Goal: Use online tool/utility: Use online tool/utility

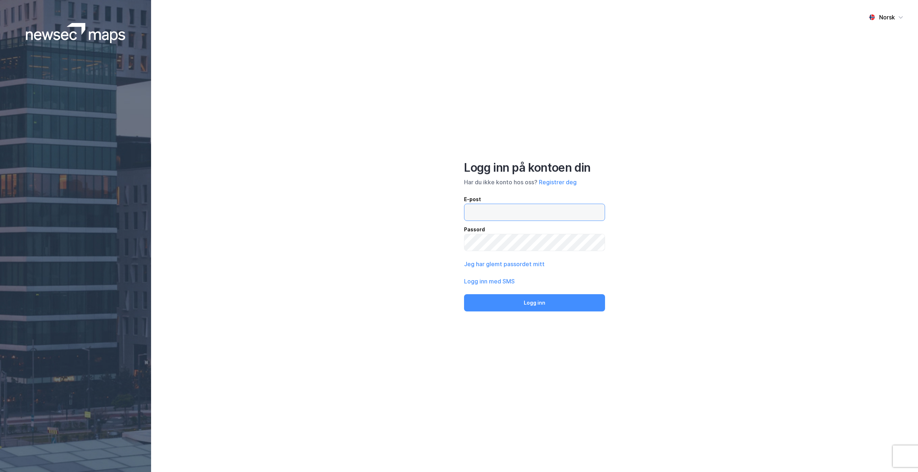
click at [522, 212] on input "email" at bounding box center [534, 212] width 140 height 17
click at [512, 211] on input "email" at bounding box center [534, 212] width 140 height 17
paste input "[EMAIL_ADDRESS][DOMAIN_NAME]"
type input "[EMAIL_ADDRESS][DOMAIN_NAME]"
click at [526, 300] on button "Logg inn" at bounding box center [534, 302] width 141 height 17
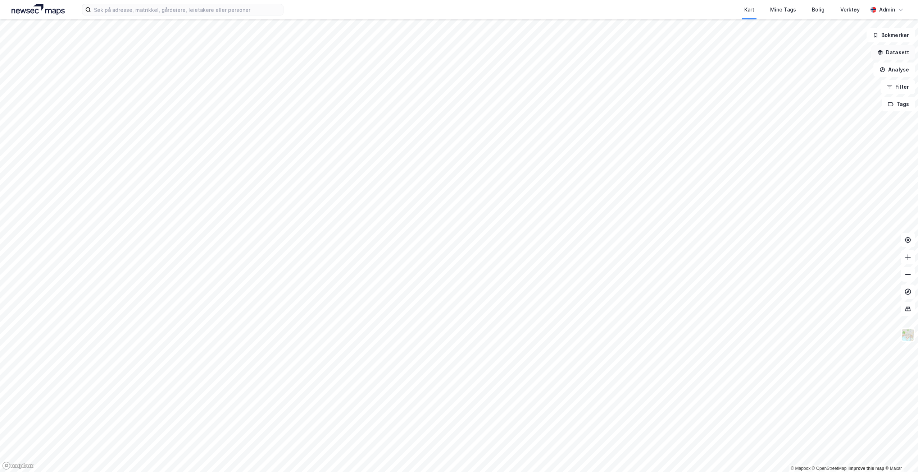
click at [902, 55] on button "Datasett" at bounding box center [893, 52] width 44 height 14
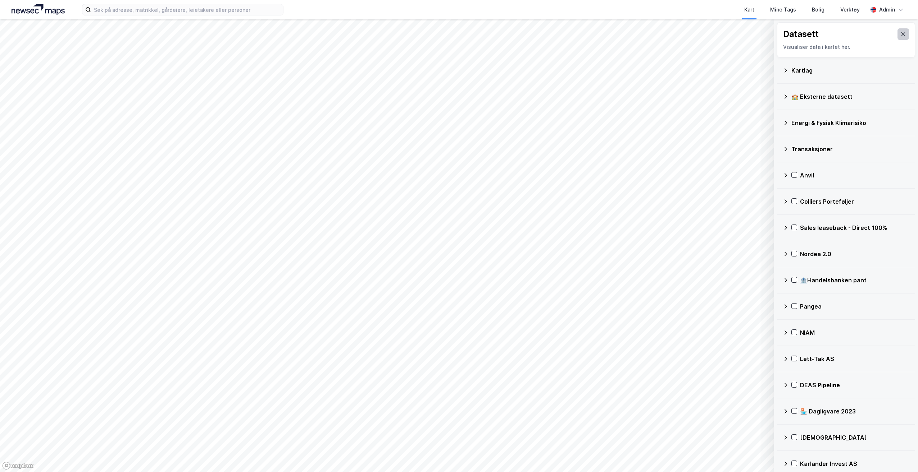
click at [901, 31] on button at bounding box center [903, 34] width 12 height 12
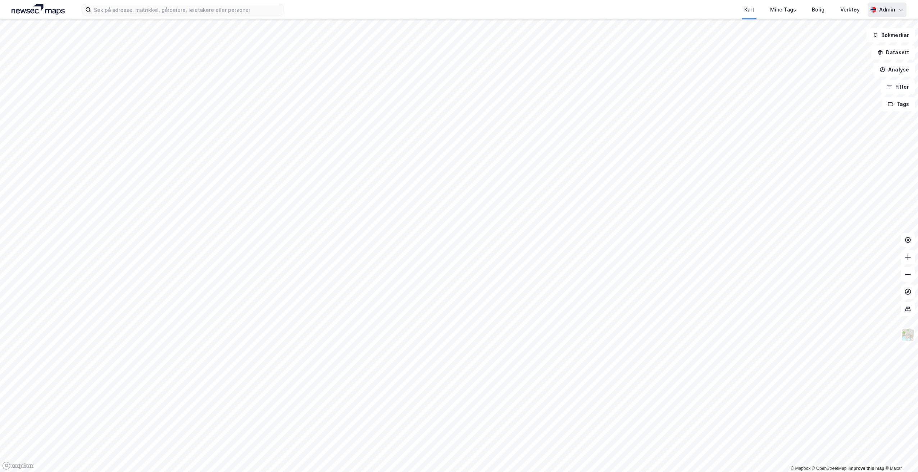
click at [889, 12] on div "Admin" at bounding box center [887, 9] width 16 height 9
click at [858, 10] on div "Verktøy" at bounding box center [849, 9] width 19 height 9
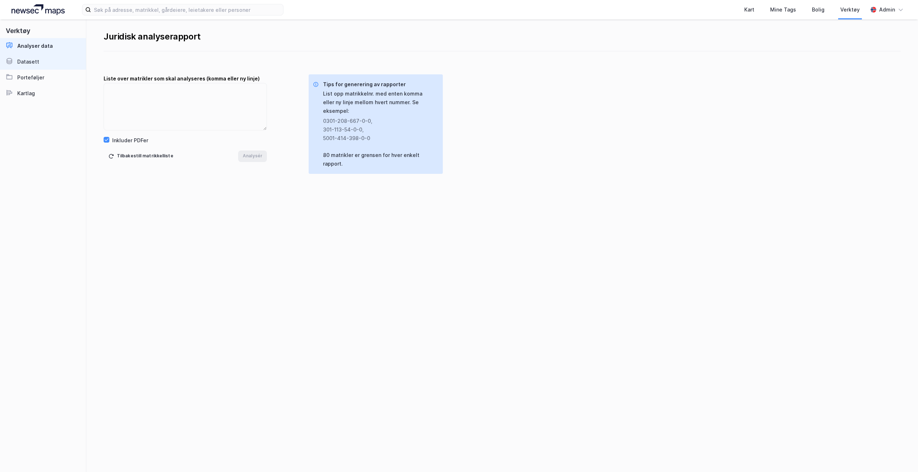
click at [57, 56] on link "Datasett" at bounding box center [43, 62] width 86 height 16
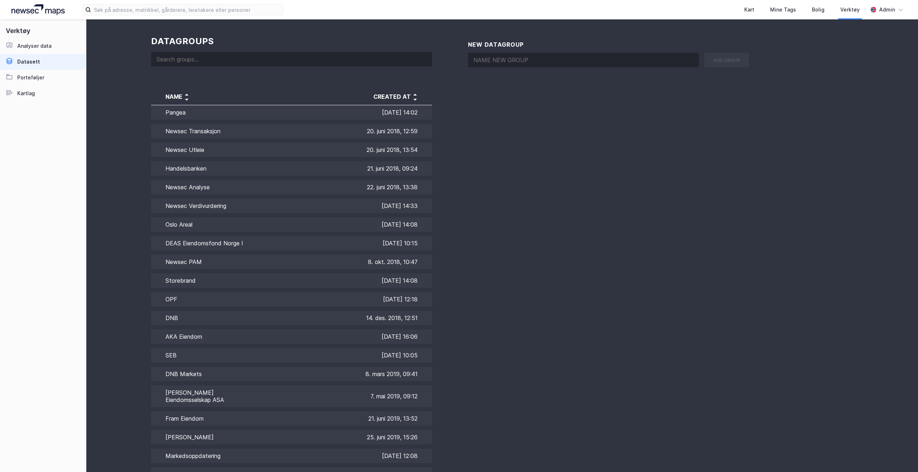
click at [188, 60] on input at bounding box center [291, 59] width 281 height 14
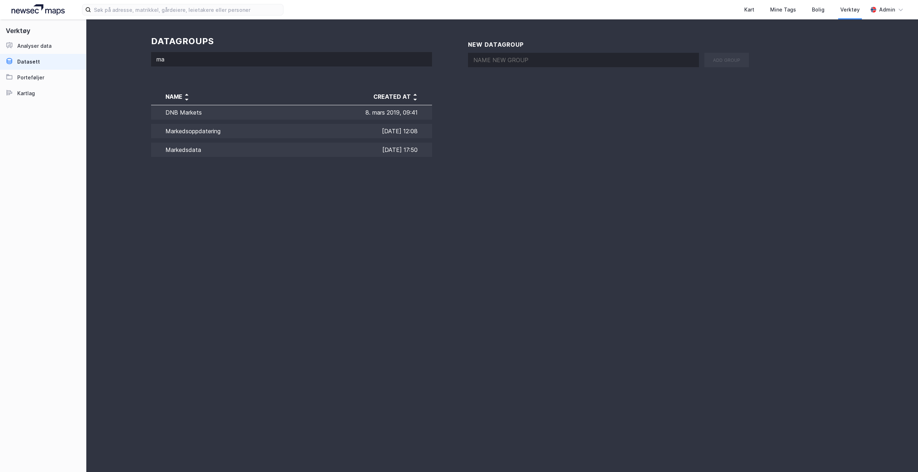
type input "m"
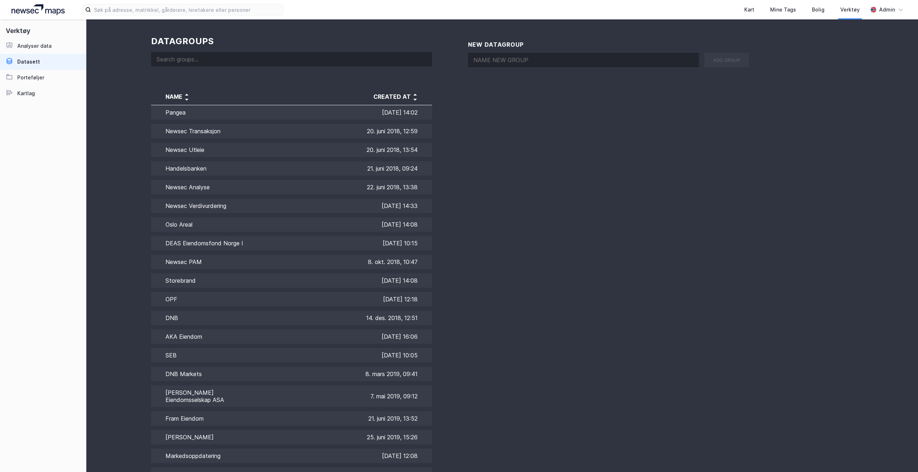
click at [203, 59] on input at bounding box center [291, 59] width 281 height 14
click at [39, 90] on link "Kartlag" at bounding box center [43, 94] width 86 height 16
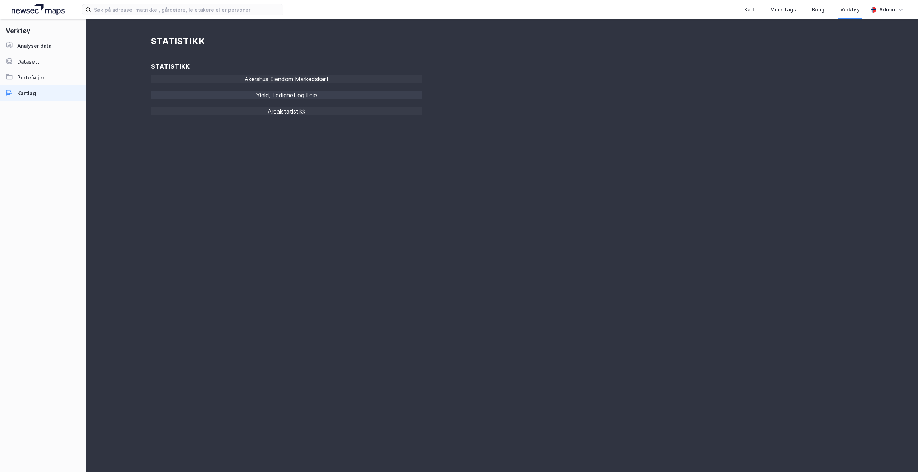
click at [289, 98] on div "Yield, Ledighet og Leie" at bounding box center [286, 97] width 271 height 13
click at [331, 112] on div "Arealstatistikk" at bounding box center [286, 113] width 271 height 13
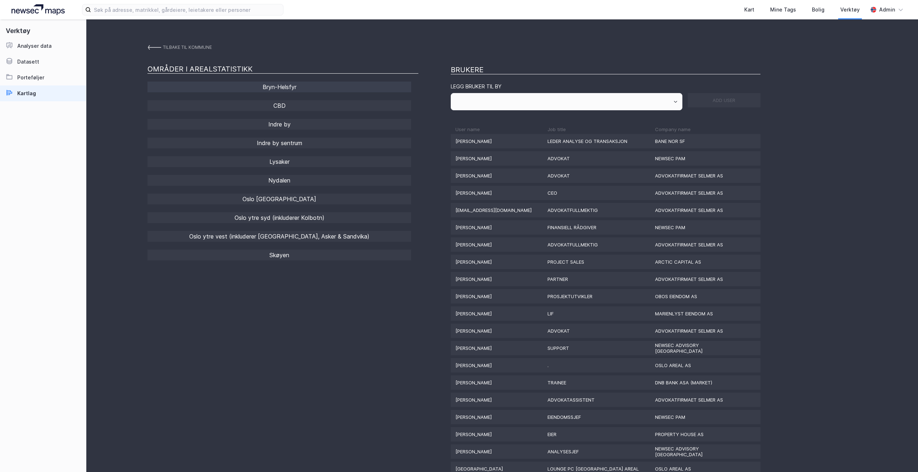
click at [305, 84] on div "Bryn-Helsfyr" at bounding box center [279, 87] width 264 height 11
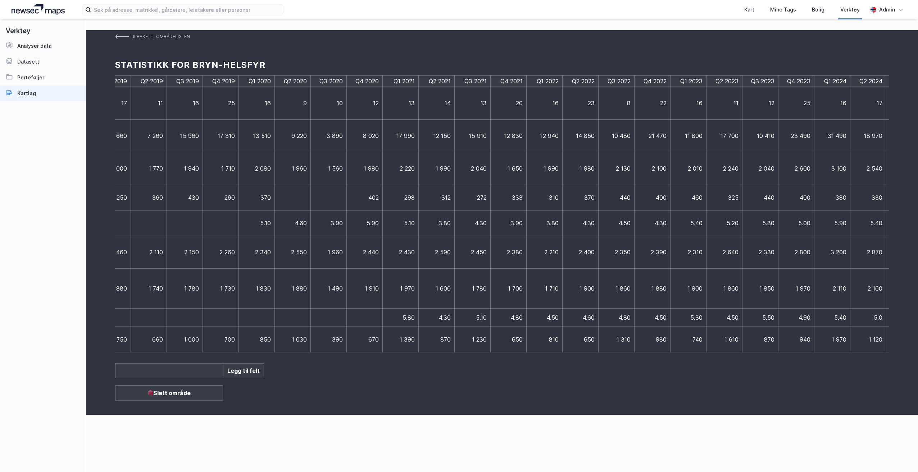
scroll to position [0, 291]
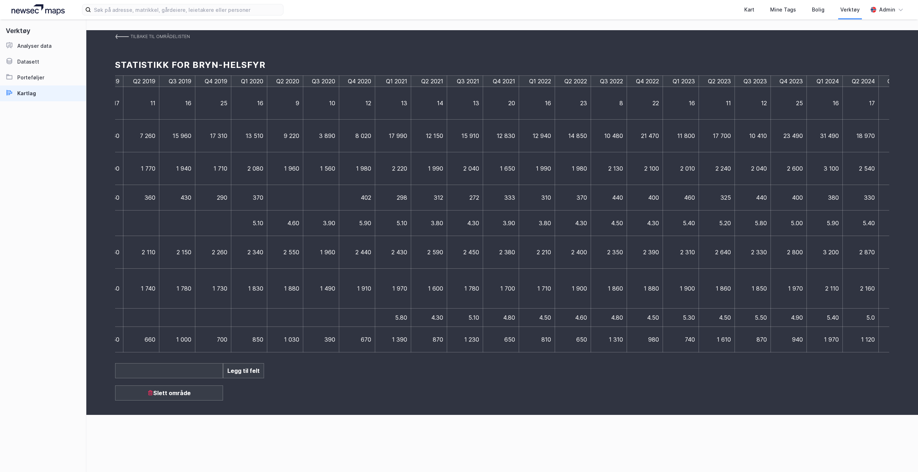
click at [128, 39] on img at bounding box center [122, 37] width 14 height 6
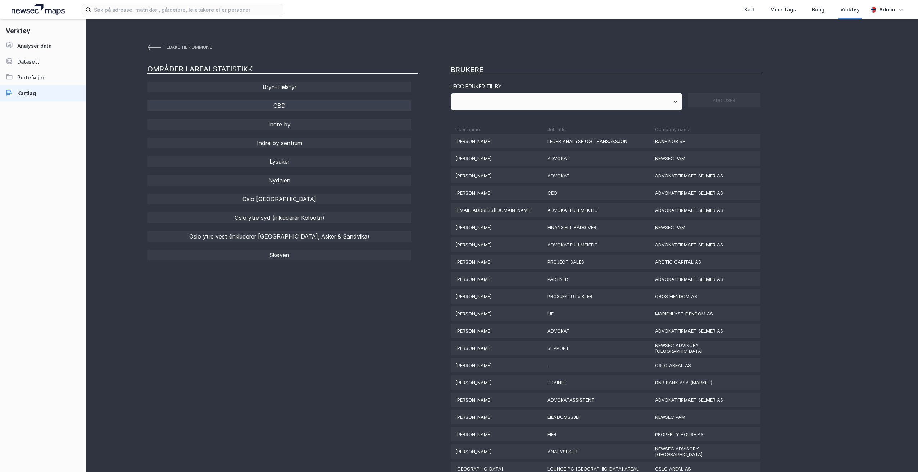
click at [296, 104] on div "CBD" at bounding box center [279, 105] width 264 height 11
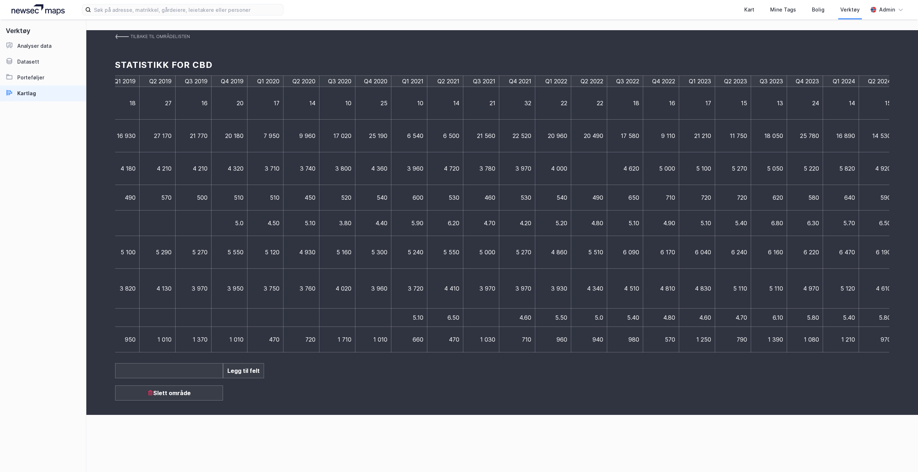
scroll to position [0, 440]
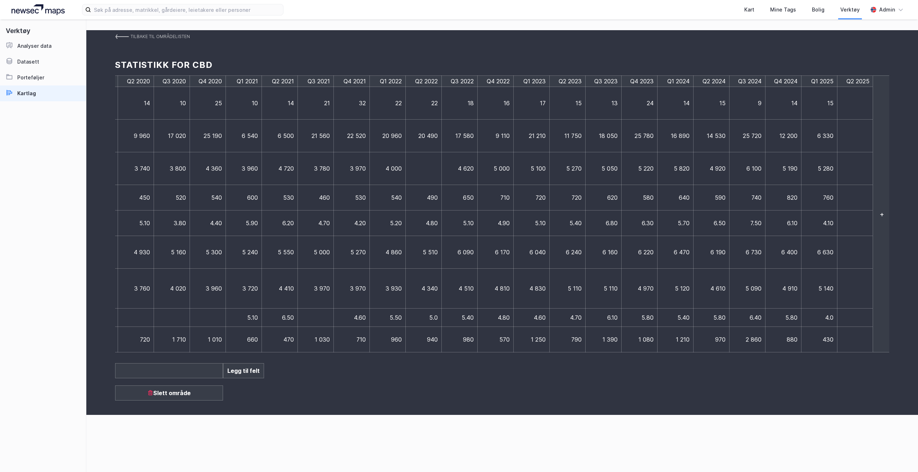
click at [850, 104] on td at bounding box center [855, 103] width 36 height 33
click at [856, 101] on td at bounding box center [855, 103] width 36 height 33
click at [850, 101] on input at bounding box center [858, 104] width 35 height 8
type input "14"
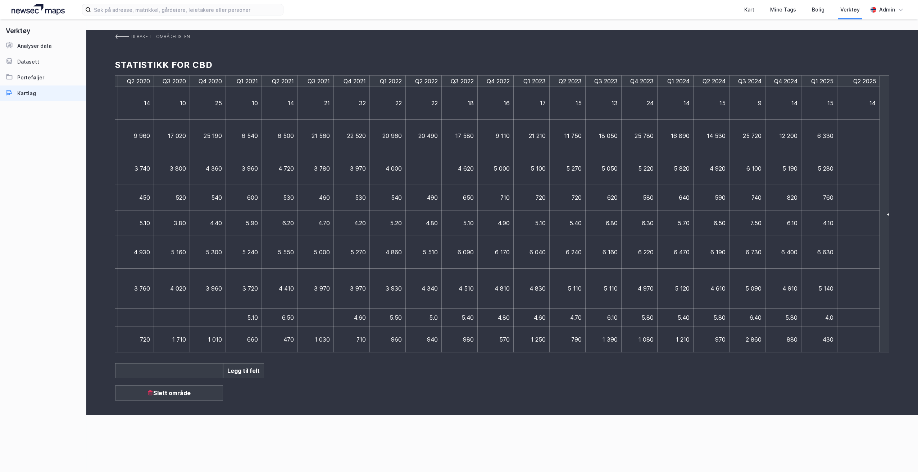
click at [875, 137] on div "Q3 2017 Q4 2017 Q1 2018 Q2 2018 Q3 2018 Q4 2018 Q1 2019 Q2 2019 Q3 2019 Q4 2019…" at bounding box center [502, 214] width 774 height 277
click at [863, 137] on td at bounding box center [855, 136] width 36 height 33
click at [860, 138] on td at bounding box center [855, 136] width 36 height 33
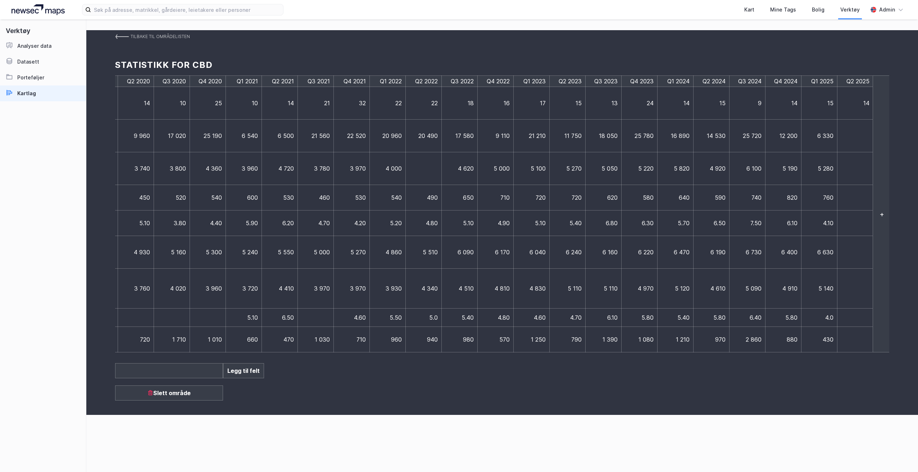
click at [880, 215] on div "+" at bounding box center [881, 214] width 18 height 277
click at [819, 138] on td at bounding box center [819, 136] width 36 height 33
click at [823, 129] on td at bounding box center [819, 136] width 36 height 33
click at [814, 132] on td at bounding box center [819, 136] width 36 height 33
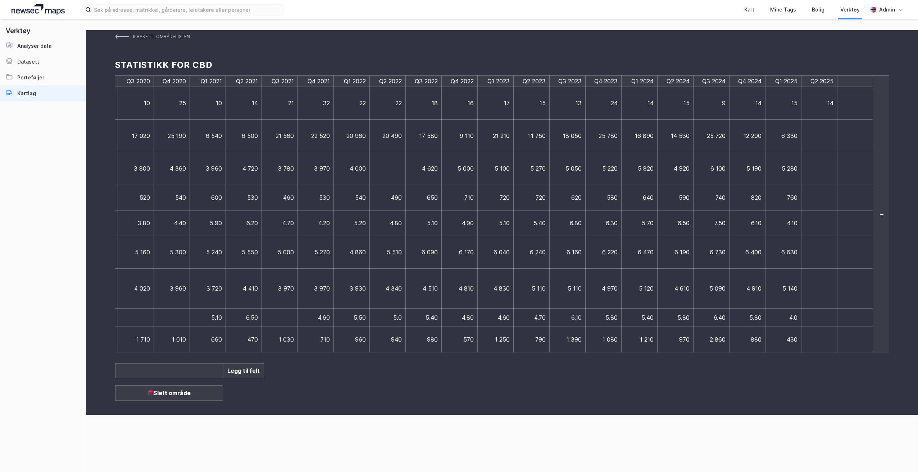
click at [814, 132] on td at bounding box center [819, 136] width 36 height 33
click at [814, 132] on td at bounding box center [822, 136] width 43 height 33
drag, startPoint x: 814, startPoint y: 132, endPoint x: 820, endPoint y: 127, distance: 7.2
click at [820, 127] on td at bounding box center [822, 136] width 43 height 33
click at [828, 134] on input at bounding box center [822, 136] width 35 height 8
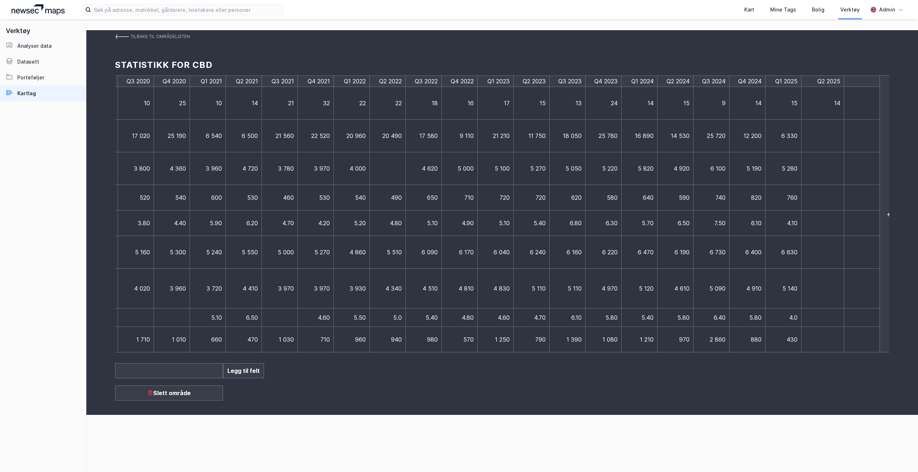
click at [828, 134] on input at bounding box center [822, 136] width 35 height 8
type input "12460"
click at [829, 172] on td at bounding box center [822, 168] width 43 height 33
click at [829, 172] on td at bounding box center [819, 168] width 36 height 33
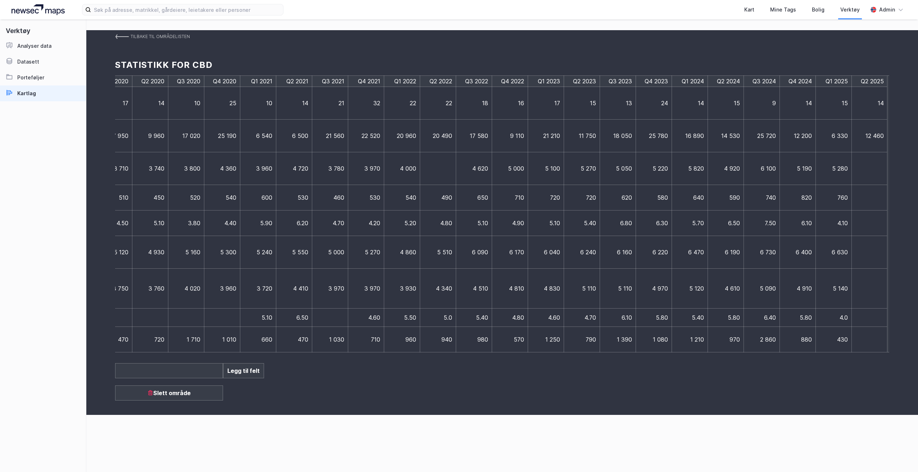
scroll to position [0, 440]
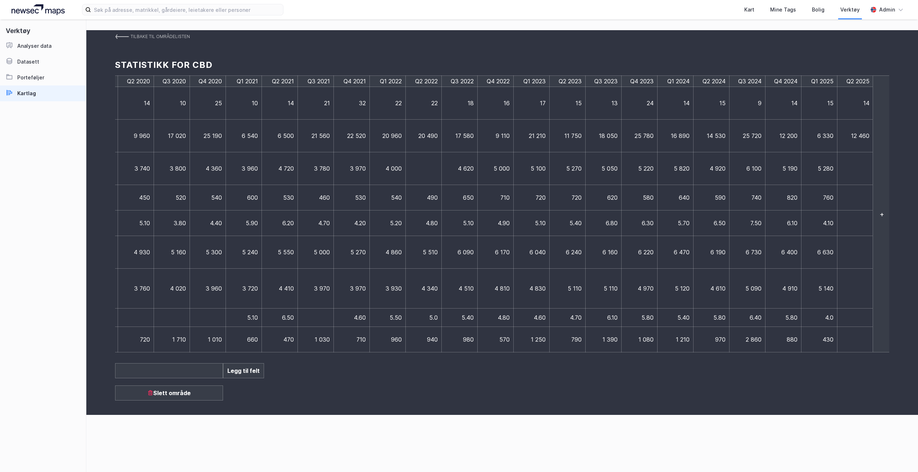
click at [854, 171] on td at bounding box center [855, 168] width 36 height 33
type input "5750"
click at [853, 201] on td at bounding box center [855, 198] width 36 height 26
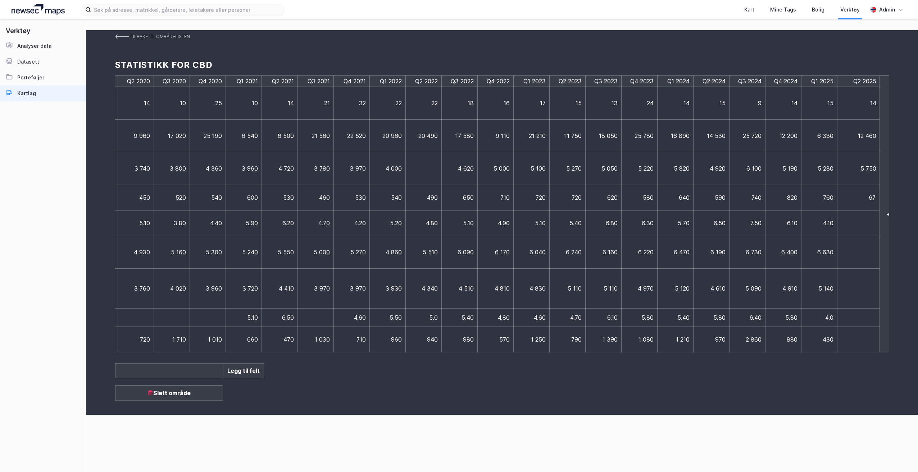
type input "670"
click at [863, 219] on td at bounding box center [858, 224] width 43 height 26
click at [863, 219] on td at bounding box center [855, 224] width 36 height 26
click at [847, 226] on td at bounding box center [855, 224] width 36 height 26
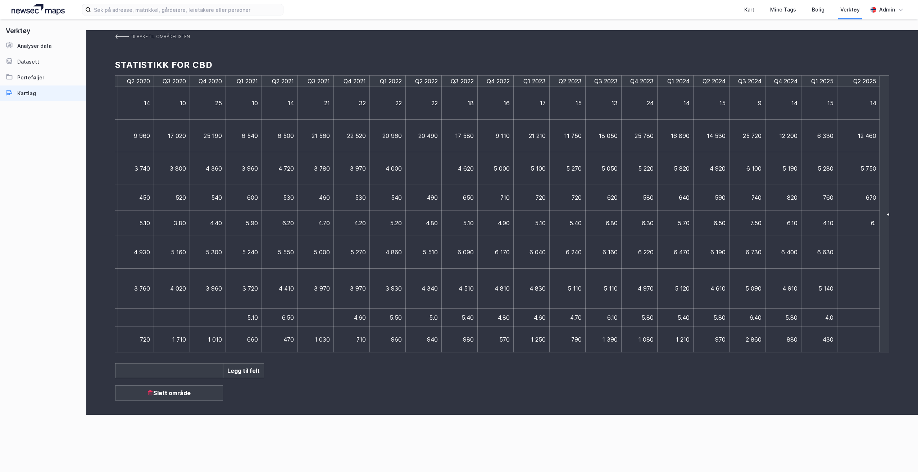
type input "6.6"
click at [610, 358] on div "Tilbake til områdelisten Statistikk for CBD Q3 2017 Q4 2017 Q1 2018 Q2 2018 Q3 …" at bounding box center [501, 222] width 831 height 385
click at [850, 257] on td at bounding box center [855, 252] width 36 height 33
type input "6350"
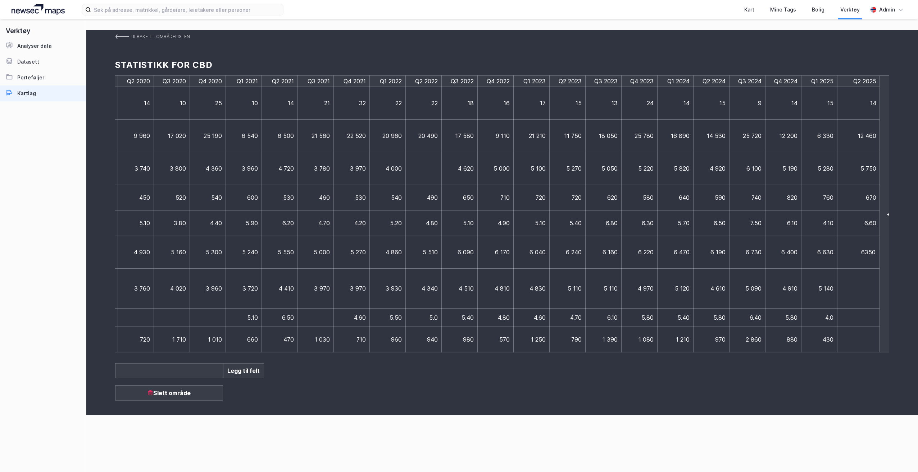
click at [862, 290] on td at bounding box center [858, 289] width 43 height 40
click at [862, 290] on td at bounding box center [855, 289] width 36 height 40
click at [848, 287] on td at bounding box center [855, 289] width 36 height 40
type input "5150"
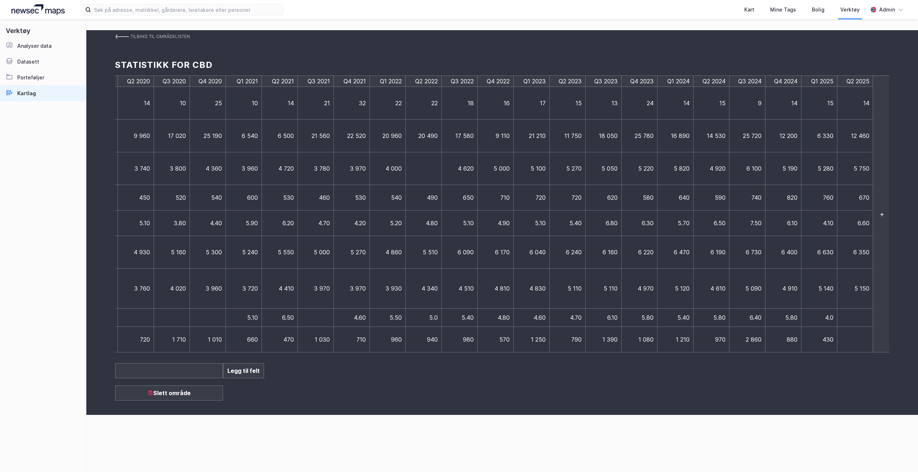
click at [860, 316] on td at bounding box center [855, 318] width 36 height 18
click at [853, 317] on td at bounding box center [855, 318] width 36 height 18
type input "6.6"
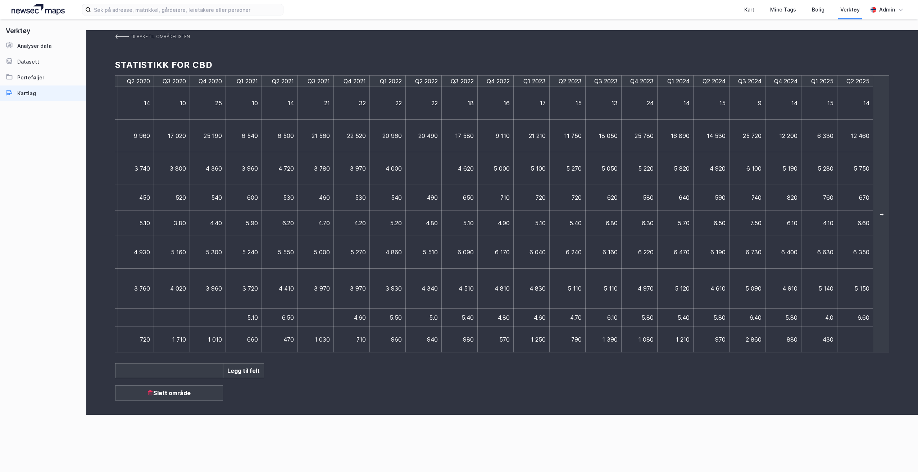
click at [851, 337] on td at bounding box center [855, 340] width 36 height 26
click at [857, 339] on td at bounding box center [855, 340] width 36 height 26
type input "890"
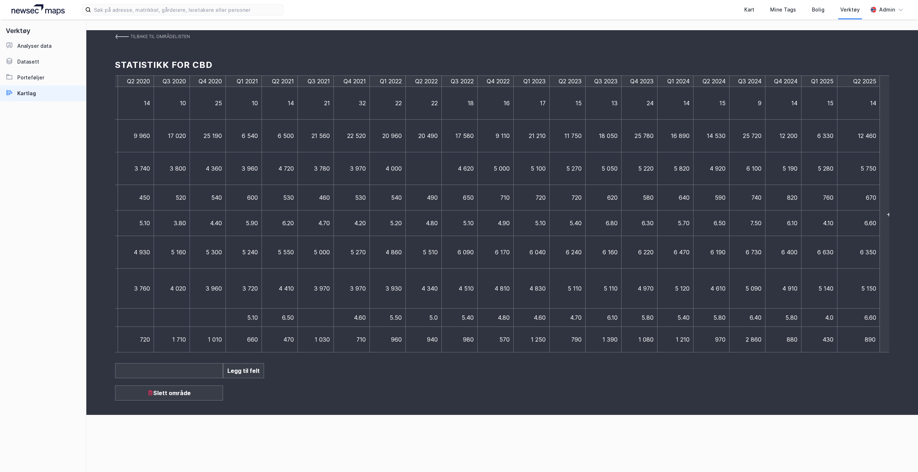
click at [432, 375] on div "Tilbake til områdelisten Statistikk for CBD Q3 2017 Q4 2017 Q1 2018 Q2 2018 Q3 …" at bounding box center [501, 222] width 831 height 385
click at [859, 318] on span "6.60" at bounding box center [863, 317] width 12 height 7
type input "6.0"
click at [755, 389] on div "Tilbake til områdelisten Statistikk for CBD Q3 2017 Q4 2017 Q1 2018 Q2 2018 Q3 …" at bounding box center [501, 222] width 831 height 385
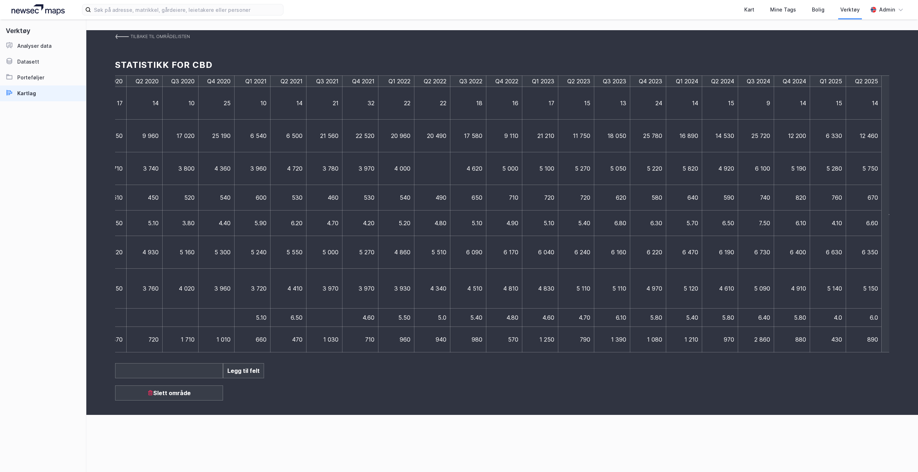
scroll to position [0, 434]
click at [773, 352] on td "880" at bounding box center [789, 340] width 36 height 26
drag, startPoint x: 773, startPoint y: 352, endPoint x: 766, endPoint y: 353, distance: 7.2
click at [766, 353] on div "Q3 2017 Q4 2017 Q1 2018 Q2 2018 Q3 2018 Q4 2018 Q1 2019 Q2 2019 Q3 2019 Q4 2019…" at bounding box center [502, 214] width 774 height 277
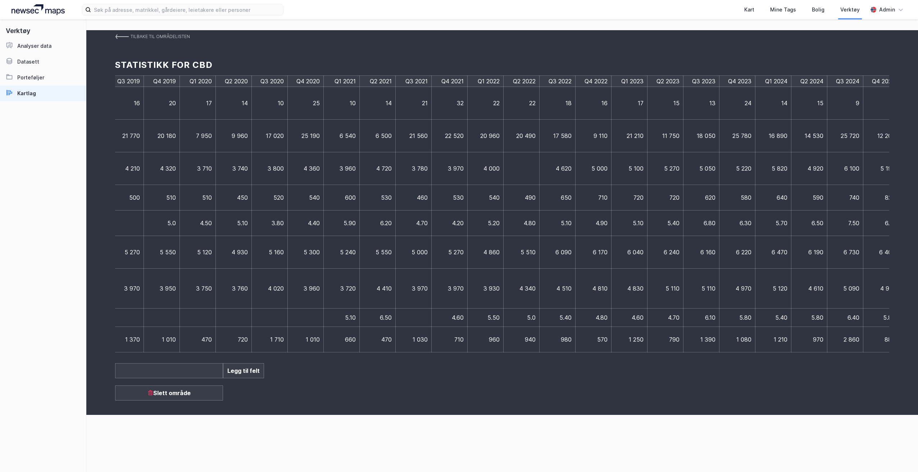
scroll to position [0, 440]
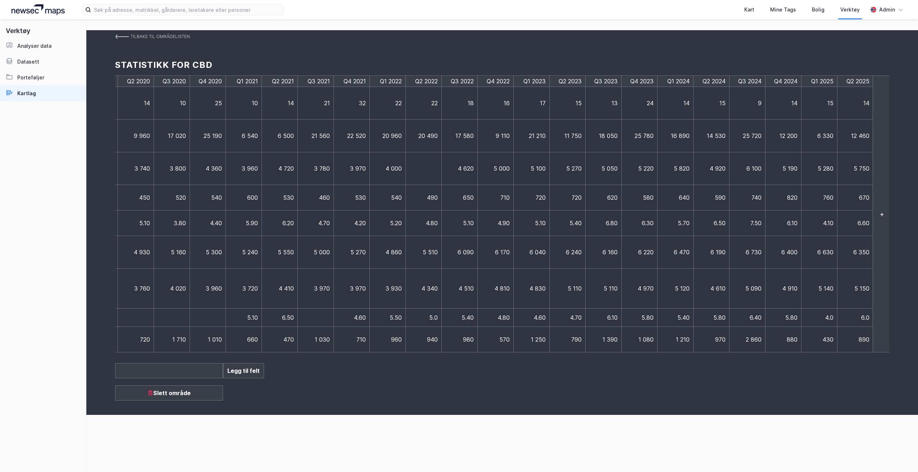
drag, startPoint x: 800, startPoint y: 348, endPoint x: 796, endPoint y: 363, distance: 15.7
click at [796, 363] on div "Tilbake til områdelisten Statistikk for CBD Q3 2017 Q4 2017 Q1 2018 Q2 2018 Q3 …" at bounding box center [501, 222] width 831 height 385
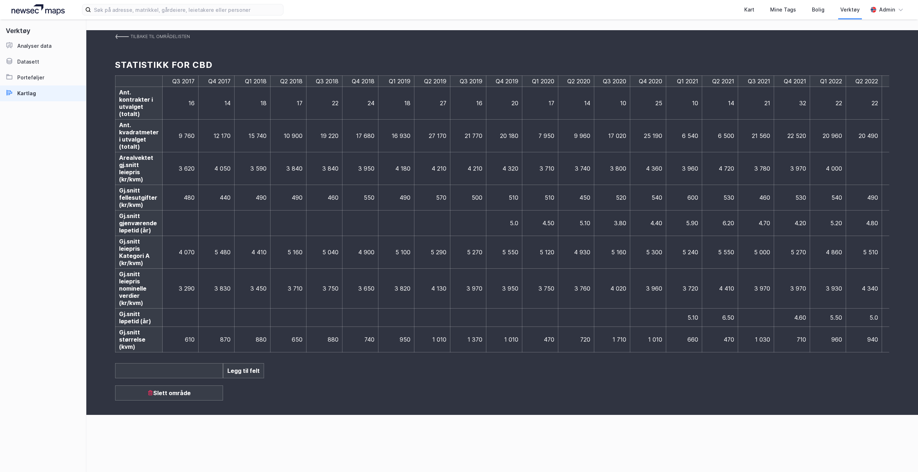
click at [164, 38] on div "Tilbake til områdelisten" at bounding box center [160, 36] width 59 height 13
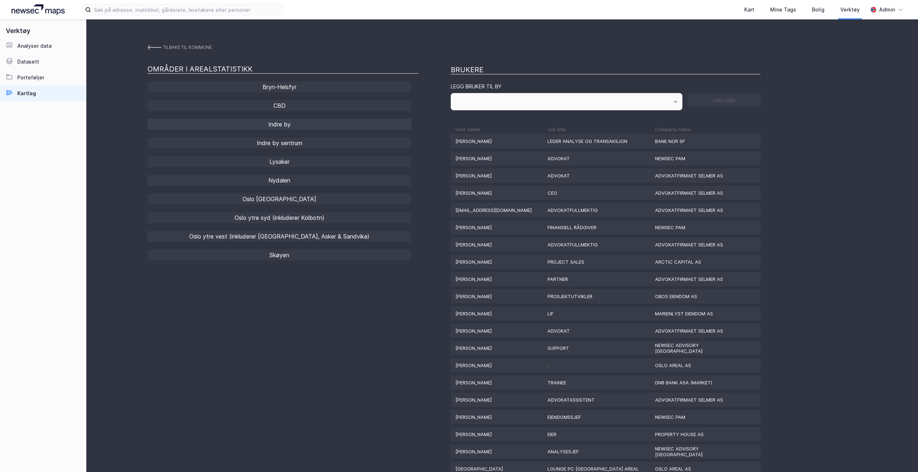
click at [283, 123] on div "Indre by" at bounding box center [279, 124] width 264 height 11
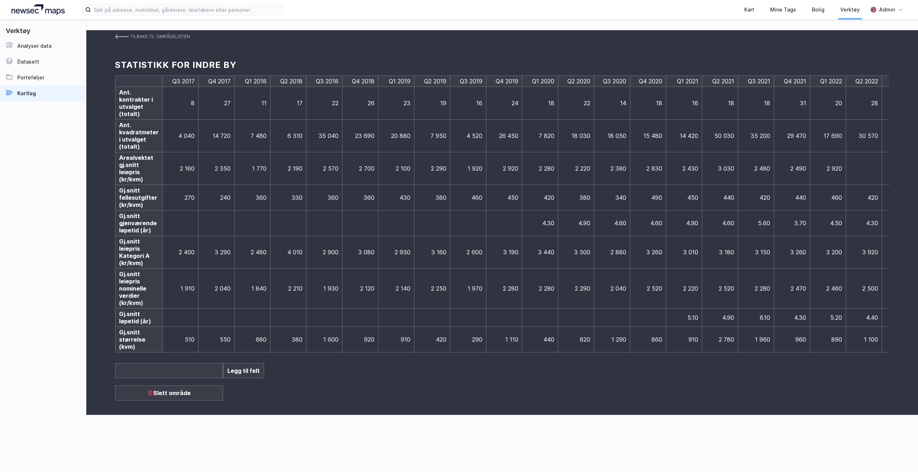
click at [122, 38] on img at bounding box center [122, 37] width 14 height 6
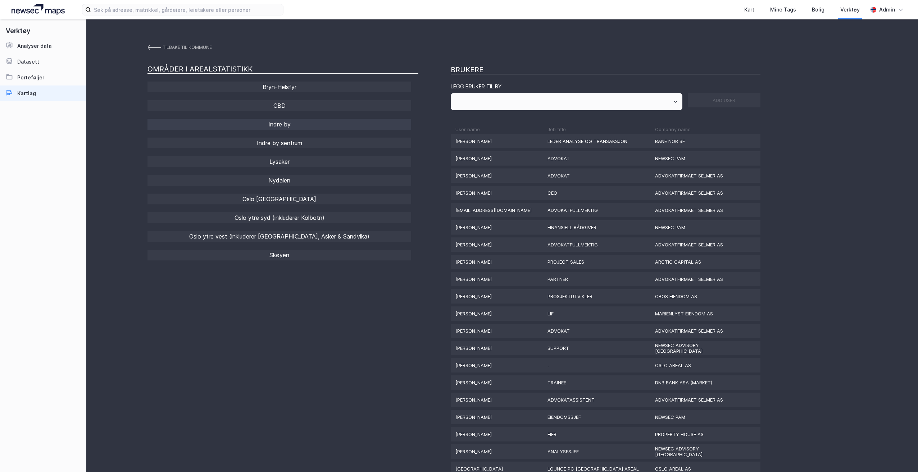
click at [297, 127] on div "Indre by" at bounding box center [279, 124] width 264 height 11
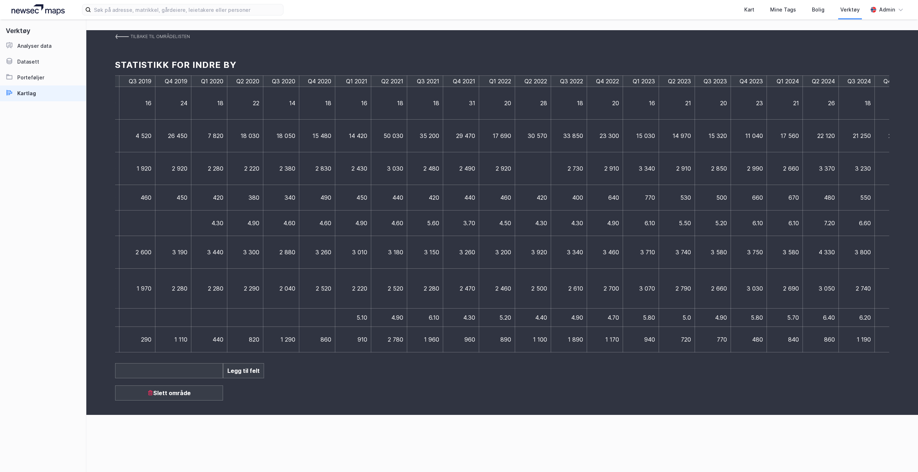
scroll to position [0, 440]
click at [847, 105] on td at bounding box center [855, 103] width 36 height 33
click at [848, 105] on td at bounding box center [855, 103] width 36 height 33
type input "21"
click at [853, 142] on td at bounding box center [858, 136] width 43 height 33
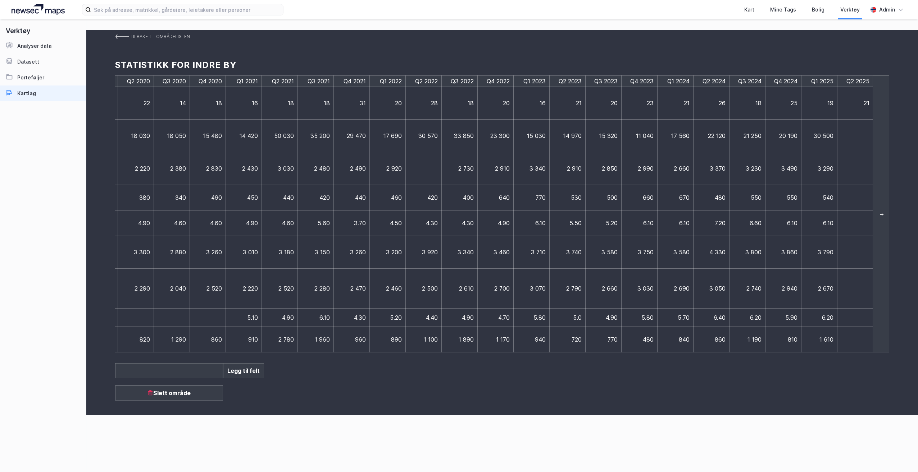
click at [853, 142] on td at bounding box center [855, 136] width 36 height 33
click at [849, 131] on td at bounding box center [855, 136] width 36 height 33
type input "40860"
click at [861, 159] on td at bounding box center [858, 168] width 43 height 33
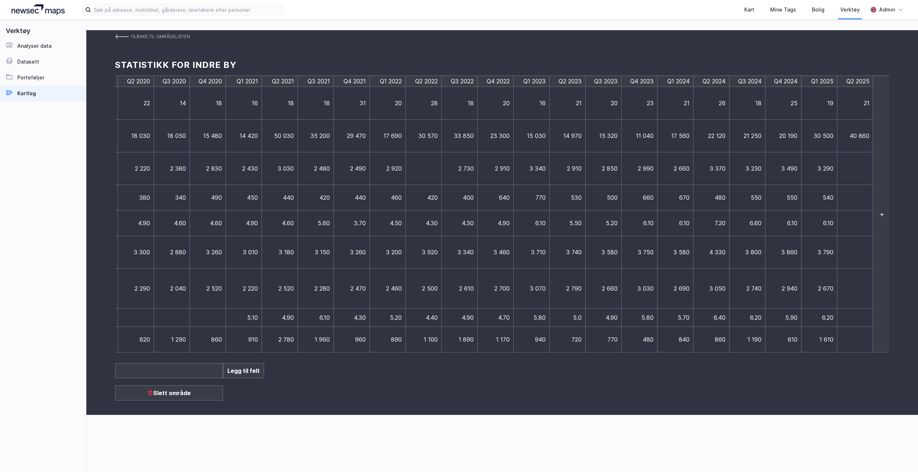
click at [861, 159] on td at bounding box center [855, 168] width 36 height 33
click at [844, 166] on td at bounding box center [855, 168] width 36 height 33
click at [856, 203] on td at bounding box center [855, 198] width 36 height 26
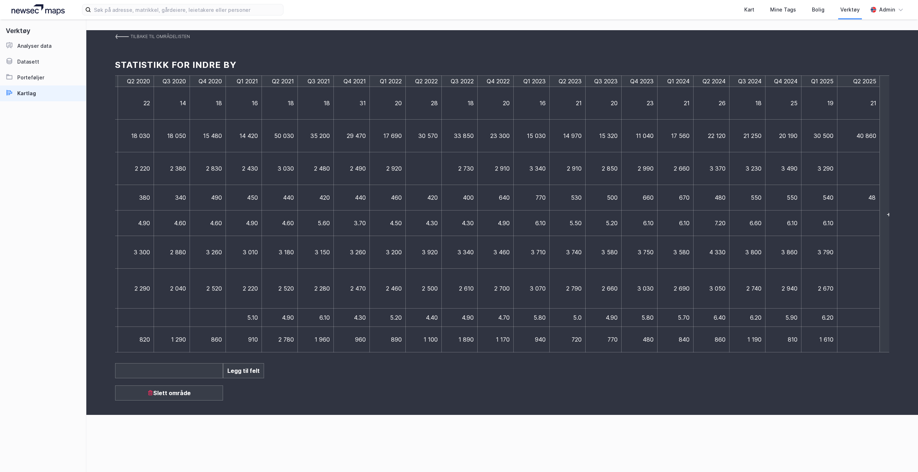
type input "480"
click at [845, 219] on td at bounding box center [855, 224] width 36 height 26
click at [855, 225] on td at bounding box center [855, 224] width 36 height 26
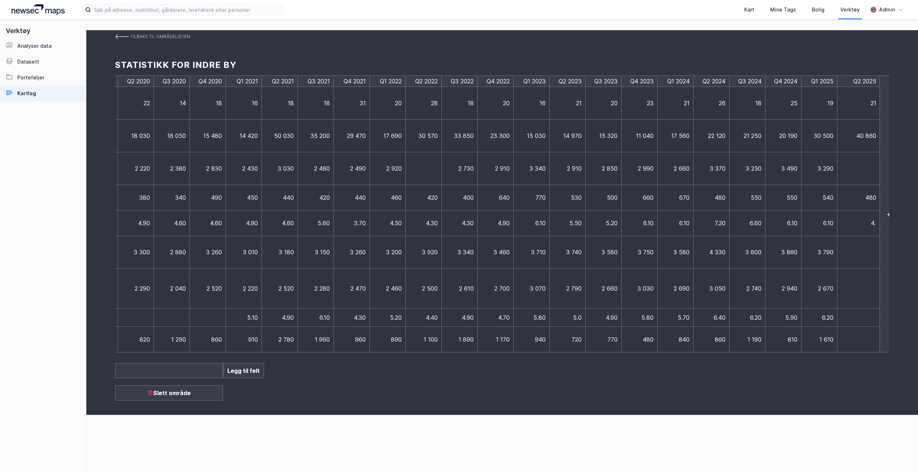
type input "4.9"
click at [858, 251] on td at bounding box center [855, 252] width 36 height 33
click at [856, 256] on td at bounding box center [855, 252] width 36 height 33
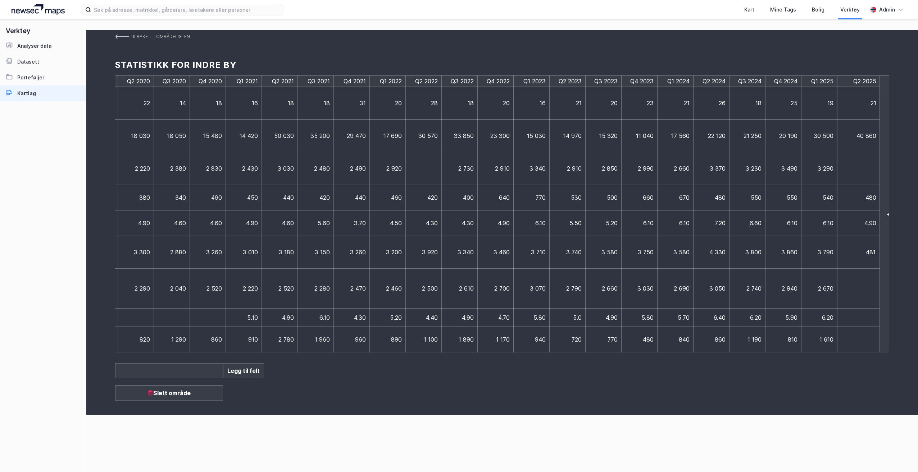
type input "4810"
click at [851, 291] on td at bounding box center [858, 289] width 43 height 40
click at [851, 291] on td at bounding box center [855, 289] width 36 height 40
click at [852, 290] on td at bounding box center [855, 289] width 36 height 40
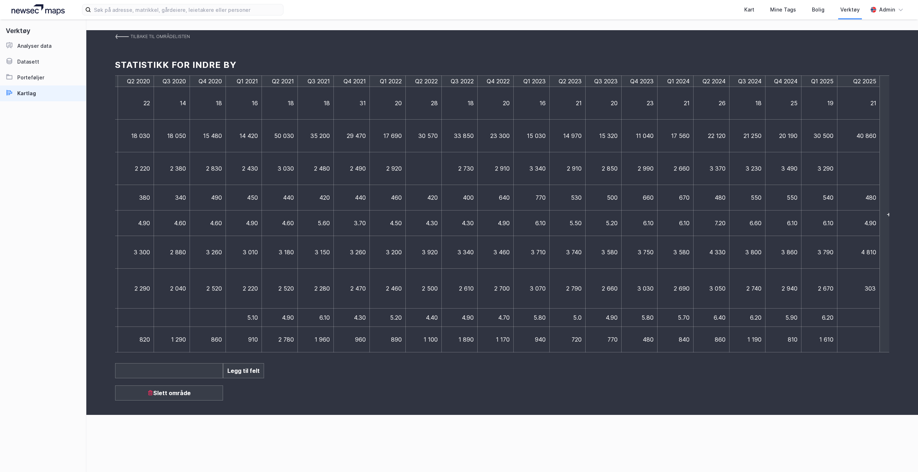
type input "3030"
click at [855, 316] on td at bounding box center [855, 318] width 36 height 18
type input "4.3"
click at [859, 333] on td at bounding box center [855, 340] width 36 height 26
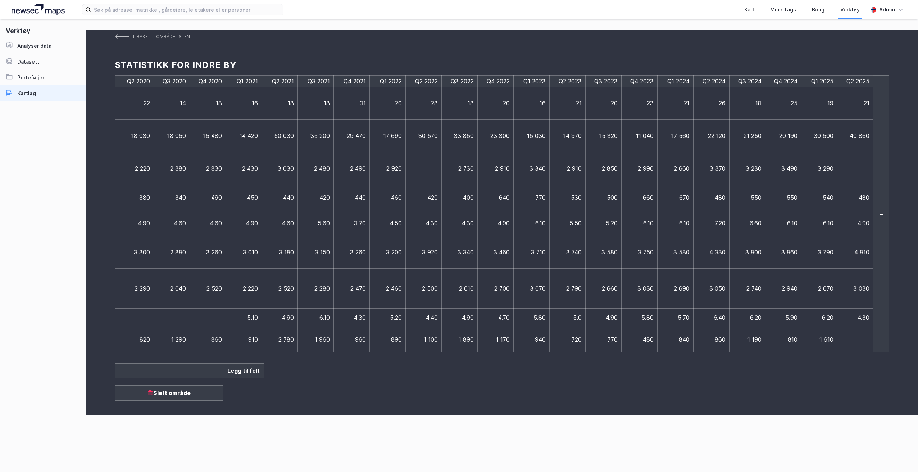
click at [859, 333] on td at bounding box center [855, 340] width 36 height 26
click at [850, 335] on td at bounding box center [855, 340] width 36 height 26
type input "1950"
click at [522, 352] on td "940" at bounding box center [531, 340] width 36 height 26
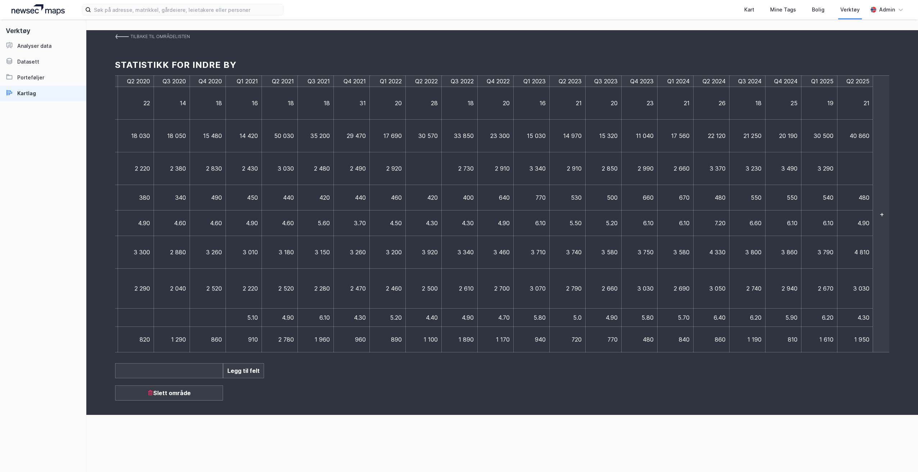
click at [113, 31] on div "Tilbake til områdelisten Statistikk for [GEOGRAPHIC_DATA] by Q3 2017 Q4 2017 Q1…" at bounding box center [501, 222] width 831 height 385
click at [119, 38] on img at bounding box center [122, 37] width 14 height 6
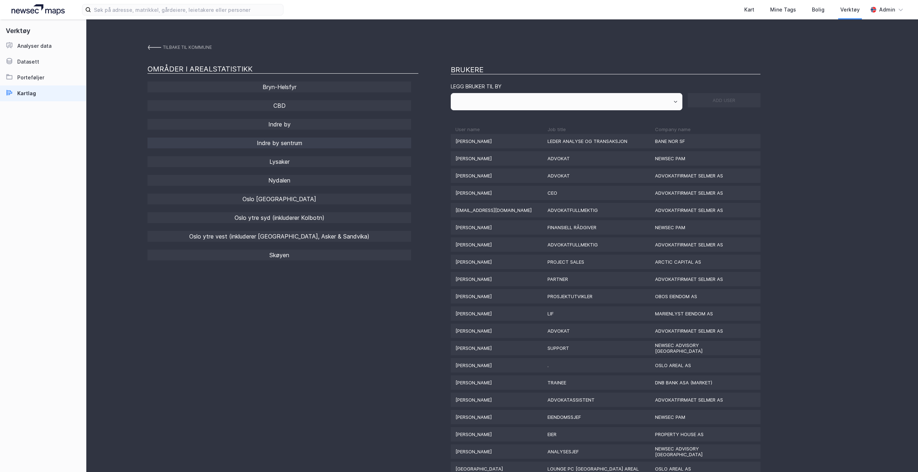
click at [293, 145] on div "Indre by sentrum" at bounding box center [279, 143] width 264 height 11
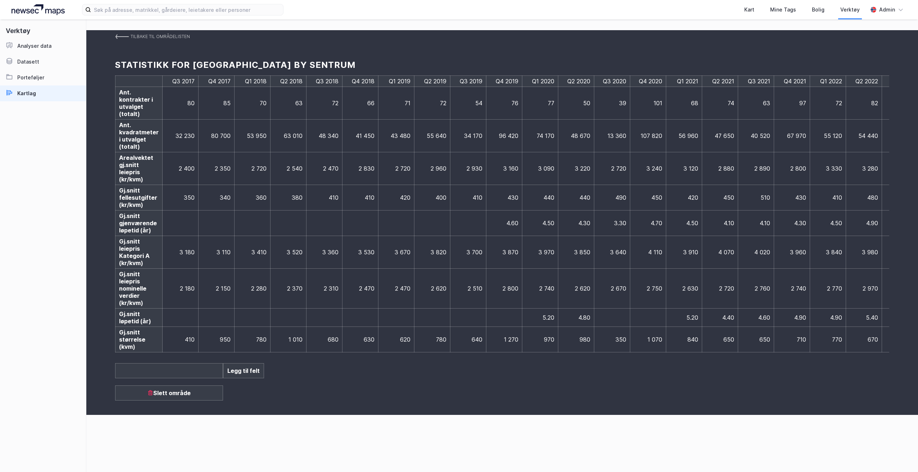
click at [472, 352] on td "640" at bounding box center [468, 340] width 36 height 26
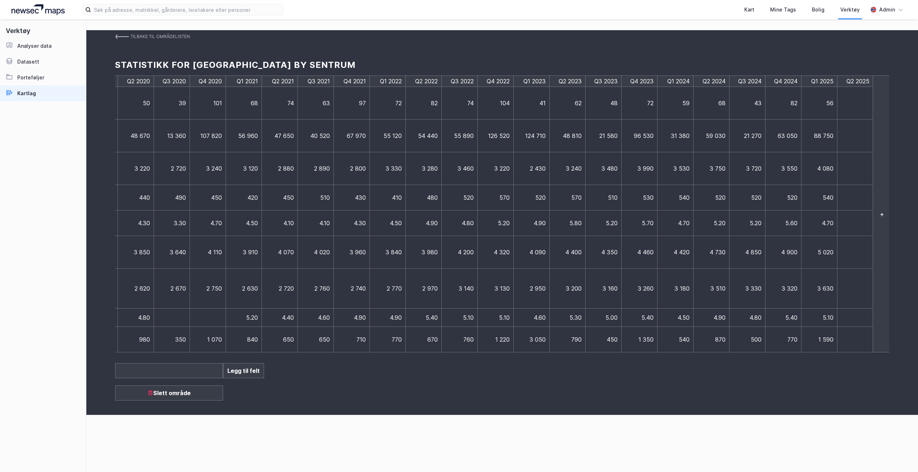
click at [857, 105] on td at bounding box center [855, 103] width 36 height 33
type input "55"
click at [860, 134] on td at bounding box center [858, 136] width 43 height 33
click at [857, 138] on td at bounding box center [855, 136] width 36 height 33
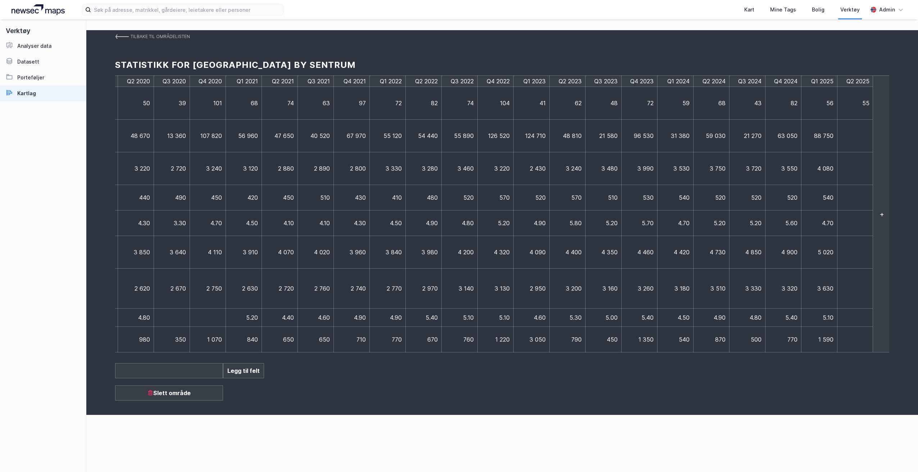
click at [857, 138] on td at bounding box center [855, 136] width 36 height 33
type input "32340"
click at [863, 173] on td at bounding box center [855, 168] width 36 height 33
click at [850, 167] on td at bounding box center [855, 168] width 36 height 33
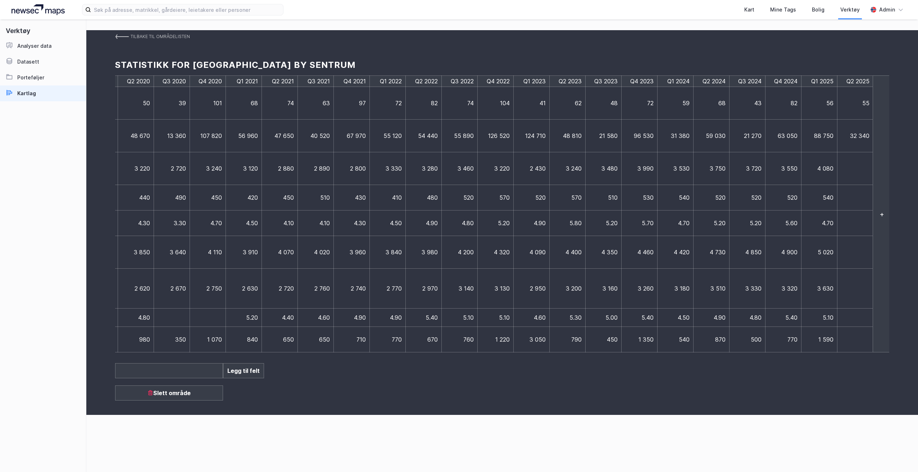
click at [850, 167] on td at bounding box center [855, 168] width 36 height 33
type input "3790"
click at [856, 200] on td at bounding box center [855, 198] width 36 height 26
click at [850, 195] on td at bounding box center [855, 198] width 36 height 26
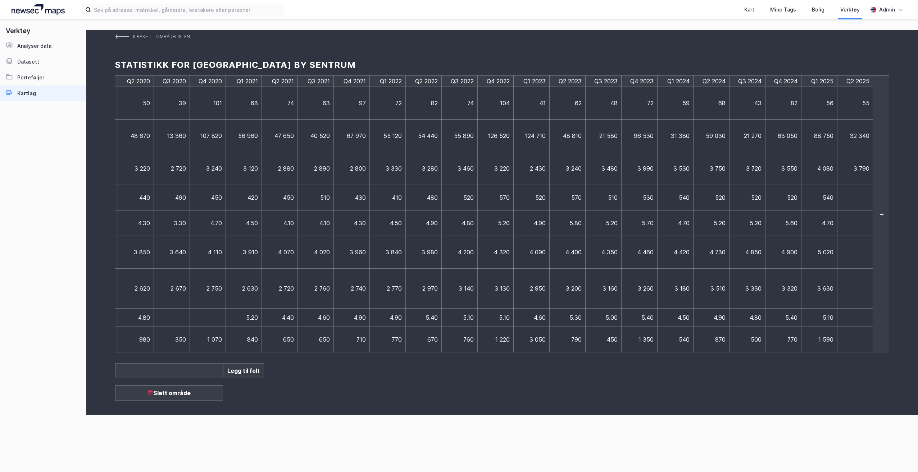
click at [850, 195] on td at bounding box center [855, 198] width 36 height 26
type input "630"
click at [858, 224] on td at bounding box center [858, 224] width 43 height 26
click at [848, 224] on td at bounding box center [855, 224] width 36 height 26
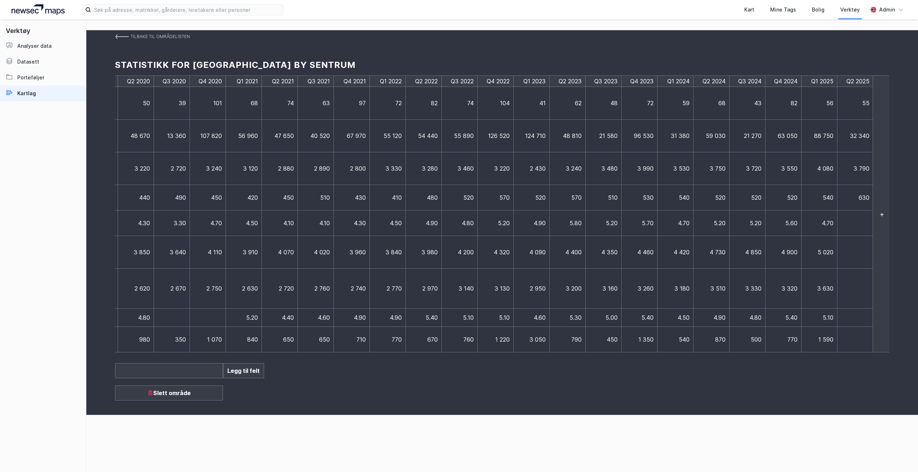
click at [848, 224] on td at bounding box center [855, 224] width 36 height 26
type input "4.9"
click at [859, 253] on td at bounding box center [858, 252] width 43 height 33
click at [859, 253] on td at bounding box center [855, 252] width 36 height 33
click at [857, 255] on td at bounding box center [855, 252] width 36 height 33
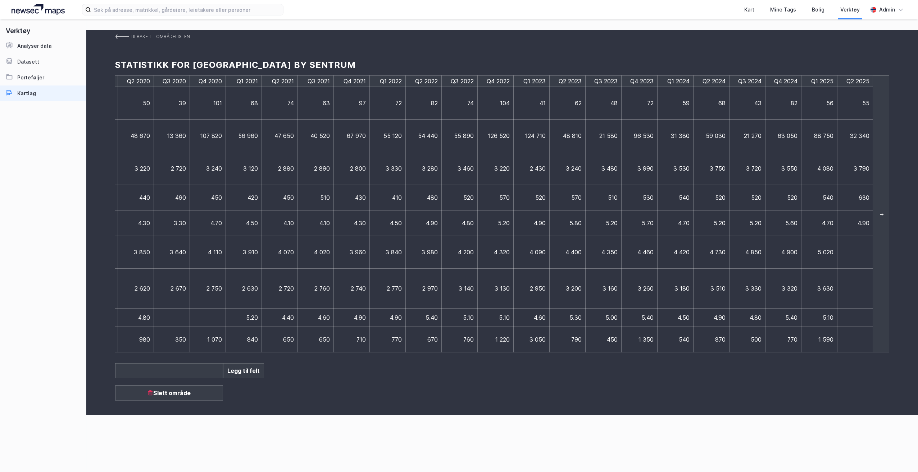
click at [857, 255] on td at bounding box center [855, 252] width 36 height 33
type input "5210"
click at [859, 295] on td at bounding box center [855, 289] width 36 height 40
drag, startPoint x: 660, startPoint y: 352, endPoint x: 333, endPoint y: 352, distance: 327.5
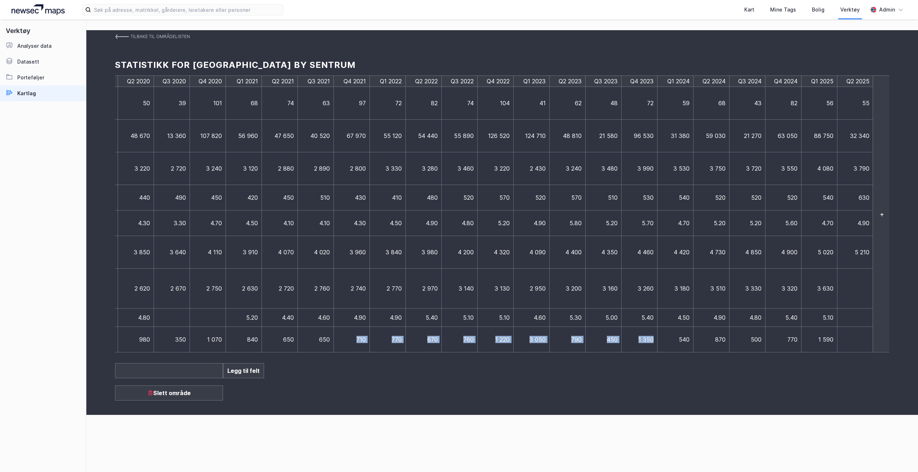
click at [333, 352] on tr "Gj.snitt størrelse (kvm) 410 950 780 1 010 680 630 620 780 640 1 270 970 980 35…" at bounding box center [274, 340] width 1198 height 26
drag, startPoint x: 333, startPoint y: 352, endPoint x: 485, endPoint y: 368, distance: 152.5
click at [485, 368] on div "Tilbake til områdelisten Statistikk for [GEOGRAPHIC_DATA] by sentrum Q3 2017 Q4…" at bounding box center [501, 222] width 831 height 385
click at [854, 287] on td at bounding box center [855, 289] width 36 height 40
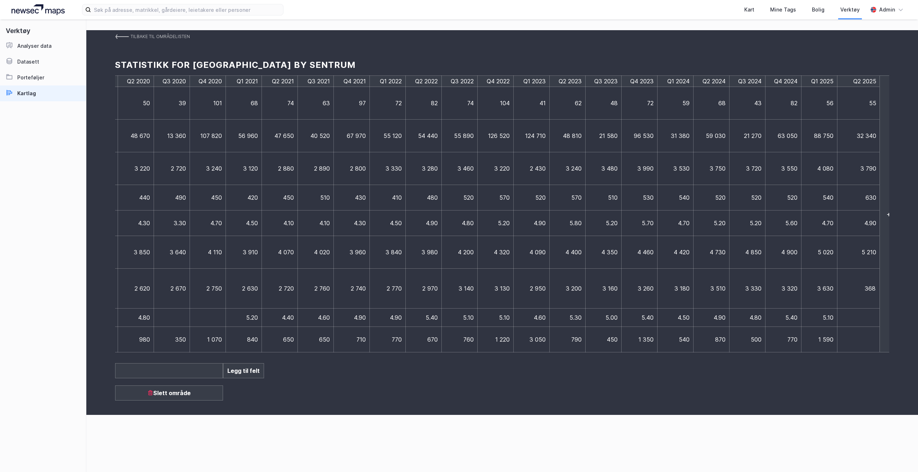
type input "3680"
click at [851, 316] on td at bounding box center [855, 318] width 36 height 18
click at [861, 322] on td at bounding box center [855, 318] width 36 height 18
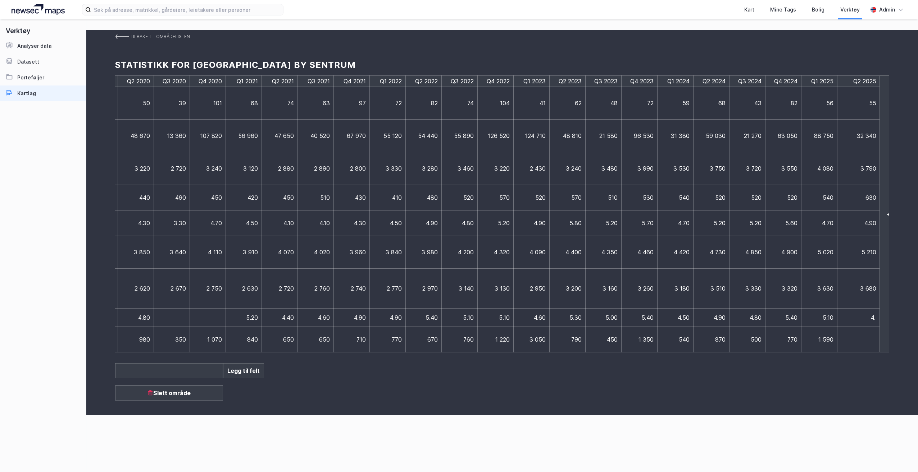
type input "4.9"
click at [849, 344] on td at bounding box center [855, 340] width 36 height 26
click at [849, 339] on td at bounding box center [855, 340] width 36 height 26
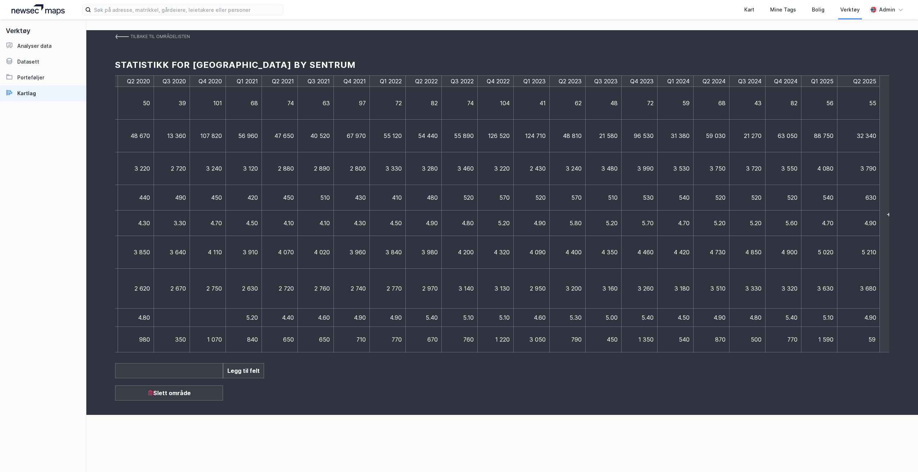
type input "590"
click at [823, 372] on div "Tilbake til områdelisten Statistikk for [GEOGRAPHIC_DATA] by sentrum Q3 2017 Q4…" at bounding box center [501, 222] width 831 height 385
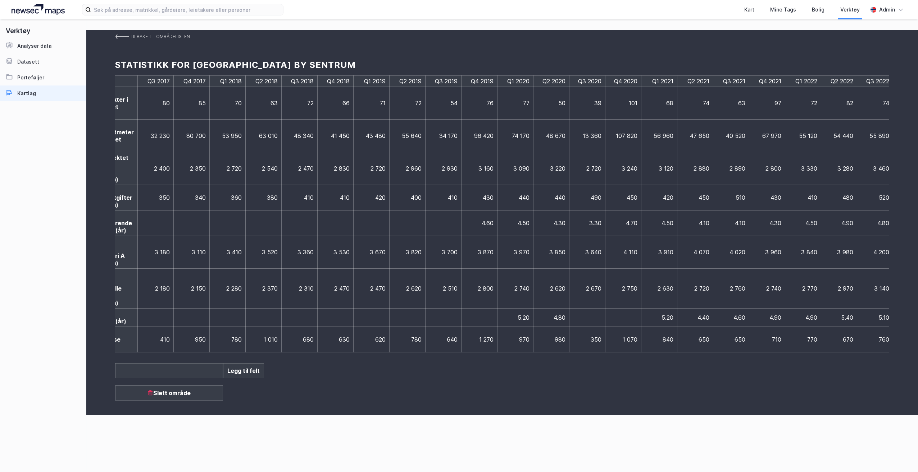
scroll to position [0, 0]
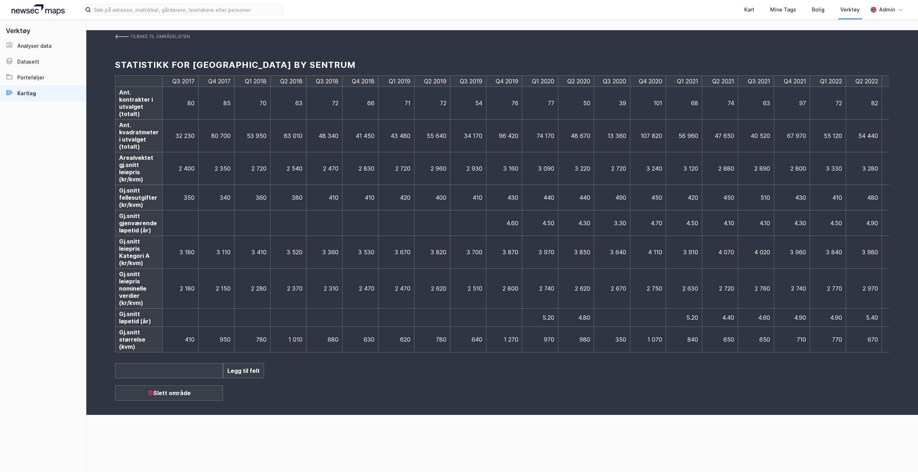
drag, startPoint x: 723, startPoint y: 357, endPoint x: 388, endPoint y: 360, distance: 335.8
click at [388, 360] on div "Tilbake til områdelisten Statistikk for [GEOGRAPHIC_DATA] by sentrum Q3 2017 Q4…" at bounding box center [501, 222] width 831 height 385
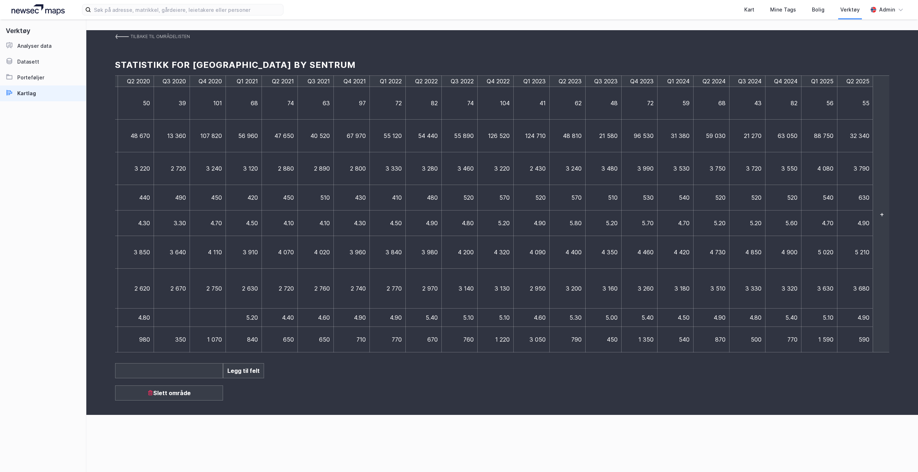
click at [866, 319] on span "4.90" at bounding box center [863, 317] width 12 height 7
click at [866, 319] on input "4.90" at bounding box center [858, 318] width 35 height 8
type input "4.5"
click at [116, 35] on img at bounding box center [122, 37] width 14 height 6
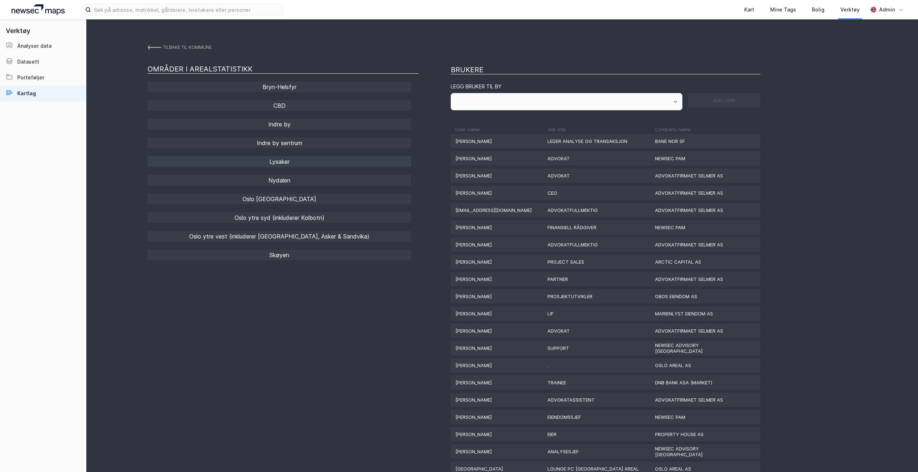
click at [279, 161] on div "Lysaker" at bounding box center [279, 161] width 264 height 11
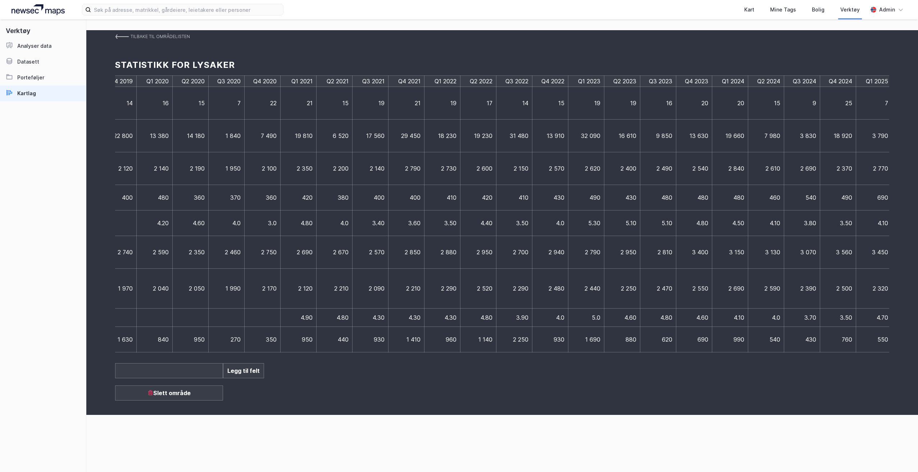
scroll to position [0, 440]
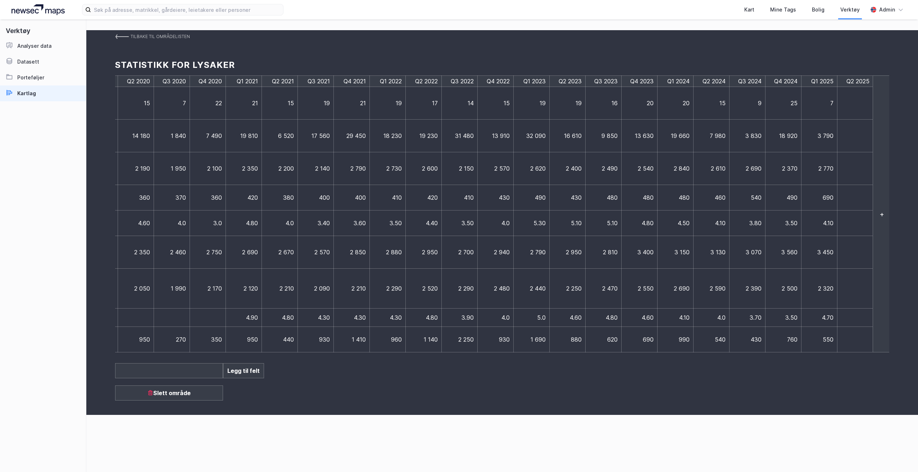
click at [858, 96] on td at bounding box center [855, 103] width 36 height 33
type input "8"
click at [861, 134] on td at bounding box center [858, 136] width 43 height 33
click at [861, 134] on td at bounding box center [855, 136] width 36 height 33
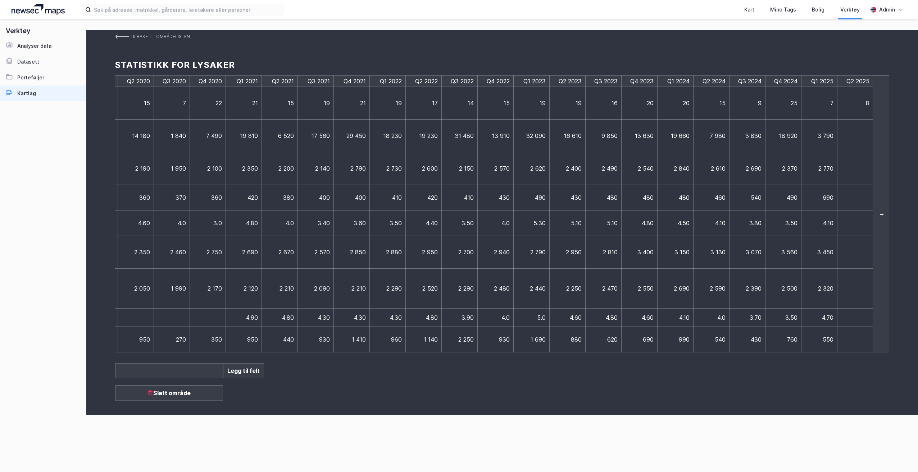
click at [858, 131] on td at bounding box center [855, 136] width 36 height 33
type input "7770"
click at [856, 171] on td at bounding box center [858, 168] width 43 height 33
click at [856, 171] on td at bounding box center [855, 168] width 36 height 33
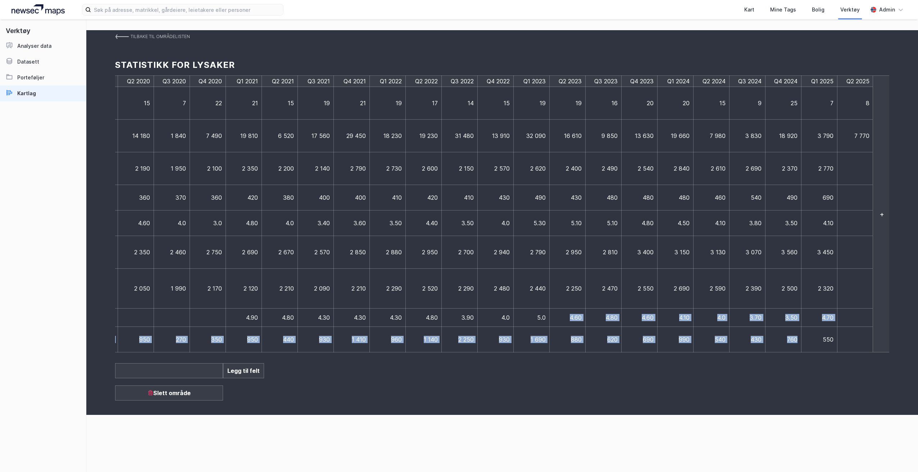
drag, startPoint x: 806, startPoint y: 352, endPoint x: 568, endPoint y: 319, distance: 239.9
click at [568, 319] on tbody "Q3 2017 Q4 2017 Q1 2018 Q2 2018 Q3 2018 Q4 2018 Q1 2019 Q2 2019 Q3 2019 Q4 2019…" at bounding box center [274, 214] width 1198 height 277
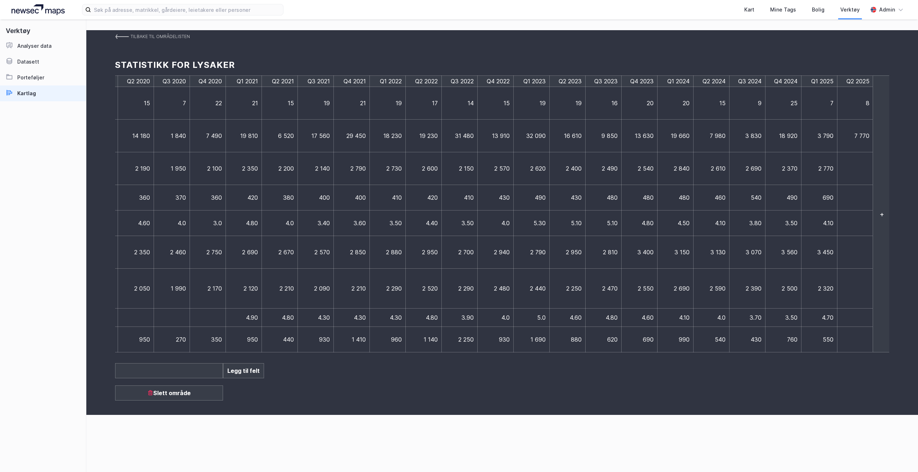
click at [757, 380] on div "Tilbake til områdelisten Statistikk for Lysaker Q3 2017 Q4 2017 Q1 2018 Q2 2018…" at bounding box center [501, 222] width 831 height 385
click at [856, 171] on td at bounding box center [855, 168] width 36 height 33
type input "2630"
click at [861, 199] on td at bounding box center [858, 198] width 43 height 26
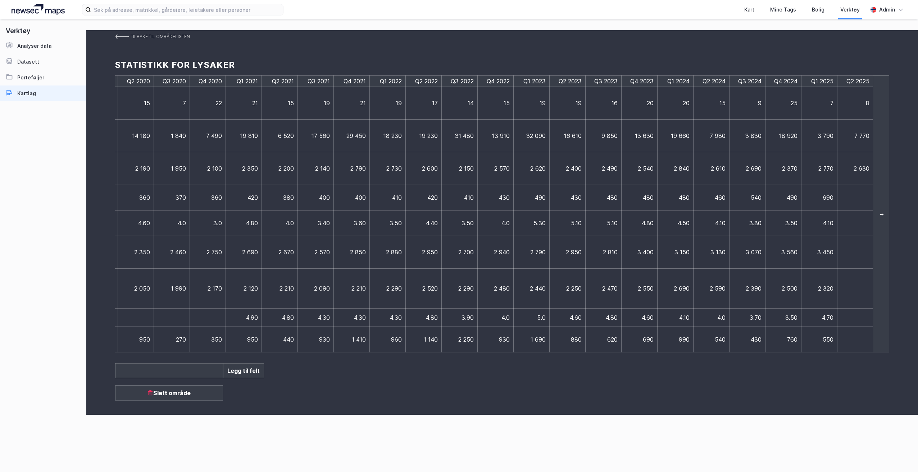
click at [861, 199] on td at bounding box center [855, 198] width 36 height 26
click at [849, 197] on td at bounding box center [855, 198] width 36 height 26
type input "530"
click at [855, 229] on td at bounding box center [858, 224] width 43 height 26
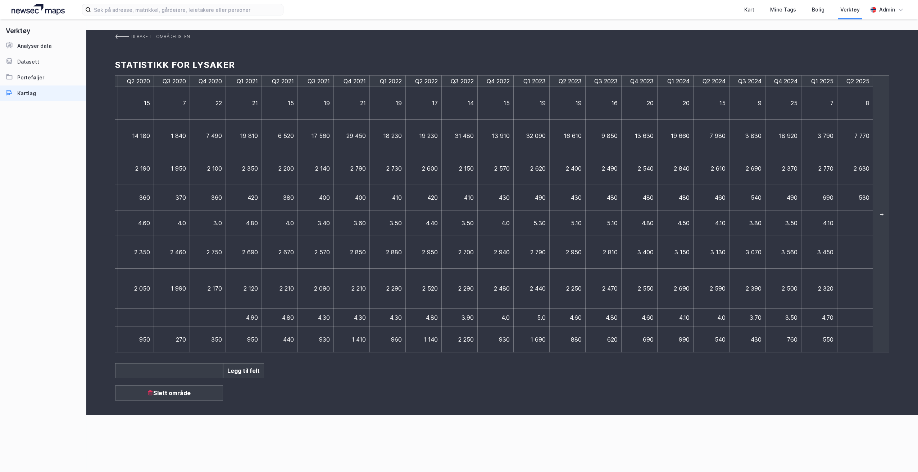
click at [855, 229] on td at bounding box center [855, 224] width 36 height 26
type input "6.6"
click at [866, 256] on td at bounding box center [855, 252] width 36 height 33
type input "3360"
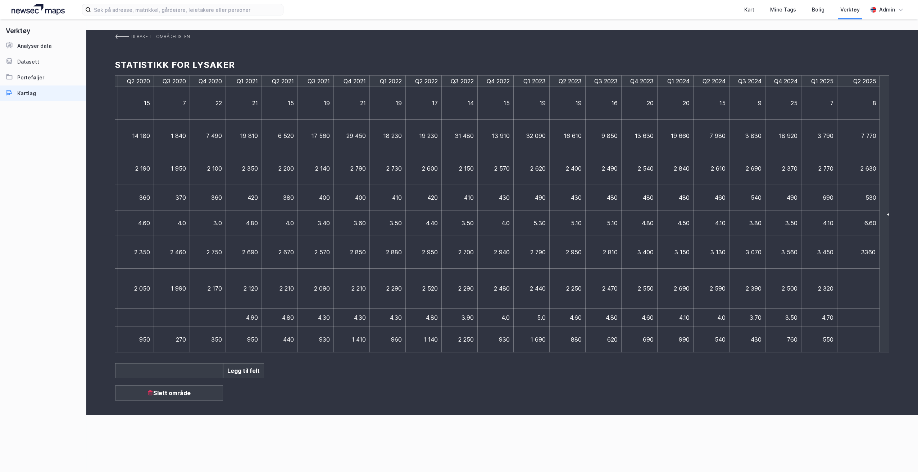
click at [866, 284] on td at bounding box center [858, 289] width 43 height 40
click at [866, 284] on td at bounding box center [855, 289] width 36 height 40
drag, startPoint x: 831, startPoint y: 352, endPoint x: 795, endPoint y: 351, distance: 35.6
click at [795, 351] on tr "Gj.snitt størrelse (kvm) 520 920 580 720 650 860 790 1 010 2 030 1 630 840 950 …" at bounding box center [274, 340] width 1198 height 26
click at [815, 366] on div "Tilbake til områdelisten Statistikk for Lysaker Q3 2017 Q4 2017 Q1 2018 Q2 2018…" at bounding box center [501, 222] width 831 height 385
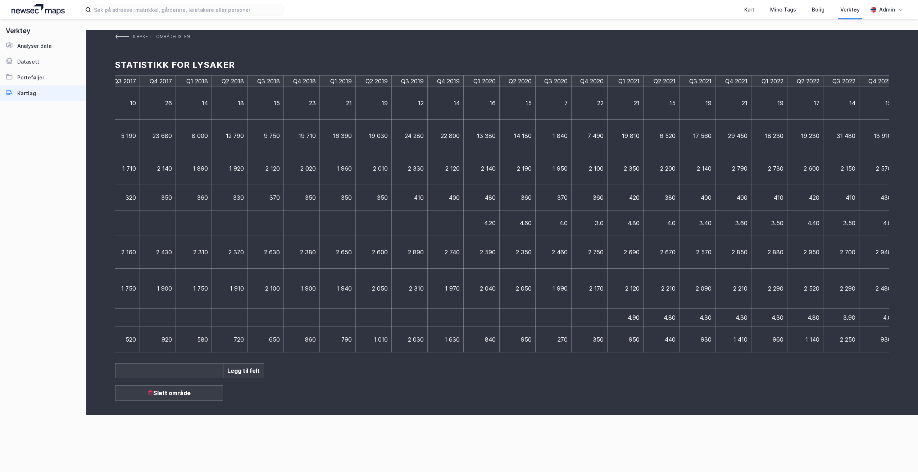
scroll to position [0, 0]
click at [859, 351] on tr "Gj.snitt størrelse (kvm) 520 920 580 720 650 860 790 1 010 2 030 1 630 840 950 …" at bounding box center [293, 340] width 1198 height 26
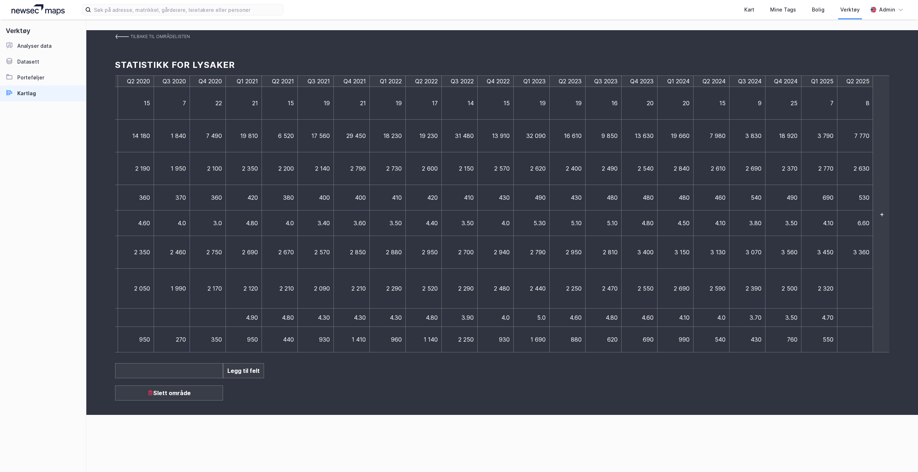
click at [852, 279] on td at bounding box center [855, 289] width 36 height 40
click at [847, 283] on td at bounding box center [855, 289] width 36 height 40
click at [847, 283] on td at bounding box center [858, 289] width 43 height 40
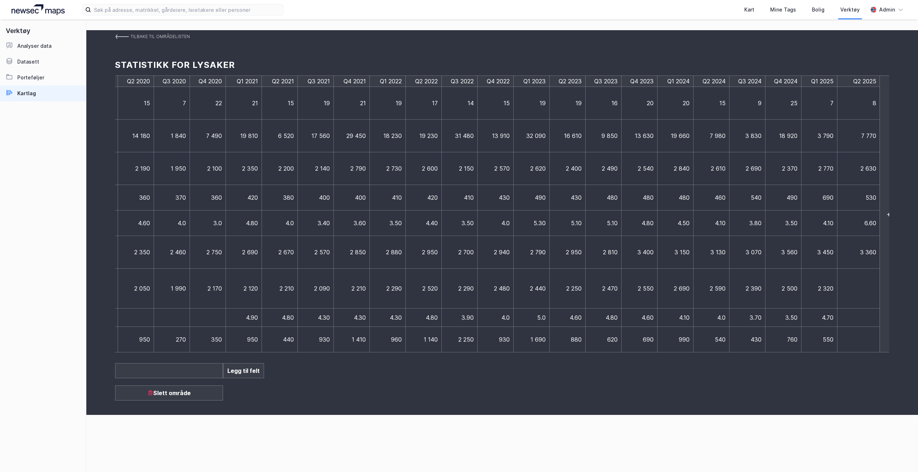
click at [847, 283] on td at bounding box center [858, 289] width 43 height 40
drag, startPoint x: 847, startPoint y: 283, endPoint x: 861, endPoint y: 299, distance: 20.6
click at [860, 301] on td at bounding box center [858, 289] width 43 height 40
click at [861, 299] on td at bounding box center [858, 289] width 43 height 40
click at [860, 294] on td at bounding box center [858, 289] width 43 height 40
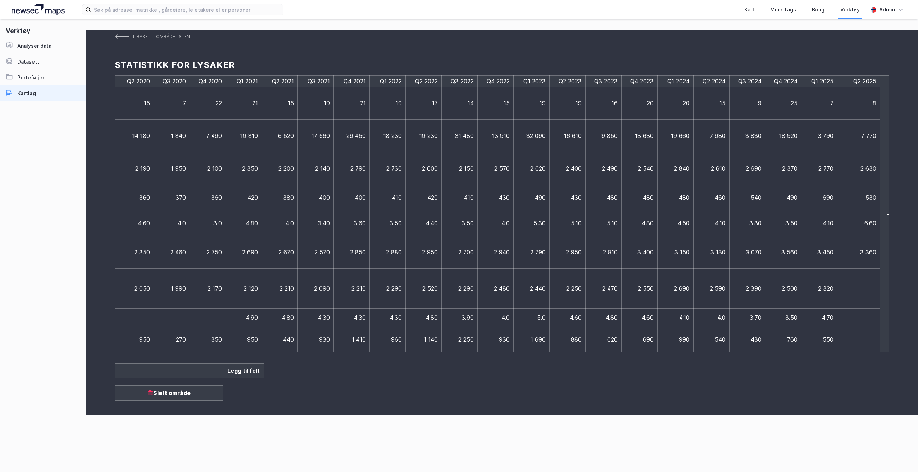
click at [860, 294] on td at bounding box center [858, 289] width 43 height 40
click at [856, 288] on input at bounding box center [858, 289] width 35 height 8
type input "2570"
click at [840, 365] on div "Tilbake til områdelisten Statistikk for Lysaker Q3 2017 Q4 2017 Q1 2018 Q2 2018…" at bounding box center [501, 222] width 831 height 385
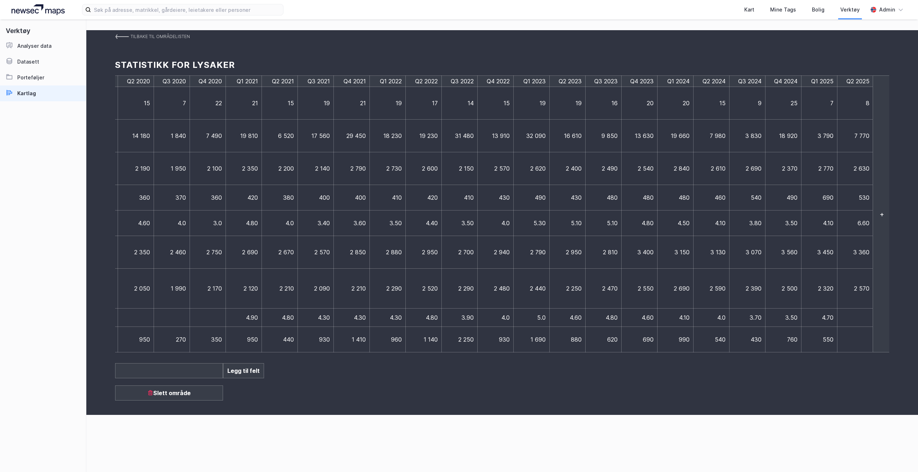
click at [850, 320] on td at bounding box center [855, 318] width 36 height 18
type input "6.4"
click at [851, 337] on td at bounding box center [855, 340] width 36 height 26
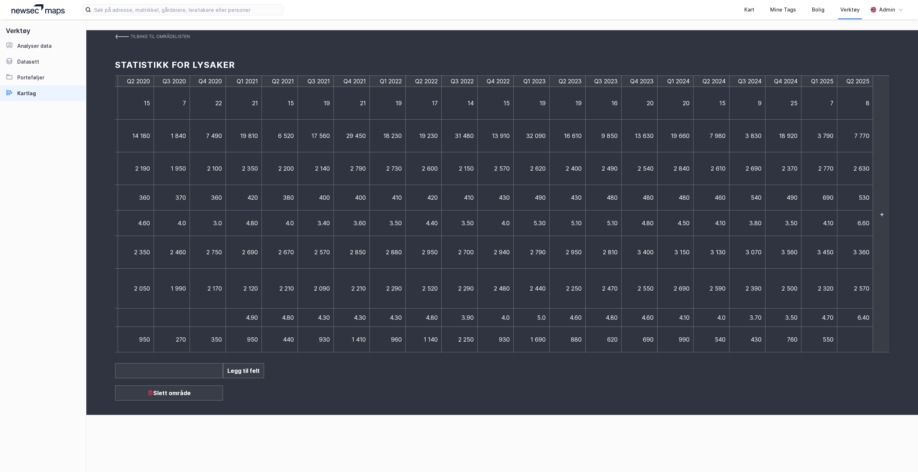
click at [854, 341] on td at bounding box center [855, 340] width 36 height 26
type input "980"
click at [828, 374] on div "Tilbake til områdelisten Statistikk for Lysaker Q3 2017 Q4 2017 Q1 2018 Q2 2018…" at bounding box center [501, 222] width 831 height 385
drag, startPoint x: 785, startPoint y: 355, endPoint x: 811, endPoint y: 366, distance: 28.4
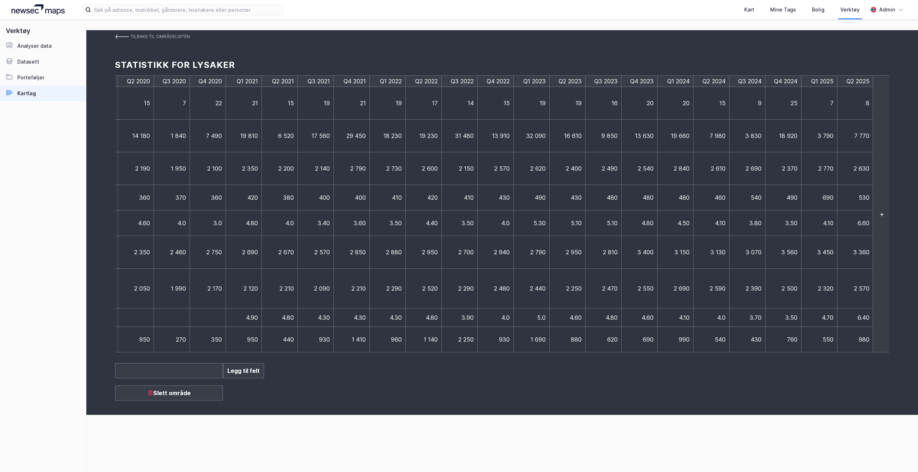
click at [809, 368] on div "Tilbake til områdelisten Statistikk for Lysaker Q3 2017 Q4 2017 Q1 2018 Q2 2018…" at bounding box center [501, 222] width 831 height 385
drag, startPoint x: 818, startPoint y: 356, endPoint x: 814, endPoint y: 365, distance: 10.2
click at [814, 365] on div "Tilbake til områdelisten Statistikk for Lysaker Q3 2017 Q4 2017 Q1 2018 Q2 2018…" at bounding box center [501, 222] width 831 height 385
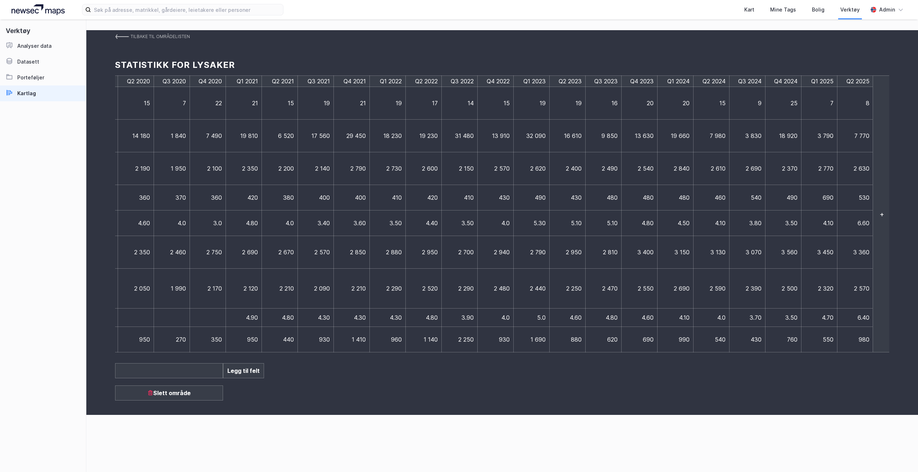
drag, startPoint x: 824, startPoint y: 356, endPoint x: 828, endPoint y: 376, distance: 20.3
click at [828, 376] on div "Tilbake til områdelisten Statistikk for Lysaker Q3 2017 Q4 2017 Q1 2018 Q2 2018…" at bounding box center [501, 222] width 831 height 385
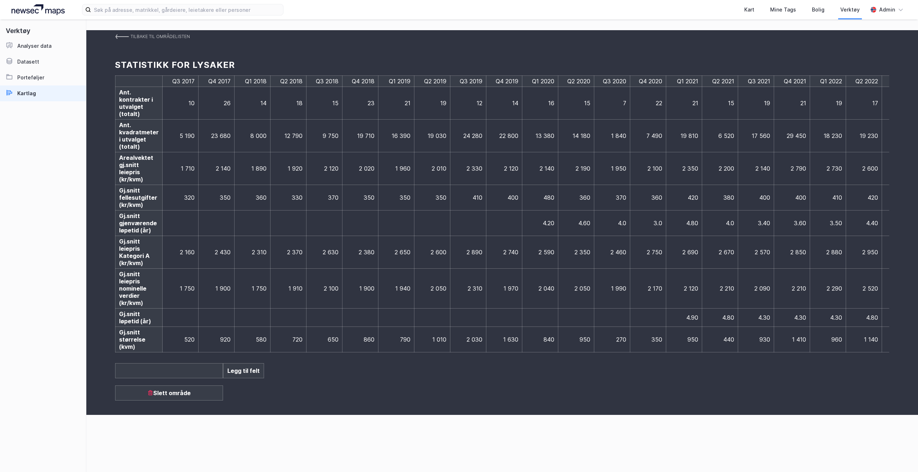
click at [118, 33] on link "Tilbake til områdelisten" at bounding box center [152, 36] width 75 height 13
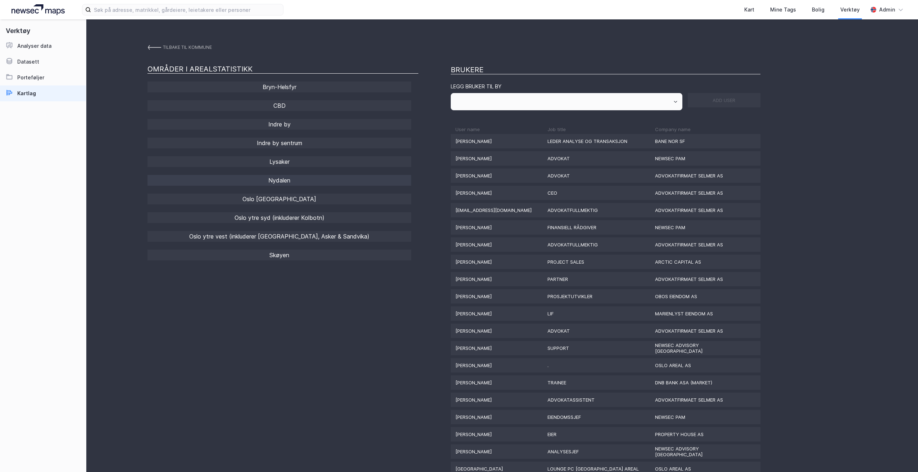
click at [296, 178] on div "Nydalen" at bounding box center [279, 180] width 264 height 11
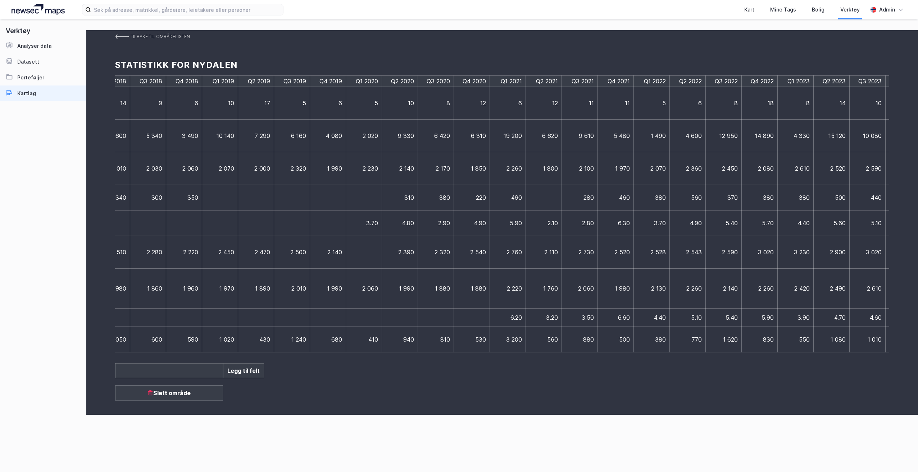
scroll to position [0, 440]
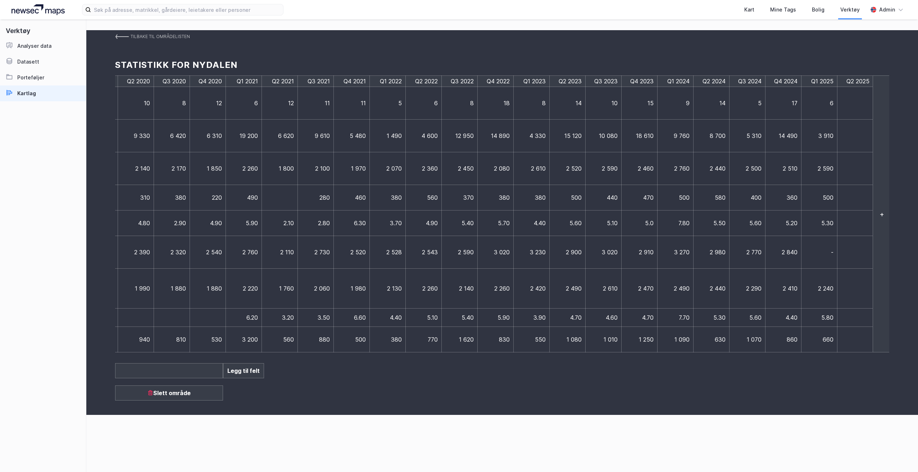
click at [851, 108] on td at bounding box center [855, 103] width 36 height 33
type input "9"
click at [852, 142] on td at bounding box center [858, 136] width 43 height 33
click at [852, 142] on td at bounding box center [855, 136] width 36 height 33
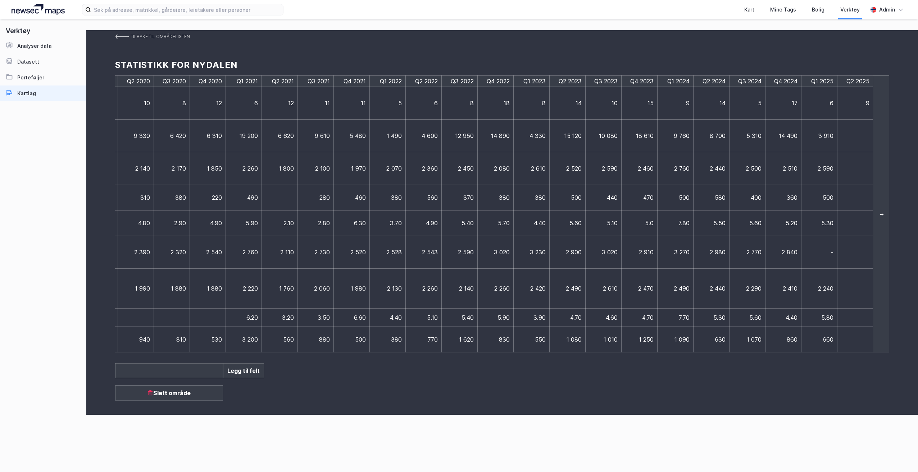
click at [852, 142] on td at bounding box center [855, 136] width 36 height 33
click at [852, 142] on td at bounding box center [858, 136] width 43 height 33
click at [855, 139] on input at bounding box center [858, 136] width 35 height 8
click at [852, 132] on td at bounding box center [855, 136] width 36 height 33
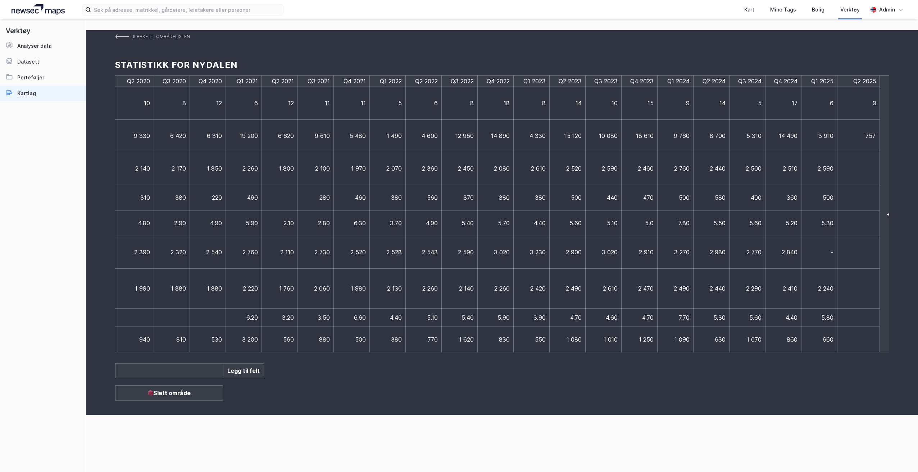
type input "7570"
click at [855, 165] on td at bounding box center [855, 168] width 36 height 33
click at [861, 174] on td at bounding box center [855, 168] width 36 height 33
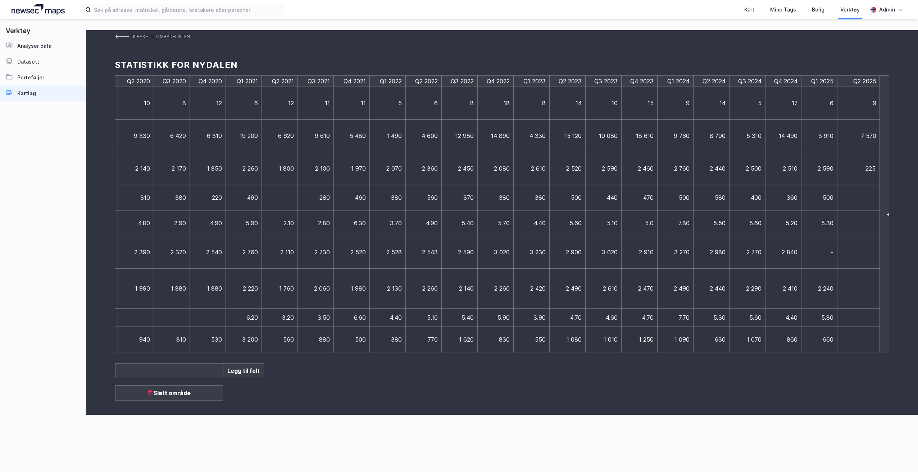
type input "2250"
click at [860, 201] on td at bounding box center [858, 198] width 43 height 26
click at [860, 201] on td at bounding box center [855, 198] width 36 height 26
click at [846, 194] on td at bounding box center [855, 198] width 36 height 26
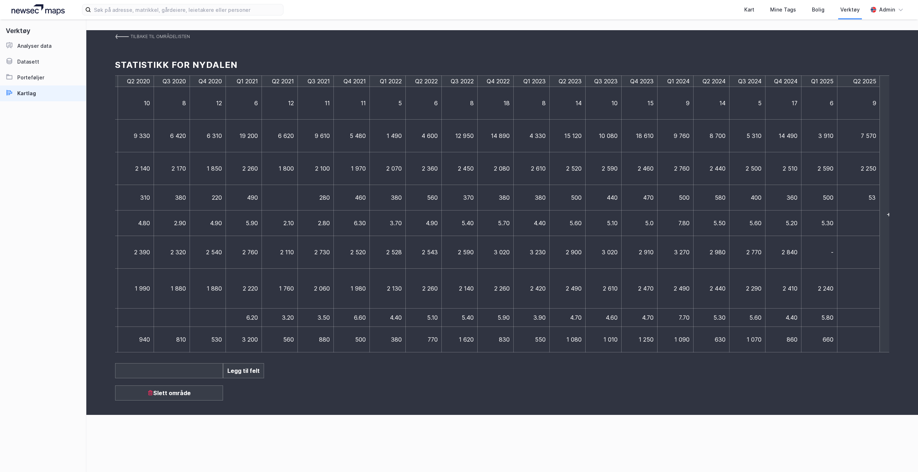
type input "530"
click at [858, 225] on td at bounding box center [858, 224] width 43 height 26
click at [858, 225] on td at bounding box center [855, 224] width 36 height 26
click at [856, 224] on td at bounding box center [855, 224] width 36 height 26
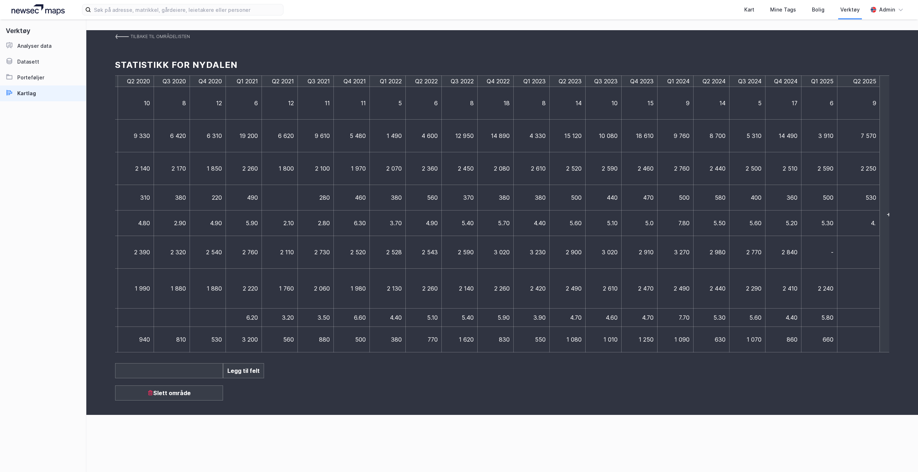
type input "4.5"
click at [865, 260] on td at bounding box center [858, 252] width 43 height 33
click at [865, 260] on td at bounding box center [855, 252] width 36 height 33
click at [845, 247] on td at bounding box center [855, 252] width 36 height 33
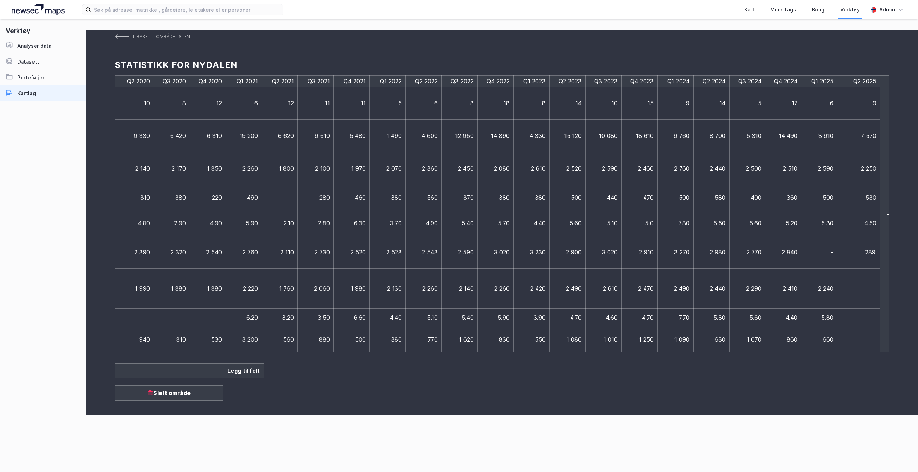
type input "2890"
click at [859, 293] on td at bounding box center [855, 289] width 36 height 40
type input "2340"
click at [852, 317] on td at bounding box center [855, 318] width 36 height 18
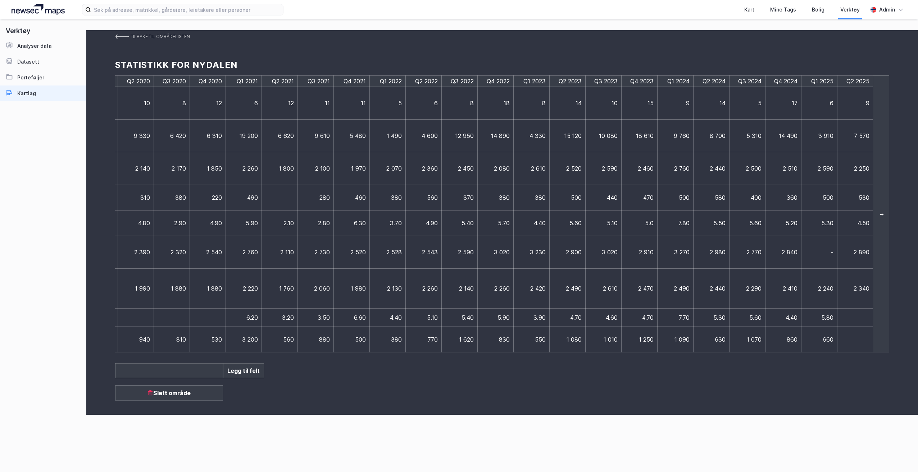
click at [852, 317] on td at bounding box center [855, 318] width 36 height 18
type input "4.3"
click at [858, 343] on td at bounding box center [858, 340] width 43 height 26
click at [858, 343] on td at bounding box center [855, 340] width 36 height 26
click at [862, 341] on td at bounding box center [855, 340] width 36 height 26
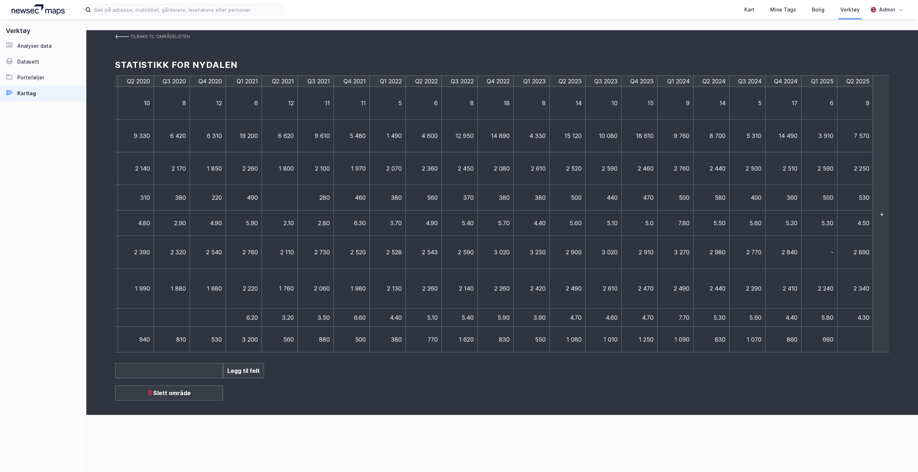
click at [862, 341] on td at bounding box center [855, 340] width 36 height 26
type input "850"
click at [740, 378] on div "Tilbake til områdelisten Statistikk for Nydalen Q3 2017 Q4 2017 Q1 2018 Q2 2018…" at bounding box center [501, 222] width 831 height 385
click at [632, 371] on div "Tilbake til områdelisten Statistikk for Nydalen Q3 2017 Q4 2017 Q1 2018 Q2 2018…" at bounding box center [501, 222] width 831 height 385
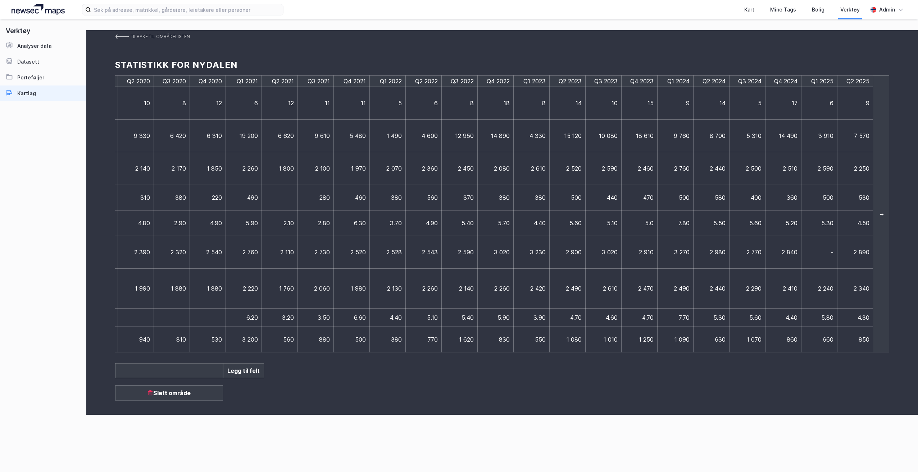
click at [120, 36] on img at bounding box center [122, 37] width 14 height 6
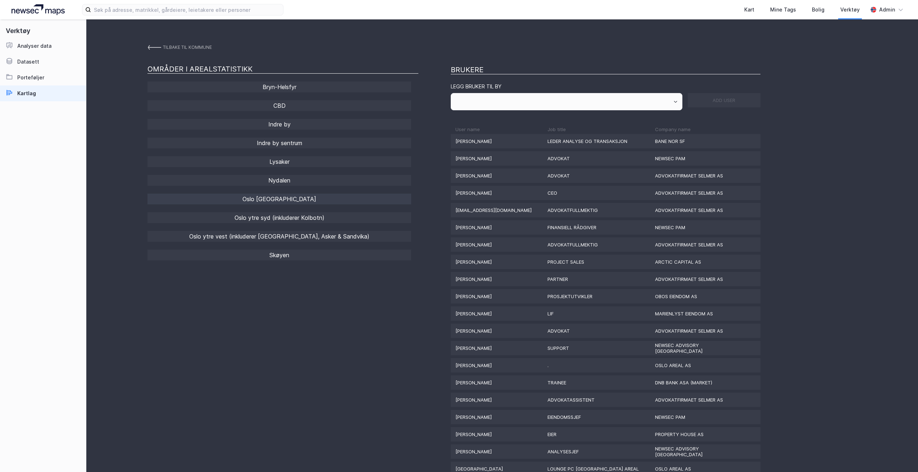
click at [293, 202] on div "Oslo [GEOGRAPHIC_DATA]" at bounding box center [279, 199] width 264 height 11
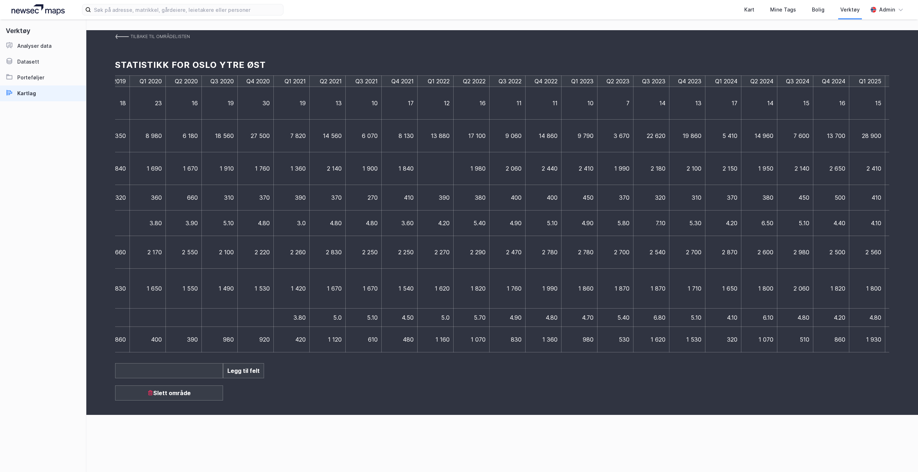
scroll to position [0, 440]
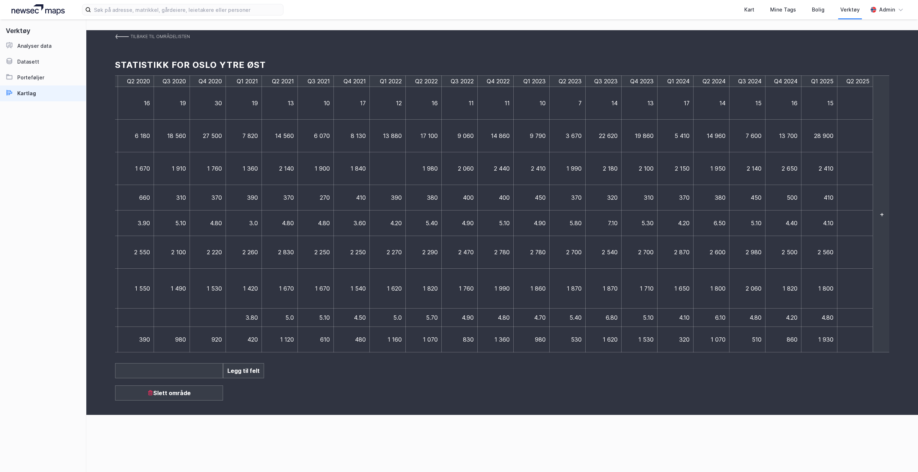
click at [849, 104] on td at bounding box center [855, 103] width 36 height 33
type input "17"
click at [860, 140] on td at bounding box center [855, 136] width 36 height 33
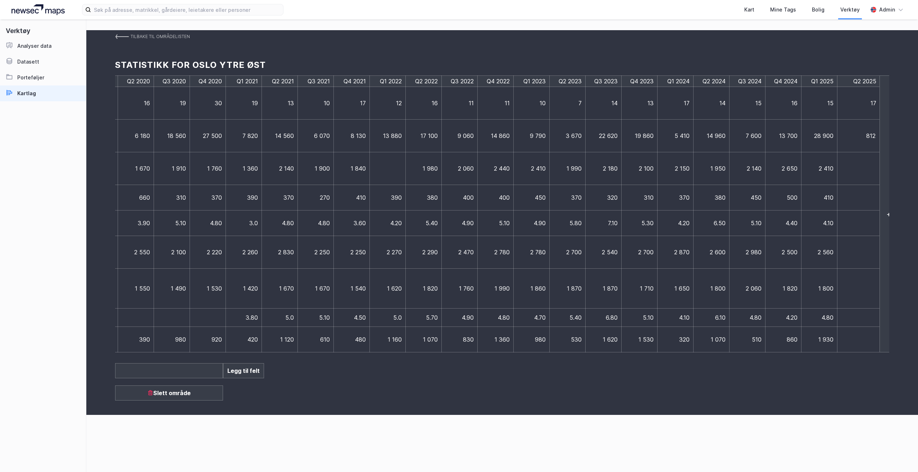
type input "8120"
click at [867, 162] on td at bounding box center [858, 168] width 43 height 33
click at [867, 162] on td at bounding box center [855, 168] width 36 height 33
click at [851, 174] on td at bounding box center [855, 168] width 36 height 33
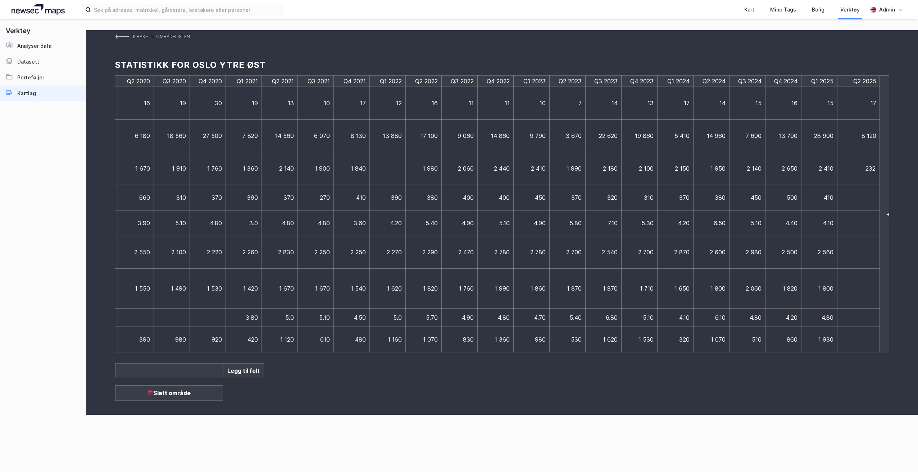
type input "2320"
click at [857, 193] on td at bounding box center [858, 198] width 43 height 26
click at [857, 193] on td at bounding box center [855, 198] width 36 height 26
click at [863, 194] on td at bounding box center [855, 198] width 36 height 26
click at [864, 193] on td at bounding box center [855, 198] width 36 height 26
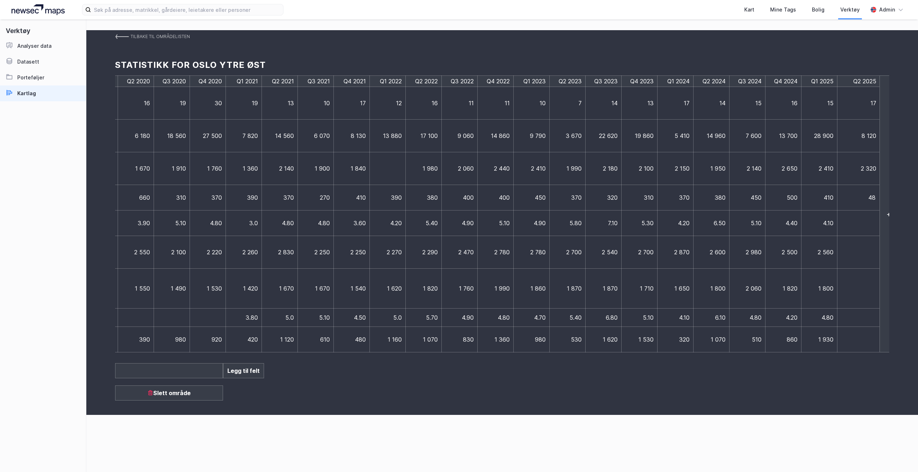
type input "480"
click at [850, 219] on td at bounding box center [858, 224] width 43 height 26
click at [850, 219] on td at bounding box center [855, 224] width 36 height 26
click at [859, 217] on td at bounding box center [855, 224] width 36 height 26
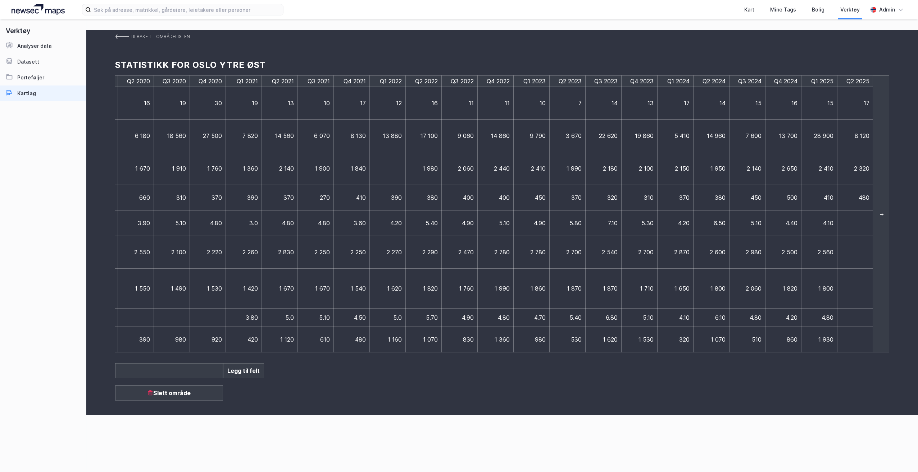
click at [854, 228] on td at bounding box center [855, 224] width 36 height 26
type input "5.0"
click at [854, 256] on td at bounding box center [855, 252] width 36 height 33
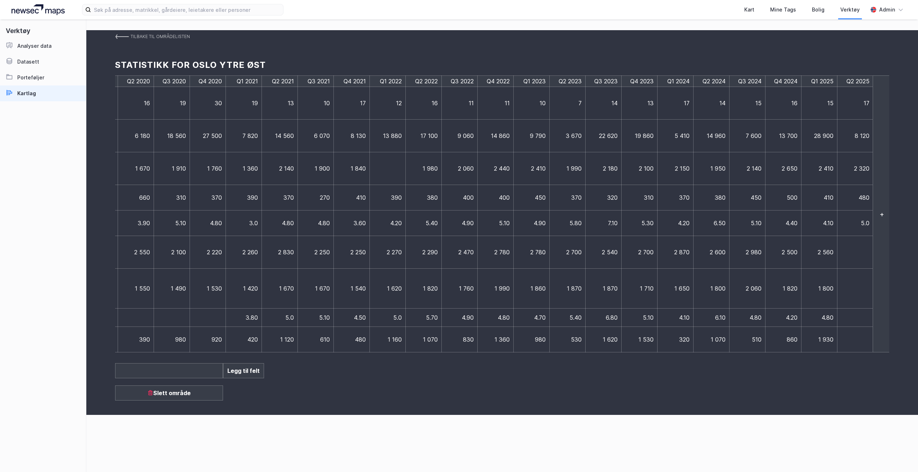
click at [857, 250] on td at bounding box center [855, 252] width 36 height 33
type input "2"
type input "3120"
click at [868, 284] on td at bounding box center [855, 289] width 36 height 40
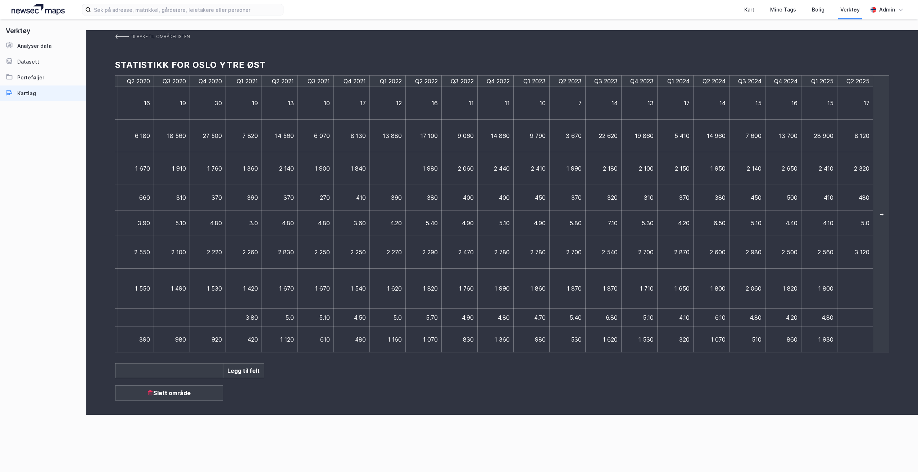
click at [868, 284] on td at bounding box center [855, 289] width 36 height 40
click at [859, 286] on td at bounding box center [855, 289] width 36 height 40
type input "2060"
click at [854, 315] on td at bounding box center [858, 318] width 43 height 18
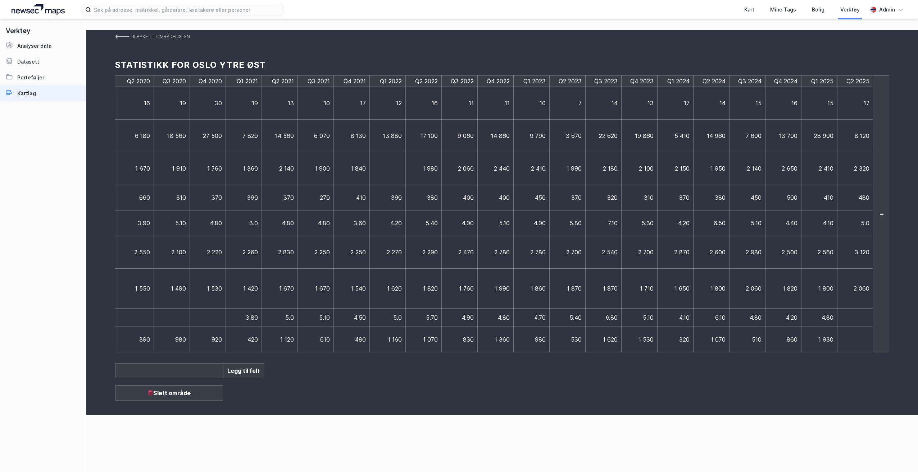
click at [854, 315] on td at bounding box center [855, 318] width 36 height 18
click at [860, 322] on td at bounding box center [855, 318] width 36 height 18
type input "4.8"
click at [837, 352] on td at bounding box center [858, 340] width 43 height 26
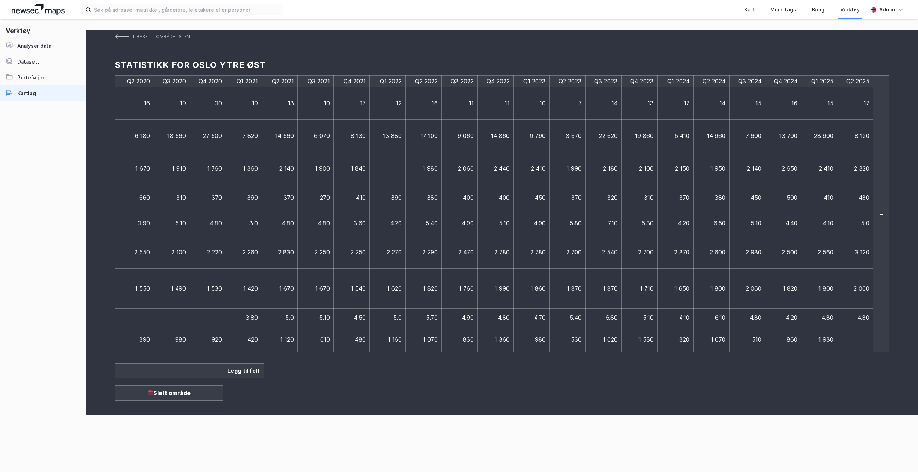
click at [856, 346] on td at bounding box center [855, 340] width 36 height 26
type input "480"
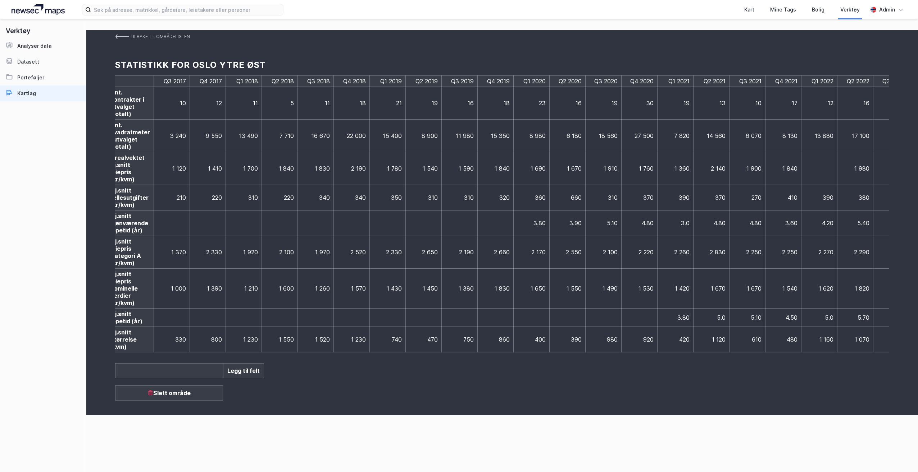
scroll to position [0, 0]
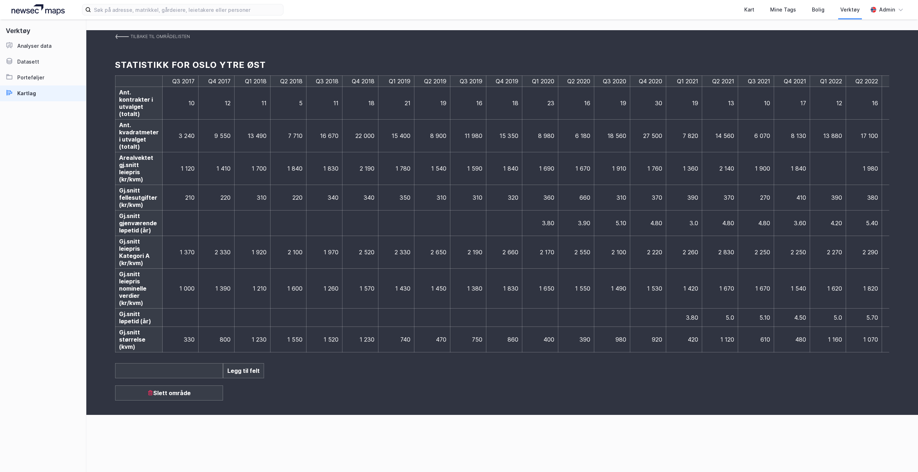
click at [127, 37] on img at bounding box center [122, 37] width 14 height 6
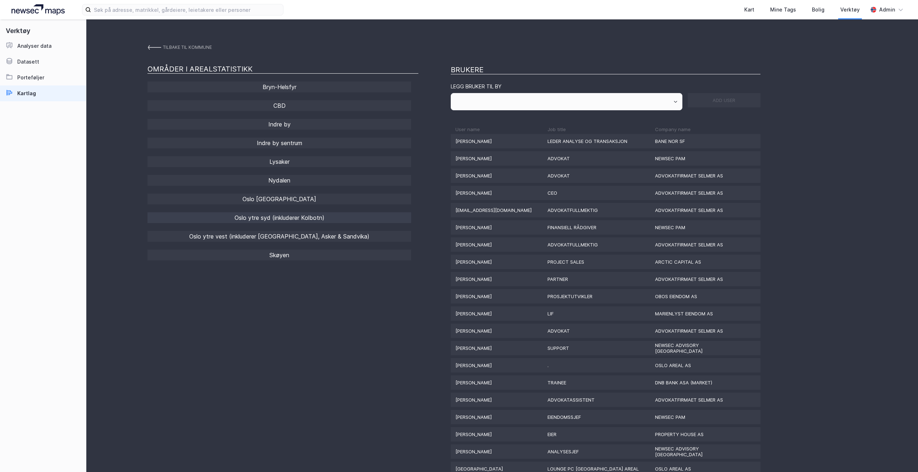
click at [304, 218] on div "Oslo ytre syd (inkluderer Kolbotn)" at bounding box center [279, 217] width 264 height 11
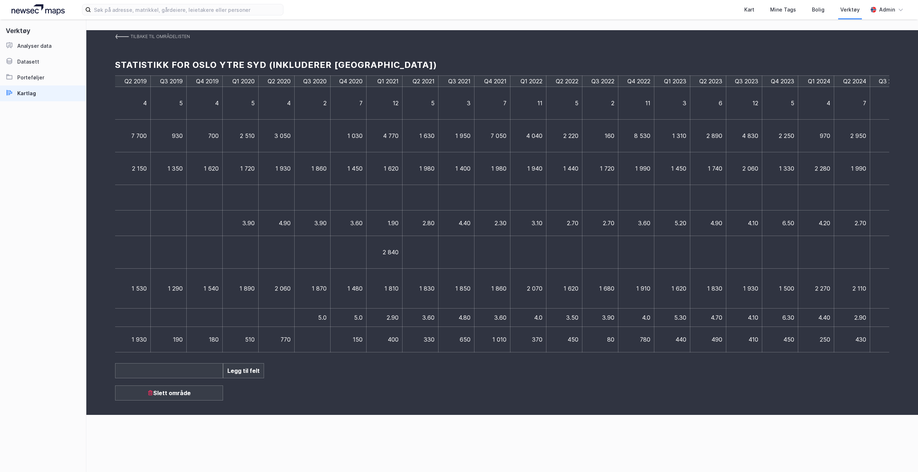
scroll to position [0, 440]
click at [857, 111] on td at bounding box center [855, 103] width 36 height 33
type input "5"
click at [850, 134] on td at bounding box center [858, 136] width 43 height 33
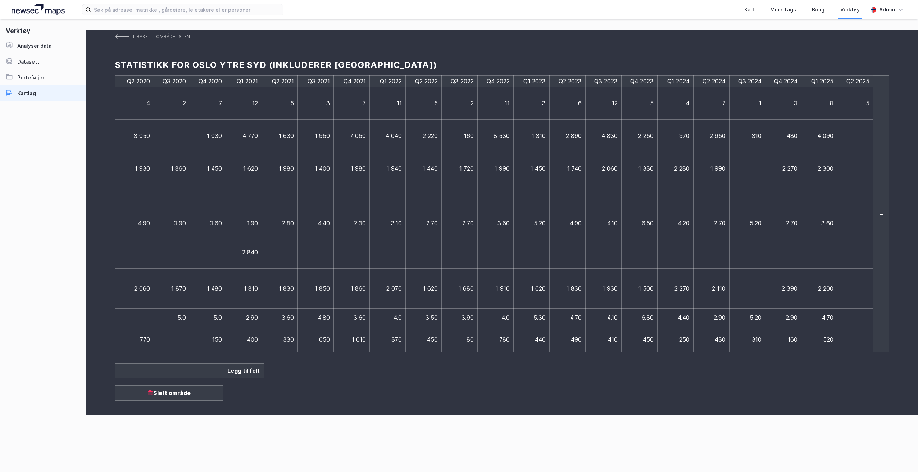
click at [850, 134] on td at bounding box center [855, 136] width 36 height 33
click at [850, 144] on td at bounding box center [855, 136] width 36 height 33
type input "2080"
click at [859, 169] on td at bounding box center [858, 168] width 43 height 33
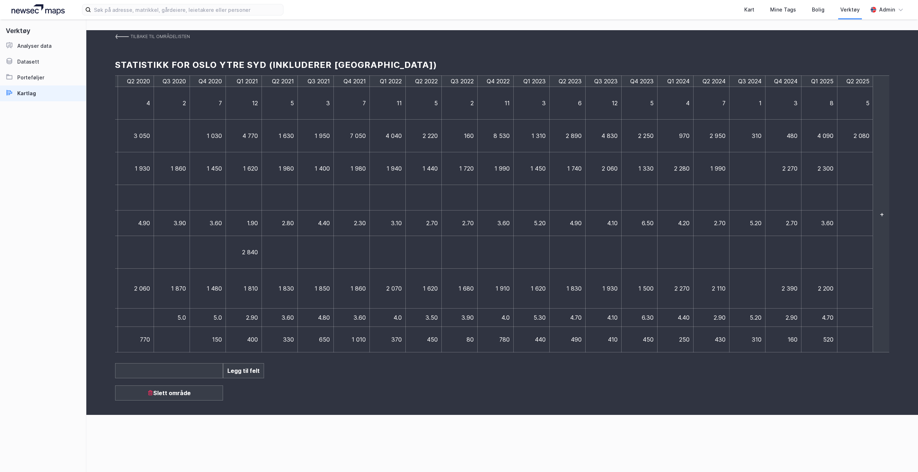
click at [859, 169] on td at bounding box center [855, 168] width 36 height 33
click at [859, 165] on td at bounding box center [855, 168] width 36 height 33
type input "2650"
click at [854, 200] on td at bounding box center [855, 198] width 36 height 26
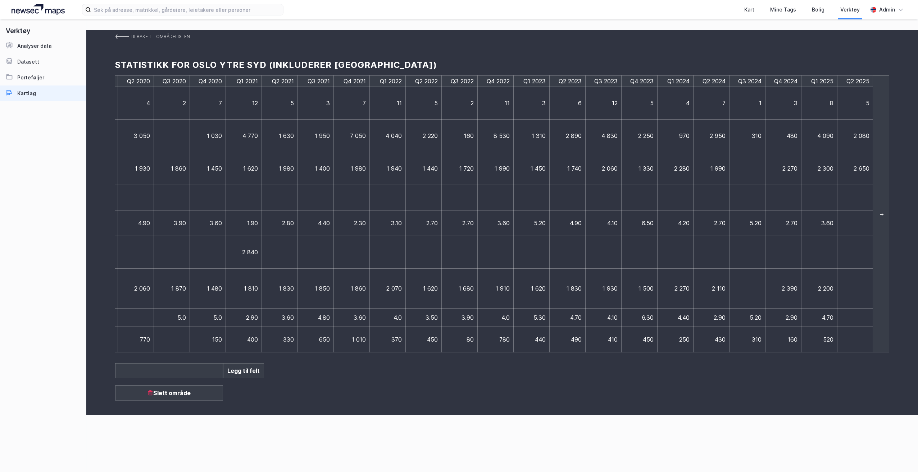
click at [854, 200] on td at bounding box center [855, 198] width 36 height 26
type input "500"
click at [850, 222] on td at bounding box center [855, 224] width 36 height 26
click at [852, 225] on td at bounding box center [855, 224] width 36 height 26
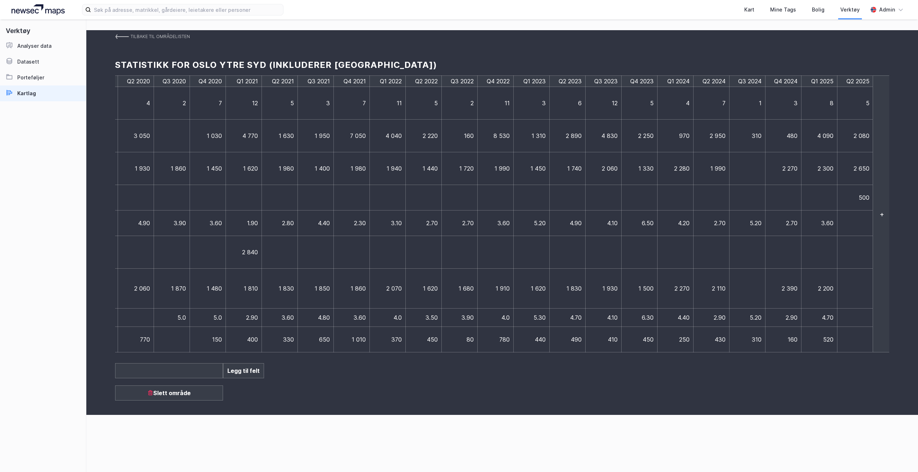
click at [852, 225] on td at bounding box center [855, 224] width 36 height 26
click at [857, 218] on td at bounding box center [855, 224] width 36 height 26
type input "4.1"
click at [846, 254] on td at bounding box center [855, 252] width 36 height 33
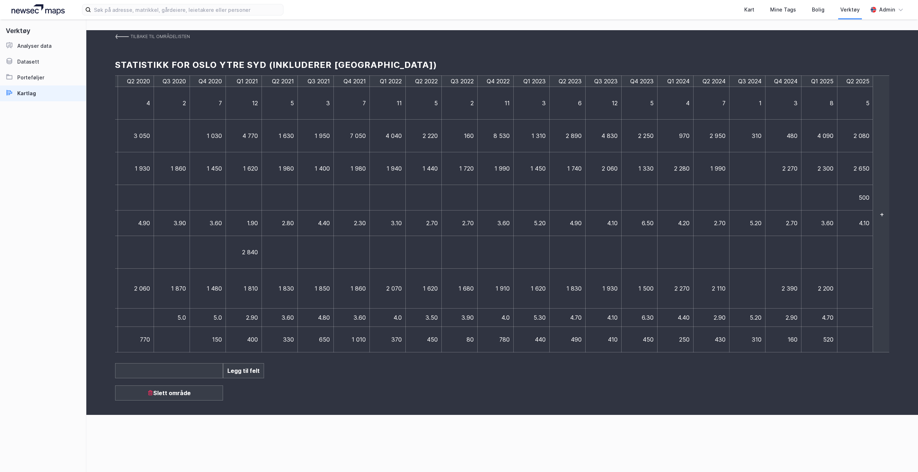
click at [846, 254] on td at bounding box center [855, 252] width 36 height 33
click at [861, 283] on td at bounding box center [858, 289] width 43 height 40
click at [854, 298] on td at bounding box center [855, 289] width 36 height 40
click at [846, 289] on td at bounding box center [855, 289] width 36 height 40
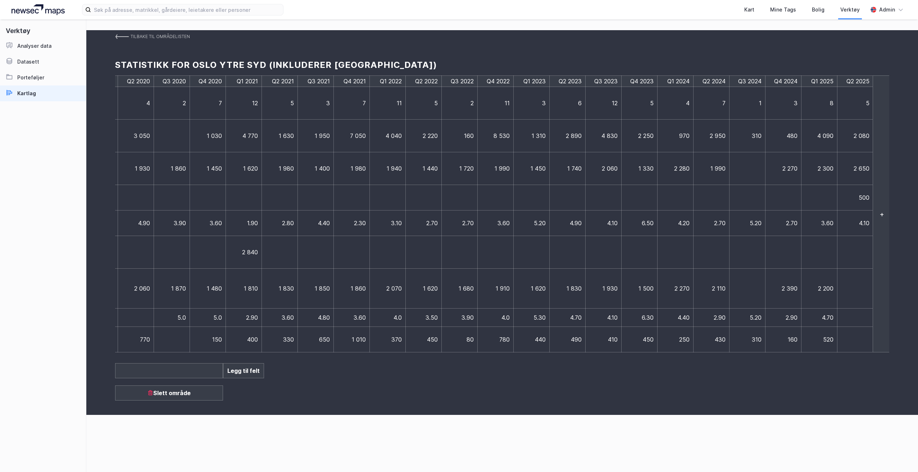
click at [846, 289] on td at bounding box center [855, 289] width 36 height 40
type input "2540"
click at [859, 316] on td at bounding box center [855, 318] width 36 height 18
type input "4.2"
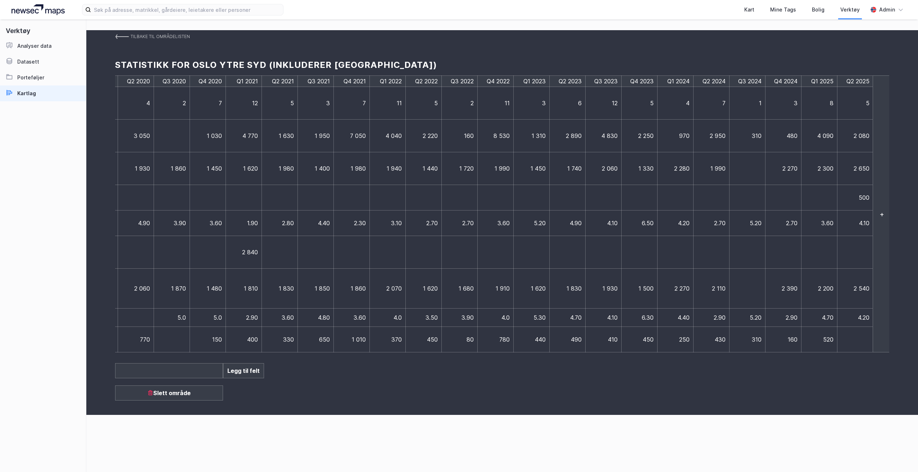
click at [847, 336] on td at bounding box center [855, 340] width 36 height 26
click at [847, 335] on td at bounding box center [855, 340] width 36 height 26
type input "420"
click at [817, 384] on div "Tilbake til områdelisten Statistikk for [GEOGRAPHIC_DATA] ytre syd (inkluderer …" at bounding box center [501, 222] width 831 height 385
click at [125, 40] on link "Tilbake til områdelisten" at bounding box center [152, 36] width 75 height 13
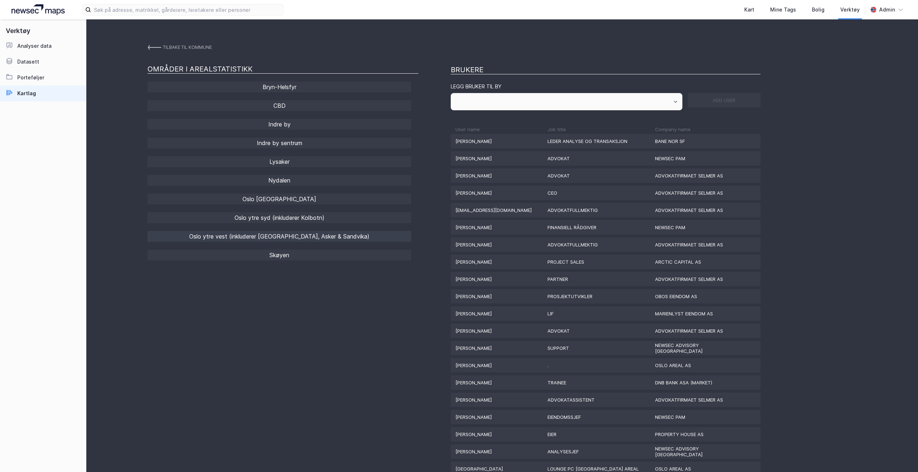
click at [314, 237] on div "Oslo ytre vest (inkluderer [GEOGRAPHIC_DATA], Asker & Sandvika)" at bounding box center [279, 236] width 264 height 11
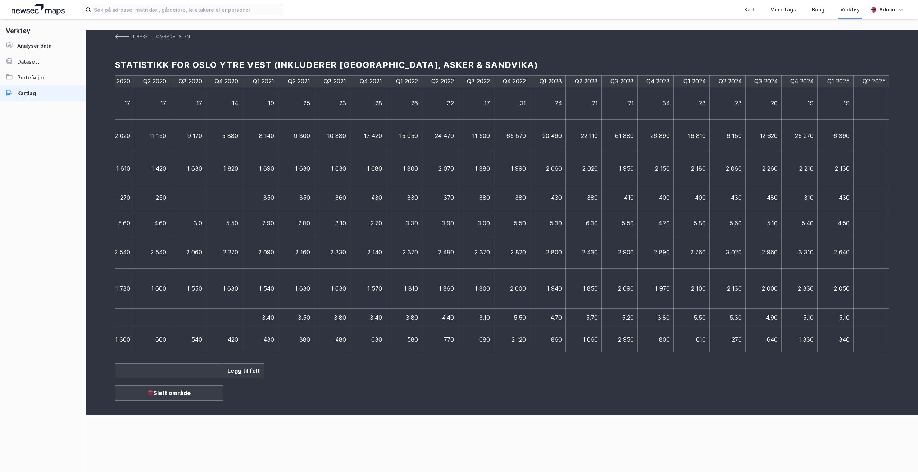
scroll to position [0, 440]
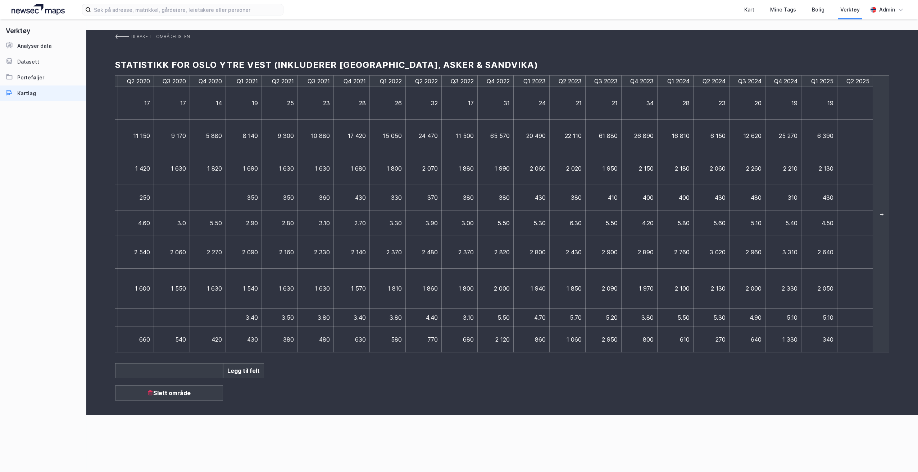
click at [845, 109] on td at bounding box center [855, 103] width 36 height 33
click at [849, 111] on td at bounding box center [858, 103] width 43 height 33
click at [850, 111] on td at bounding box center [858, 103] width 43 height 33
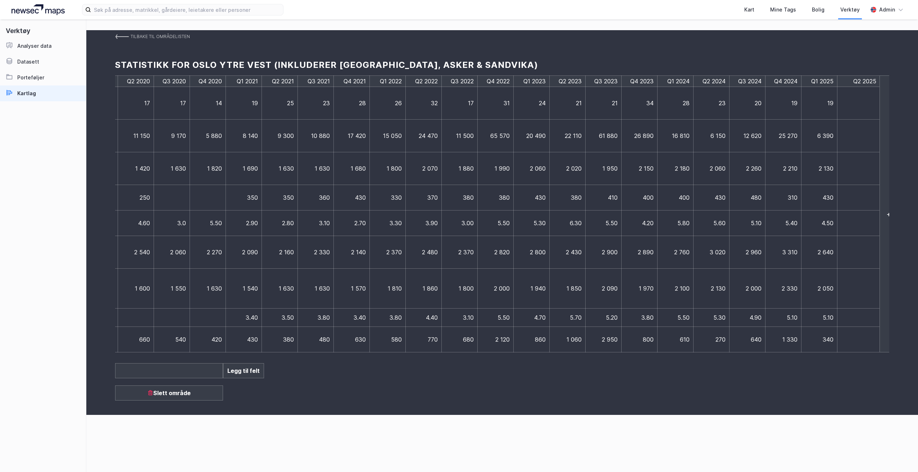
click at [850, 111] on td at bounding box center [858, 103] width 43 height 33
click at [850, 109] on td at bounding box center [858, 103] width 43 height 33
click at [858, 104] on input at bounding box center [858, 104] width 35 height 8
type input "20"
click at [854, 129] on td at bounding box center [858, 136] width 43 height 33
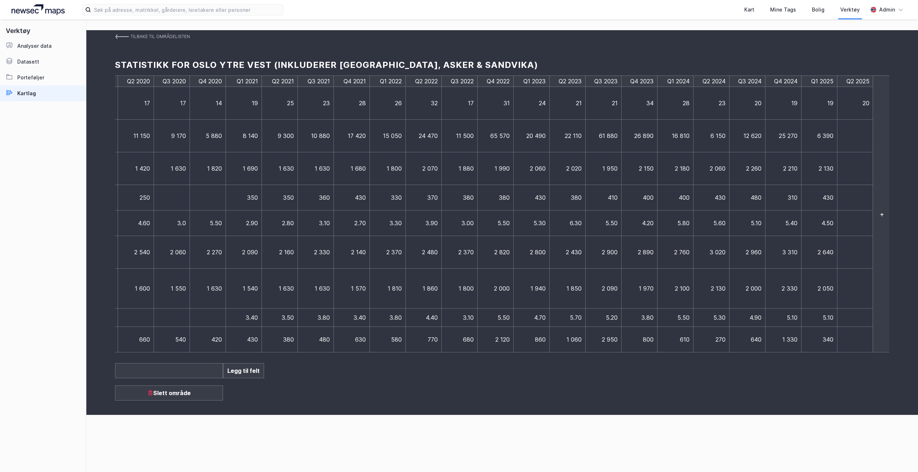
click at [854, 129] on td at bounding box center [855, 136] width 36 height 33
click at [843, 137] on td at bounding box center [855, 136] width 36 height 33
type input "17020"
click at [855, 169] on td at bounding box center [858, 168] width 43 height 33
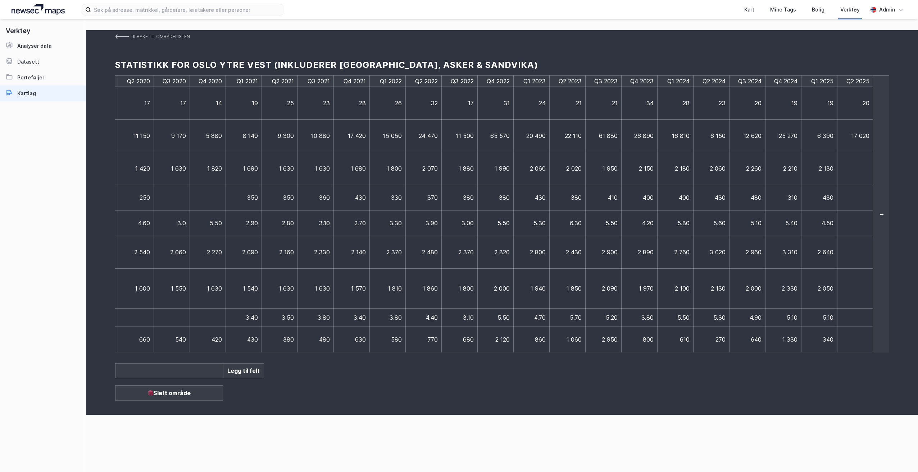
click at [855, 169] on td at bounding box center [855, 168] width 36 height 33
click at [864, 174] on td at bounding box center [855, 168] width 36 height 33
type input "2350"
click at [858, 196] on td at bounding box center [855, 198] width 36 height 26
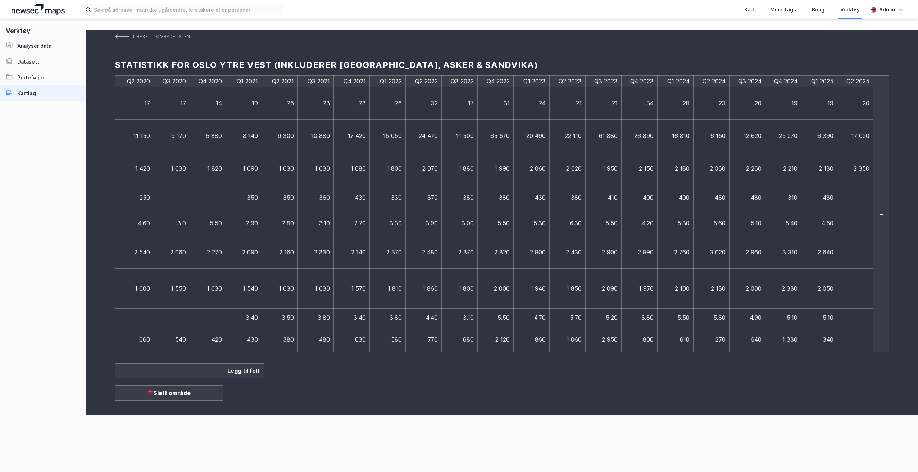
click at [858, 196] on td at bounding box center [855, 198] width 36 height 26
click at [859, 196] on td at bounding box center [855, 198] width 36 height 26
type input "470"
click at [870, 232] on td at bounding box center [858, 224] width 43 height 26
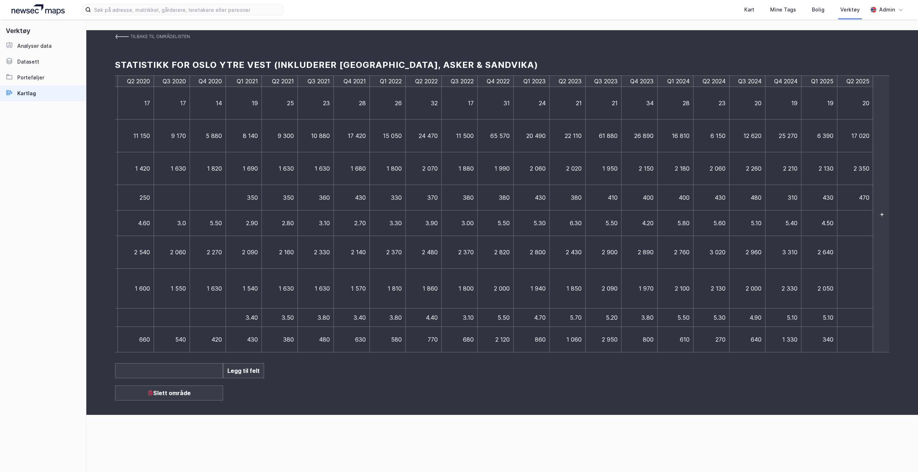
click at [870, 232] on td at bounding box center [855, 224] width 36 height 26
click at [857, 232] on td at bounding box center [855, 224] width 36 height 26
type input "6.2"
click at [857, 248] on td at bounding box center [855, 252] width 36 height 33
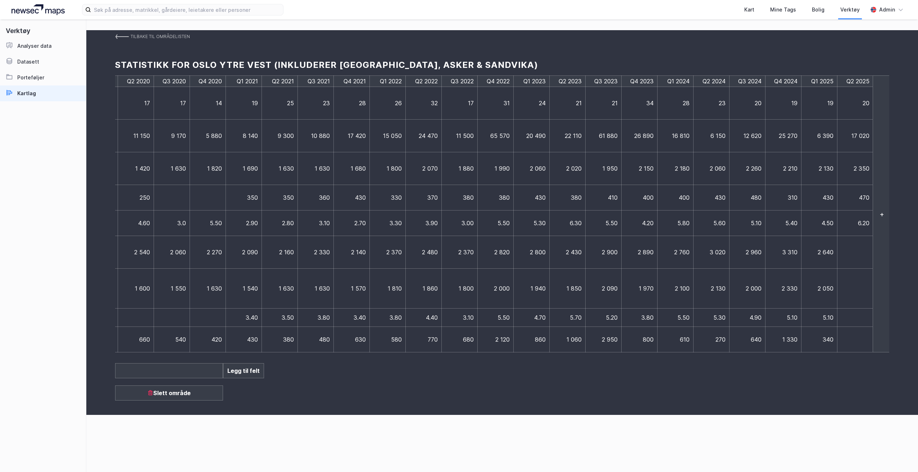
click at [857, 248] on td at bounding box center [855, 252] width 36 height 33
click at [845, 256] on td at bounding box center [855, 252] width 36 height 33
type input "3010"
click at [850, 285] on td at bounding box center [858, 289] width 43 height 40
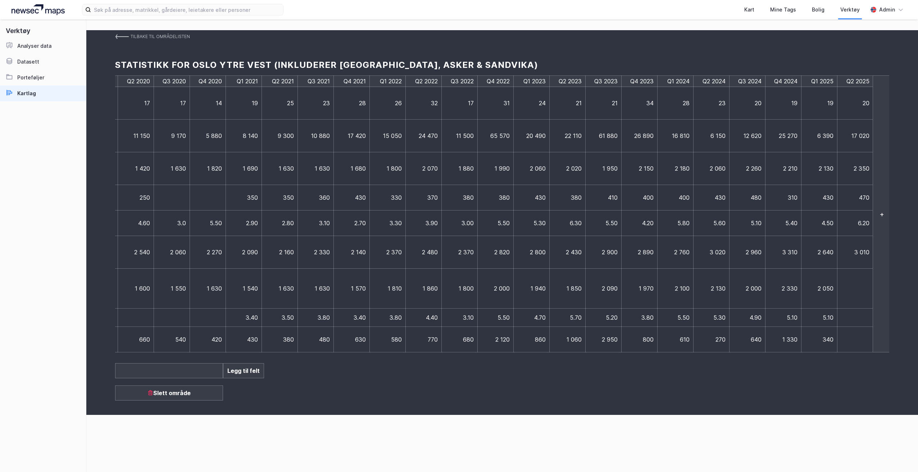
click at [850, 285] on td at bounding box center [855, 289] width 36 height 40
click at [855, 287] on td at bounding box center [855, 289] width 36 height 40
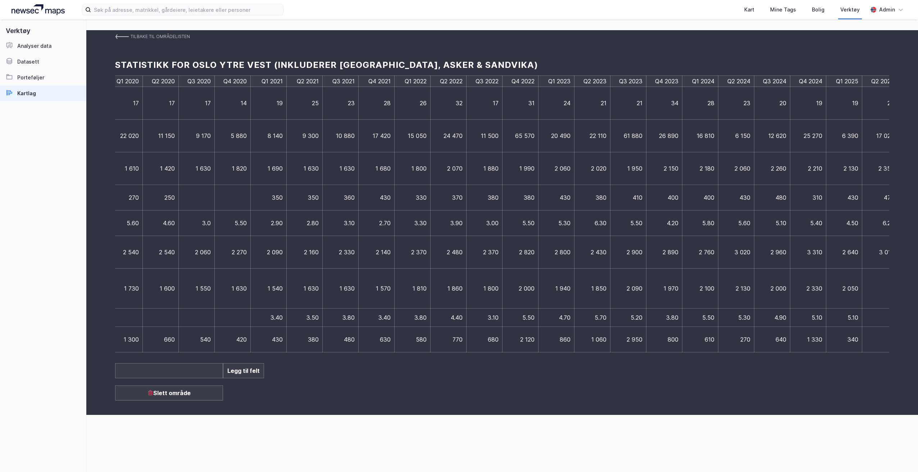
click at [872, 289] on td at bounding box center [880, 289] width 36 height 40
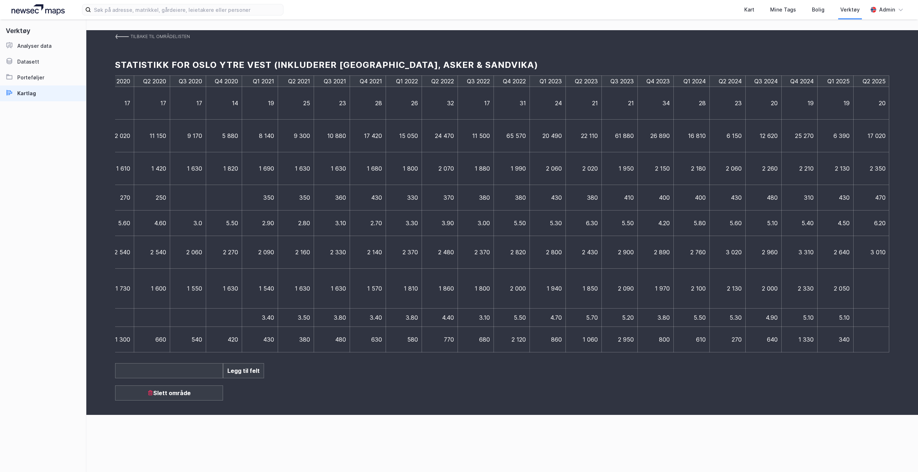
scroll to position [0, 431]
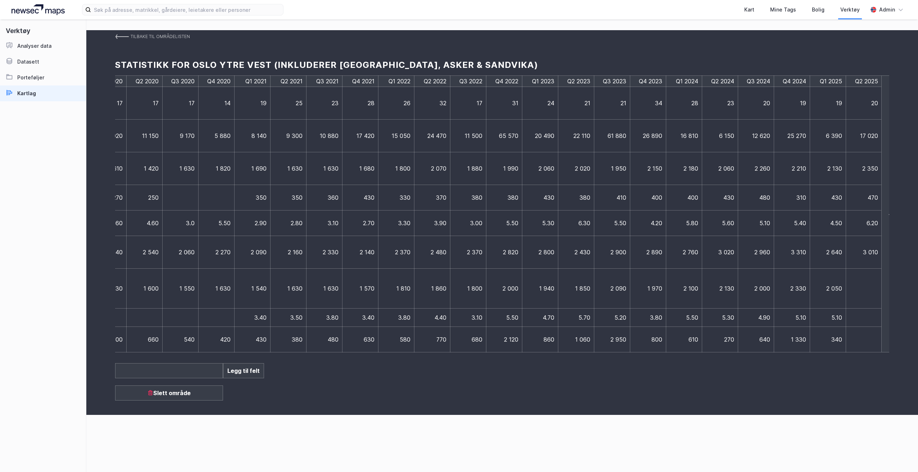
click at [859, 290] on td at bounding box center [864, 289] width 36 height 40
type input "2140"
click at [863, 317] on td at bounding box center [864, 318] width 36 height 18
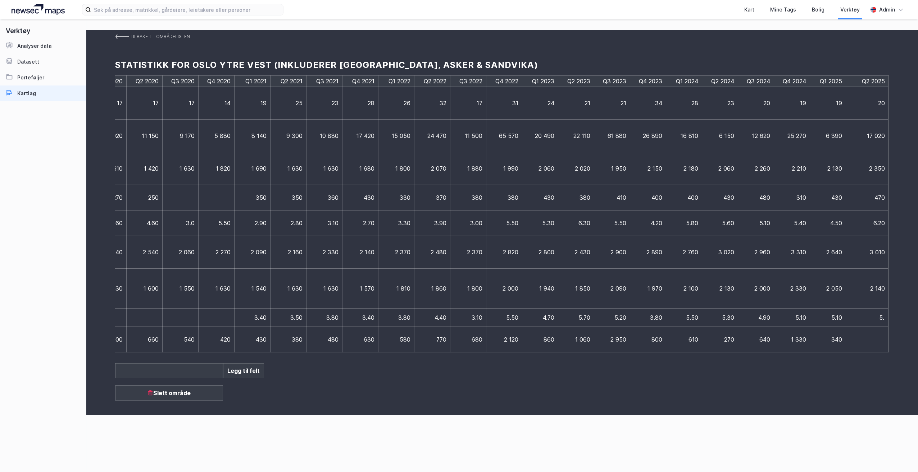
type input "5.6"
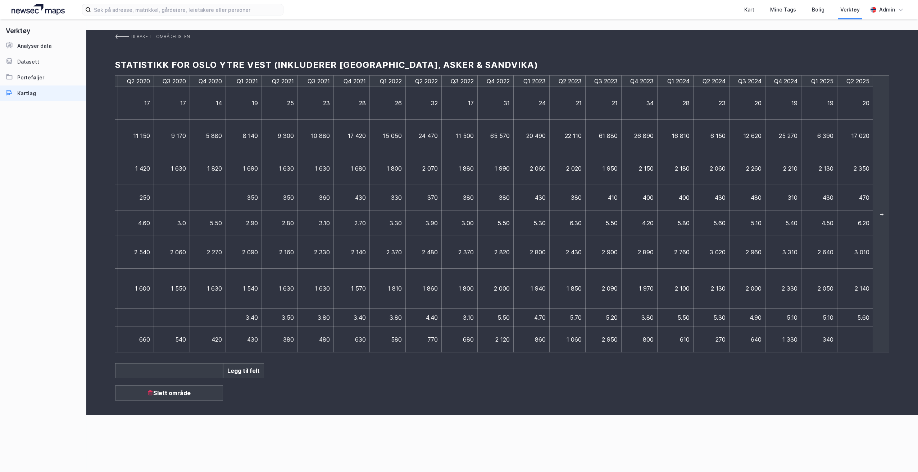
click at [859, 338] on td at bounding box center [855, 340] width 36 height 26
click at [851, 340] on td at bounding box center [855, 340] width 36 height 26
type input "860"
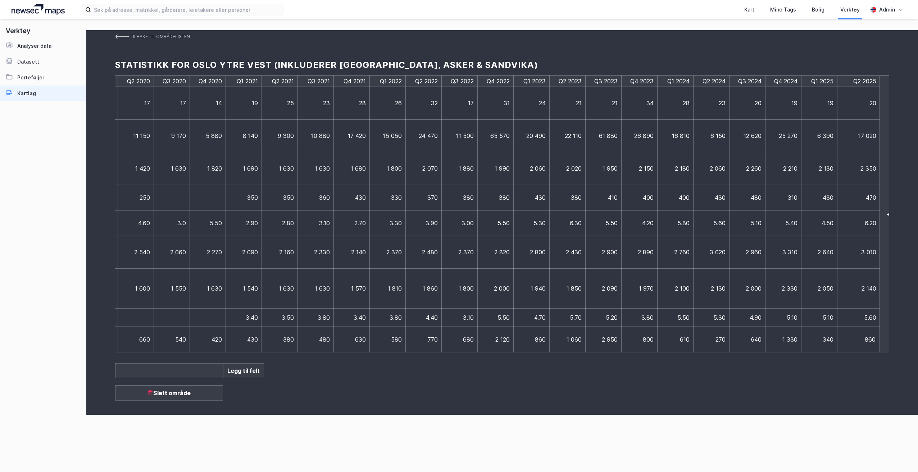
click at [829, 385] on div "Tilbake til områdelisten Statistikk for [GEOGRAPHIC_DATA] ytre vest (inkluderer…" at bounding box center [501, 222] width 831 height 385
drag, startPoint x: 839, startPoint y: 354, endPoint x: 727, endPoint y: 388, distance: 117.3
click at [727, 388] on div "Tilbake til områdelisten Statistikk for [GEOGRAPHIC_DATA] ytre vest (inkluderer…" at bounding box center [501, 222] width 831 height 385
click at [130, 36] on link "Tilbake til områdelisten" at bounding box center [152, 36] width 75 height 13
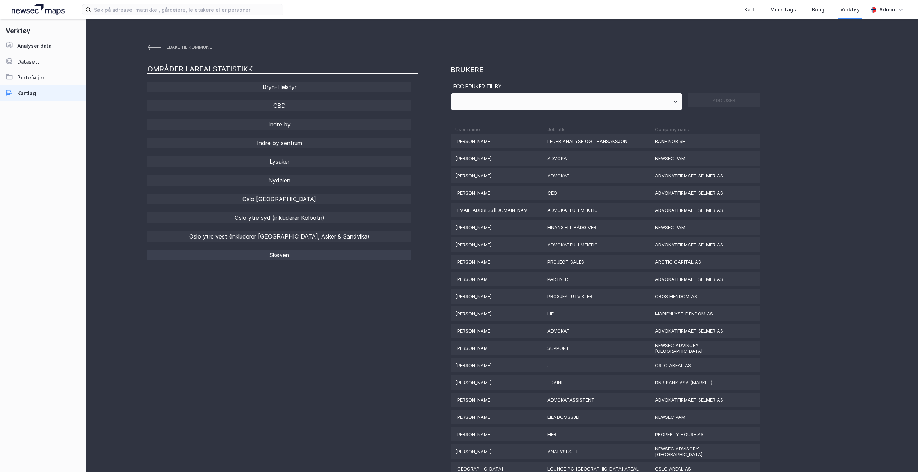
click at [313, 256] on div "Skøyen" at bounding box center [279, 255] width 264 height 11
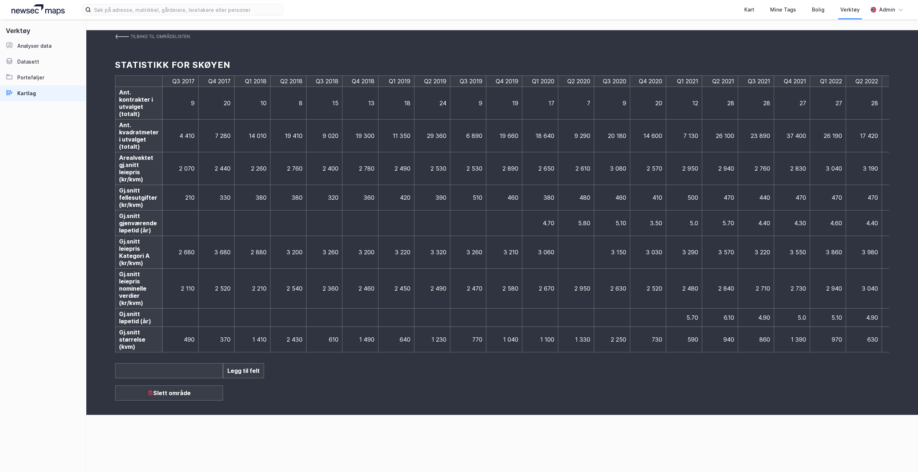
scroll to position [0, 440]
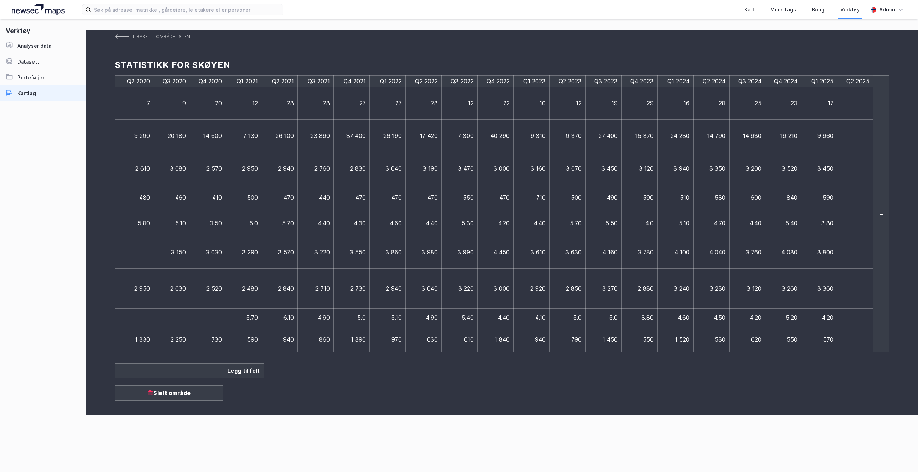
click at [859, 113] on td at bounding box center [855, 103] width 36 height 33
type input "17"
click at [859, 136] on td at bounding box center [855, 136] width 36 height 33
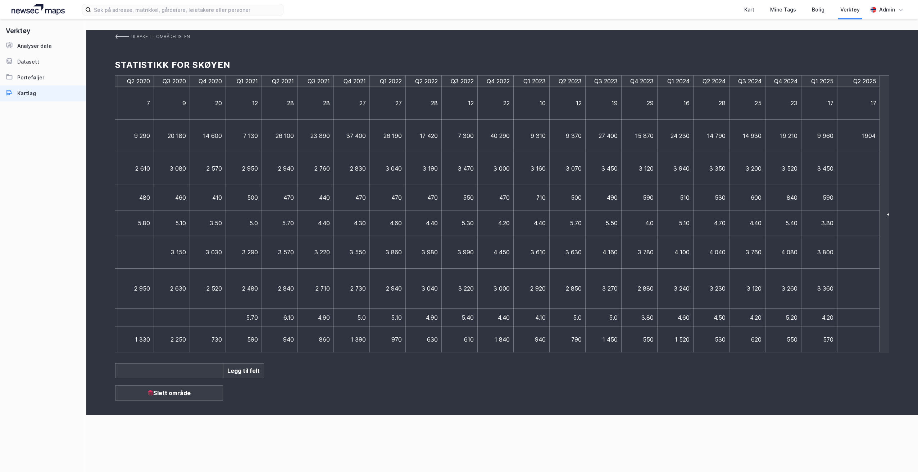
type input "19040"
click at [861, 165] on td at bounding box center [858, 168] width 43 height 33
click at [861, 165] on td at bounding box center [855, 168] width 36 height 33
click at [849, 174] on td at bounding box center [855, 168] width 36 height 33
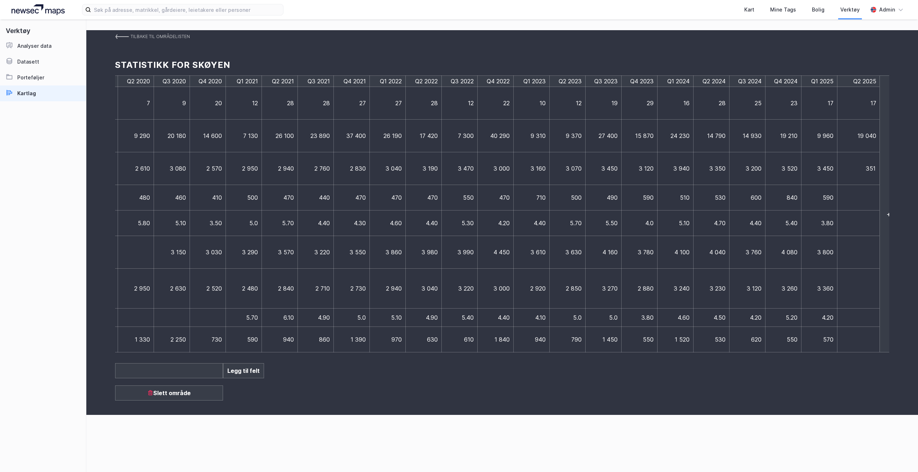
type input "3510"
click at [858, 202] on td at bounding box center [858, 198] width 43 height 26
click at [858, 202] on td at bounding box center [855, 198] width 36 height 26
click at [841, 196] on td at bounding box center [855, 198] width 36 height 26
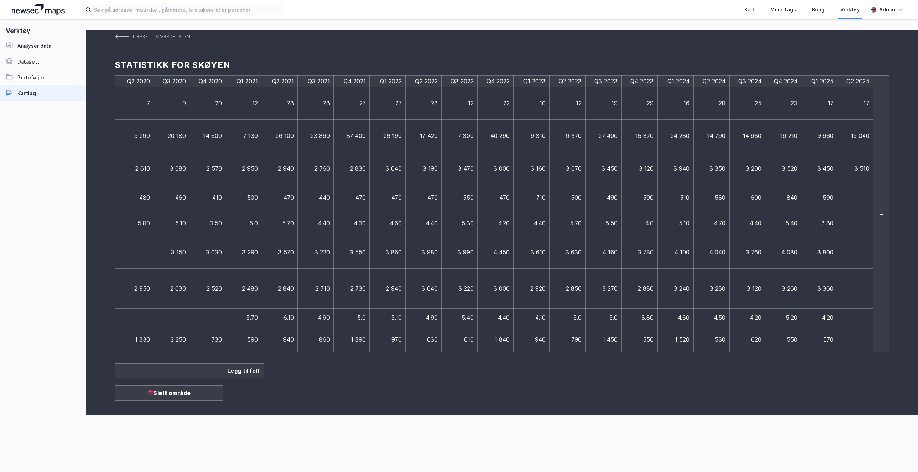
click at [856, 193] on td at bounding box center [855, 198] width 36 height 26
type input "490"
click at [857, 223] on td at bounding box center [855, 224] width 36 height 26
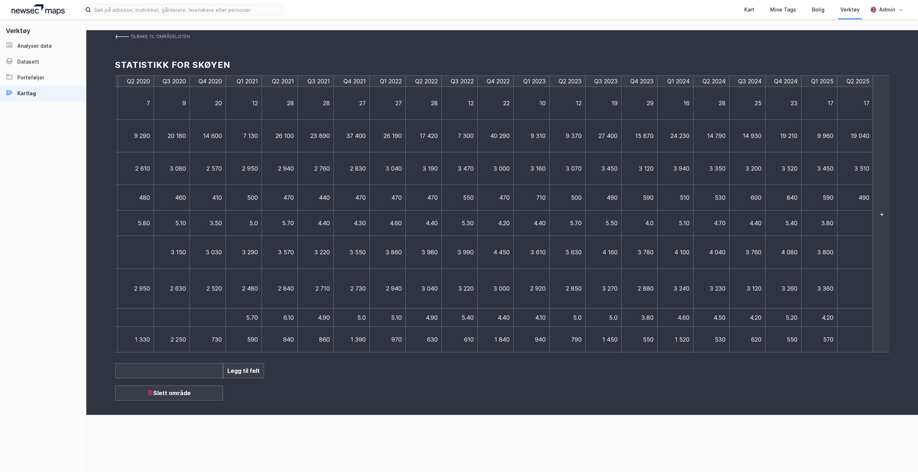
click at [856, 227] on td at bounding box center [855, 224] width 36 height 26
type input "5.1"
click at [866, 257] on td at bounding box center [858, 252] width 43 height 33
click at [866, 256] on td at bounding box center [855, 252] width 36 height 33
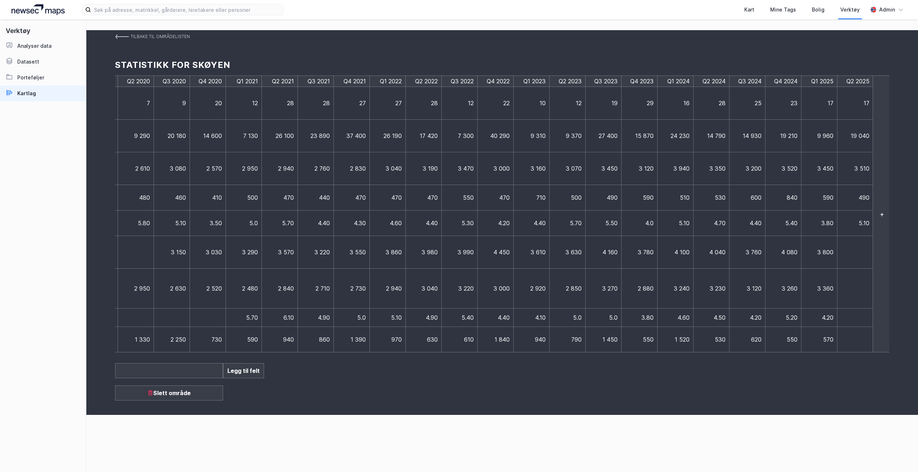
click at [850, 252] on td at bounding box center [855, 252] width 36 height 33
click at [850, 251] on td at bounding box center [855, 252] width 36 height 33
type input "4180"
click at [852, 300] on td at bounding box center [858, 289] width 43 height 40
click at [852, 300] on td at bounding box center [855, 289] width 36 height 40
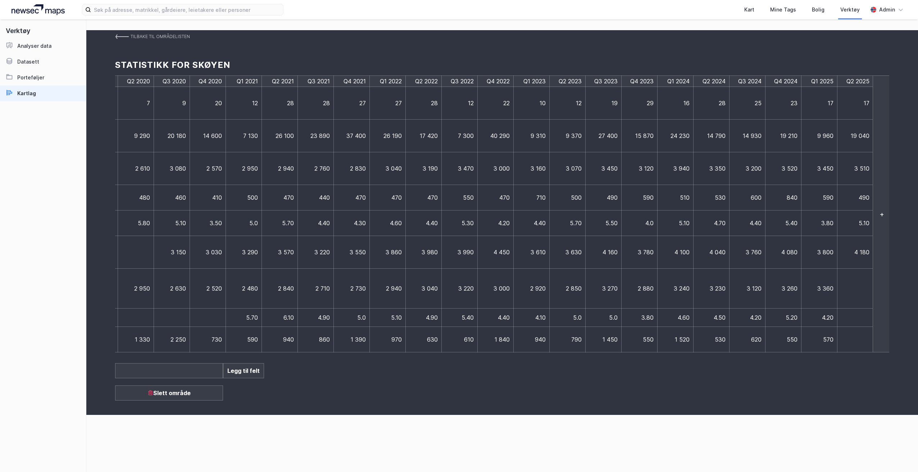
click at [856, 294] on td at bounding box center [855, 289] width 36 height 40
type input "3410"
click at [858, 318] on td at bounding box center [855, 318] width 36 height 18
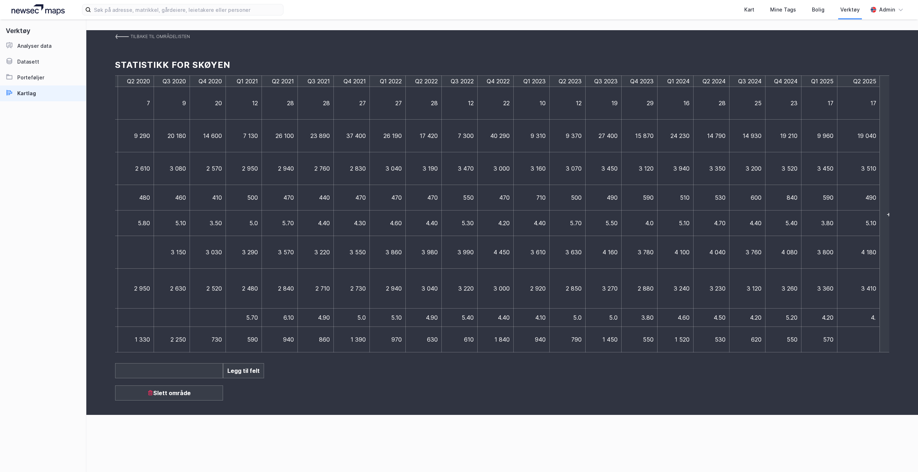
type input "4.6"
click at [863, 337] on td at bounding box center [858, 340] width 43 height 26
click at [863, 337] on td at bounding box center [855, 340] width 36 height 26
click at [862, 346] on td at bounding box center [855, 340] width 36 height 26
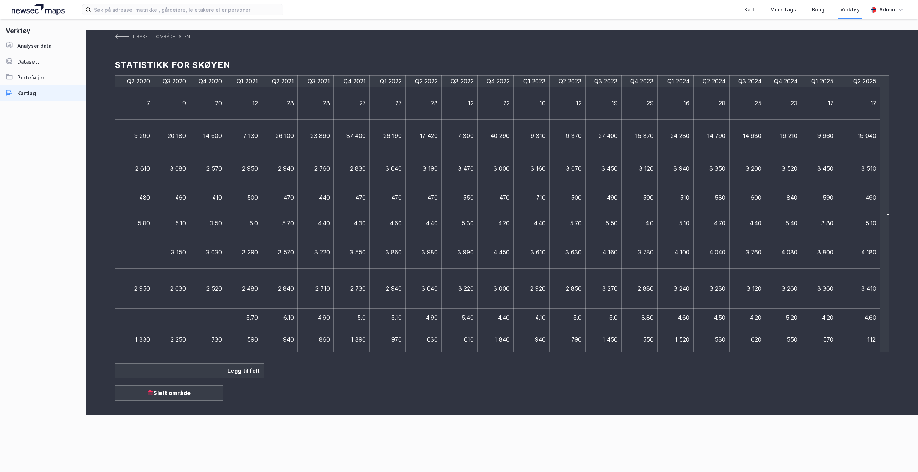
type input "1120"
click at [785, 393] on div "Tilbake til områdelisten Statistikk for Skøyen Q3 2017 Q4 2017 Q1 2018 Q2 2018 …" at bounding box center [501, 222] width 831 height 385
drag, startPoint x: 631, startPoint y: 375, endPoint x: 625, endPoint y: 375, distance: 5.8
click at [625, 375] on div "Tilbake til områdelisten Statistikk for Skøyen Q3 2017 Q4 2017 Q1 2018 Q2 2018 …" at bounding box center [501, 222] width 831 height 385
drag, startPoint x: 393, startPoint y: 355, endPoint x: 744, endPoint y: 362, distance: 351.3
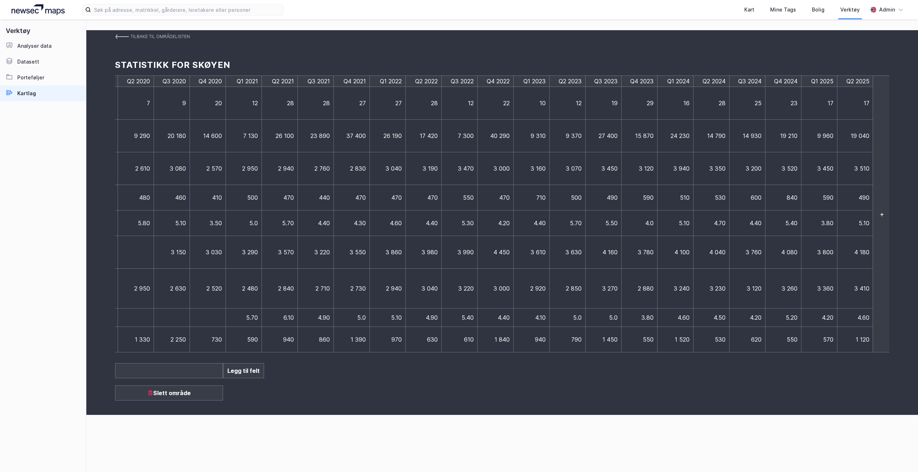
click at [744, 362] on div "Tilbake til områdelisten Statistikk for Skøyen Q3 2017 Q4 2017 Q1 2018 Q2 2018 …" at bounding box center [501, 222] width 831 height 385
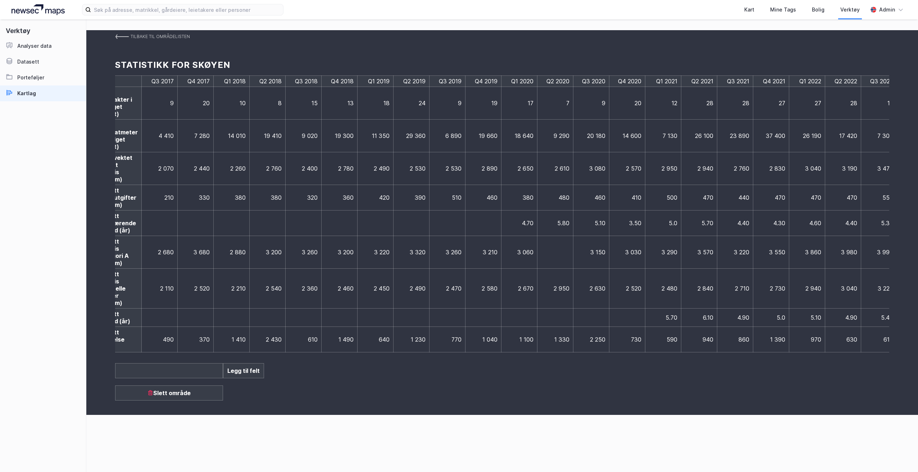
scroll to position [0, 11]
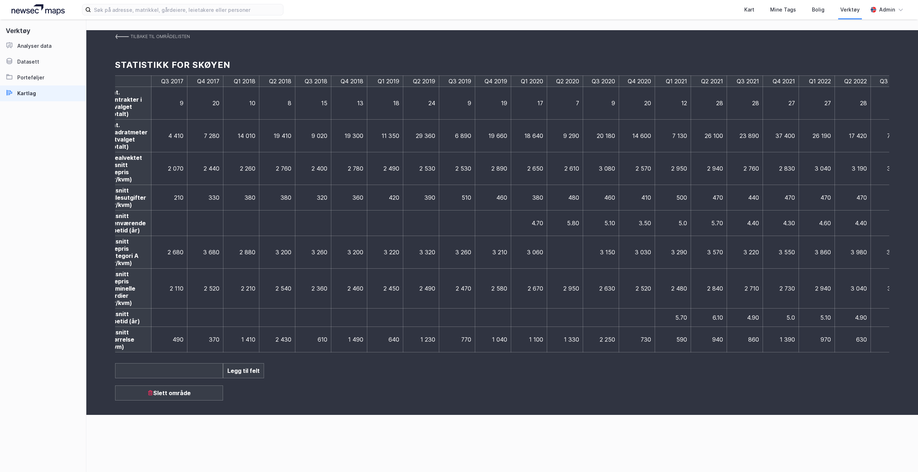
click at [117, 36] on img at bounding box center [122, 37] width 14 height 6
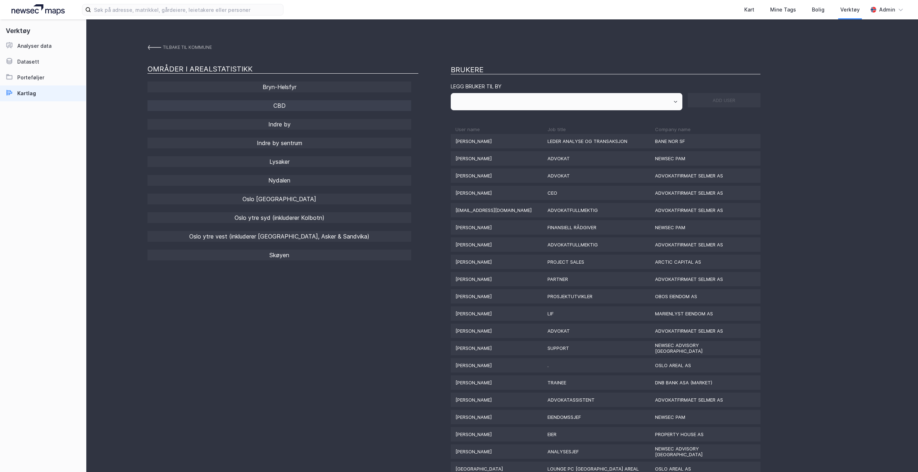
click at [301, 107] on div "CBD" at bounding box center [279, 105] width 264 height 11
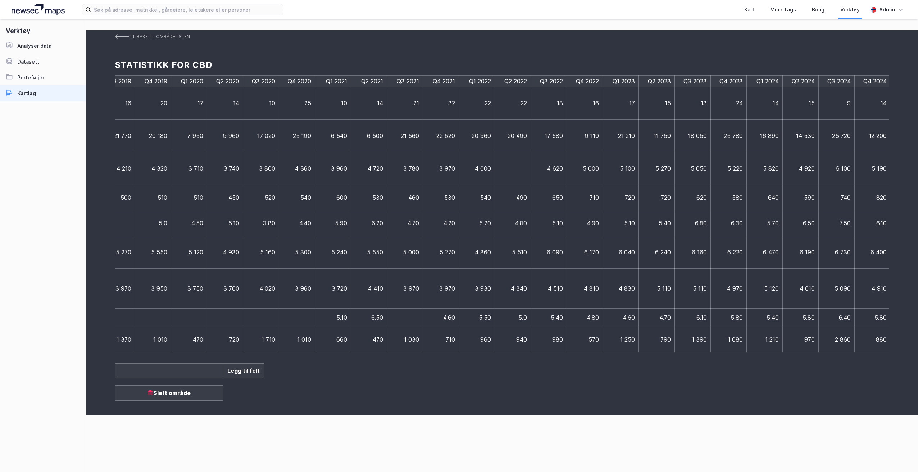
scroll to position [0, 440]
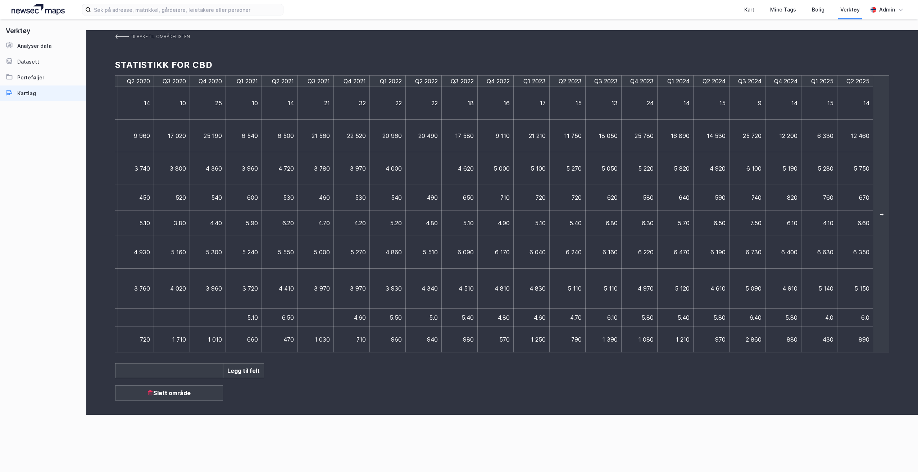
click at [126, 37] on img at bounding box center [122, 37] width 14 height 6
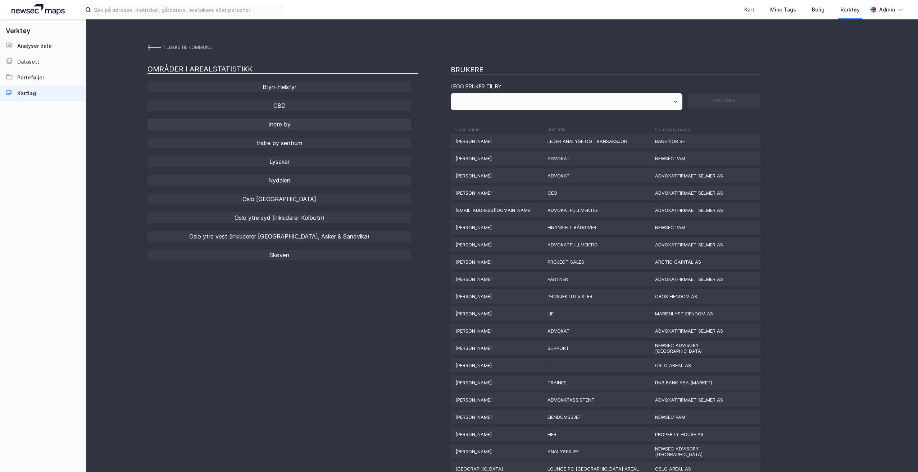
click at [294, 124] on div "Indre by" at bounding box center [279, 124] width 264 height 11
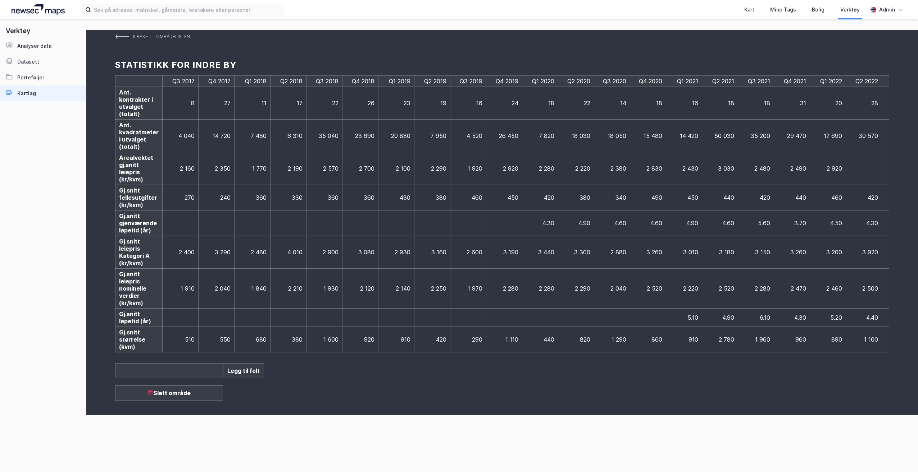
scroll to position [0, 440]
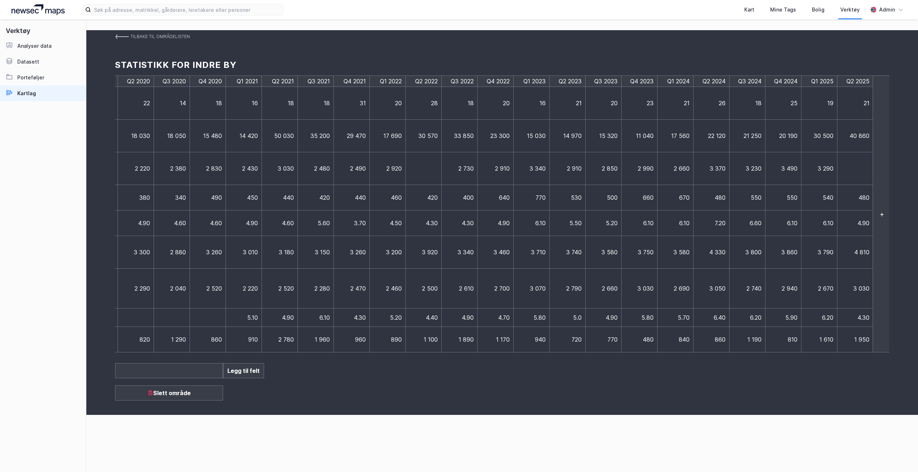
click at [118, 38] on img at bounding box center [122, 37] width 14 height 6
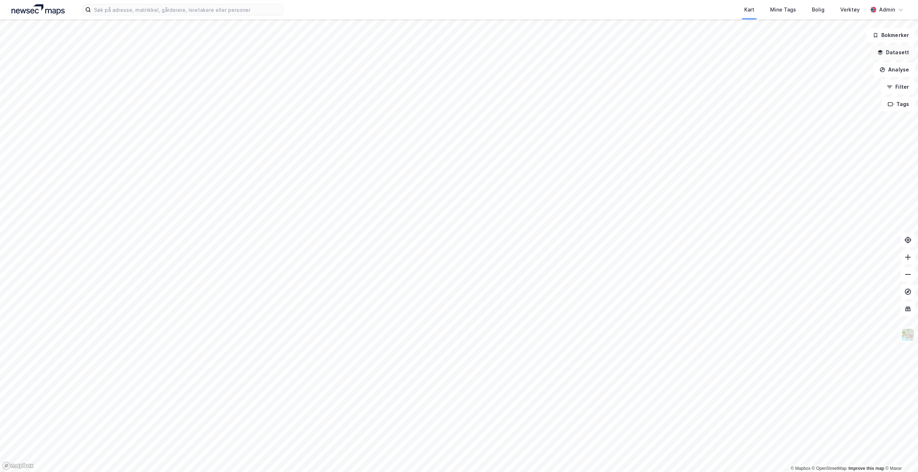
click at [886, 53] on button "Datasett" at bounding box center [893, 52] width 44 height 14
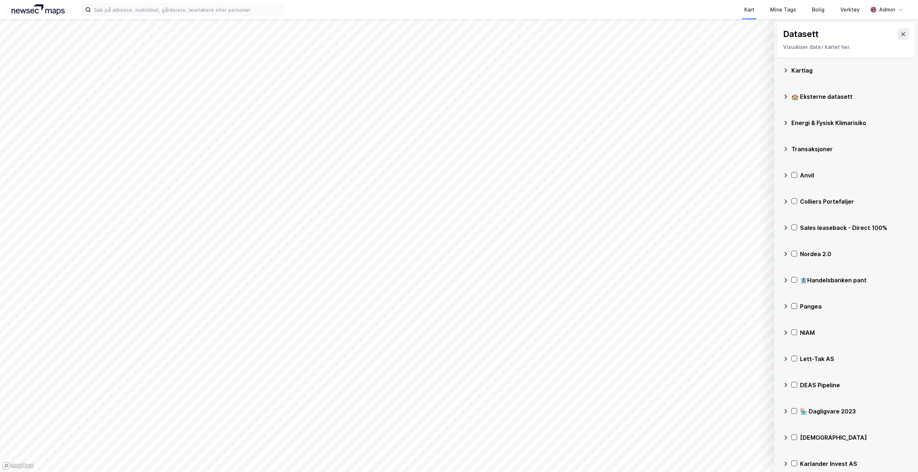
click at [808, 78] on div "Kartlag" at bounding box center [845, 70] width 127 height 17
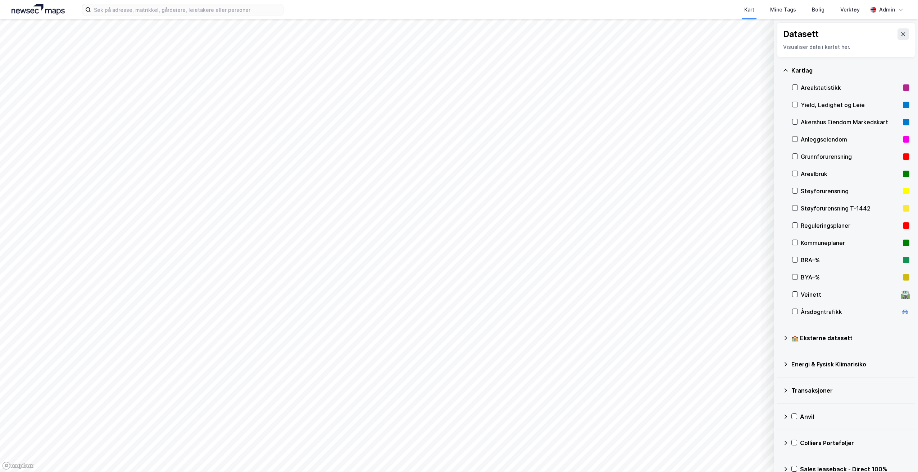
click at [797, 87] on div "Arealstatistikk" at bounding box center [850, 87] width 117 height 17
click at [899, 10] on icon at bounding box center [900, 10] width 4 height 2
click at [843, 59] on div "Logg ut" at bounding box center [837, 61] width 19 height 9
